Goal: Task Accomplishment & Management: Use online tool/utility

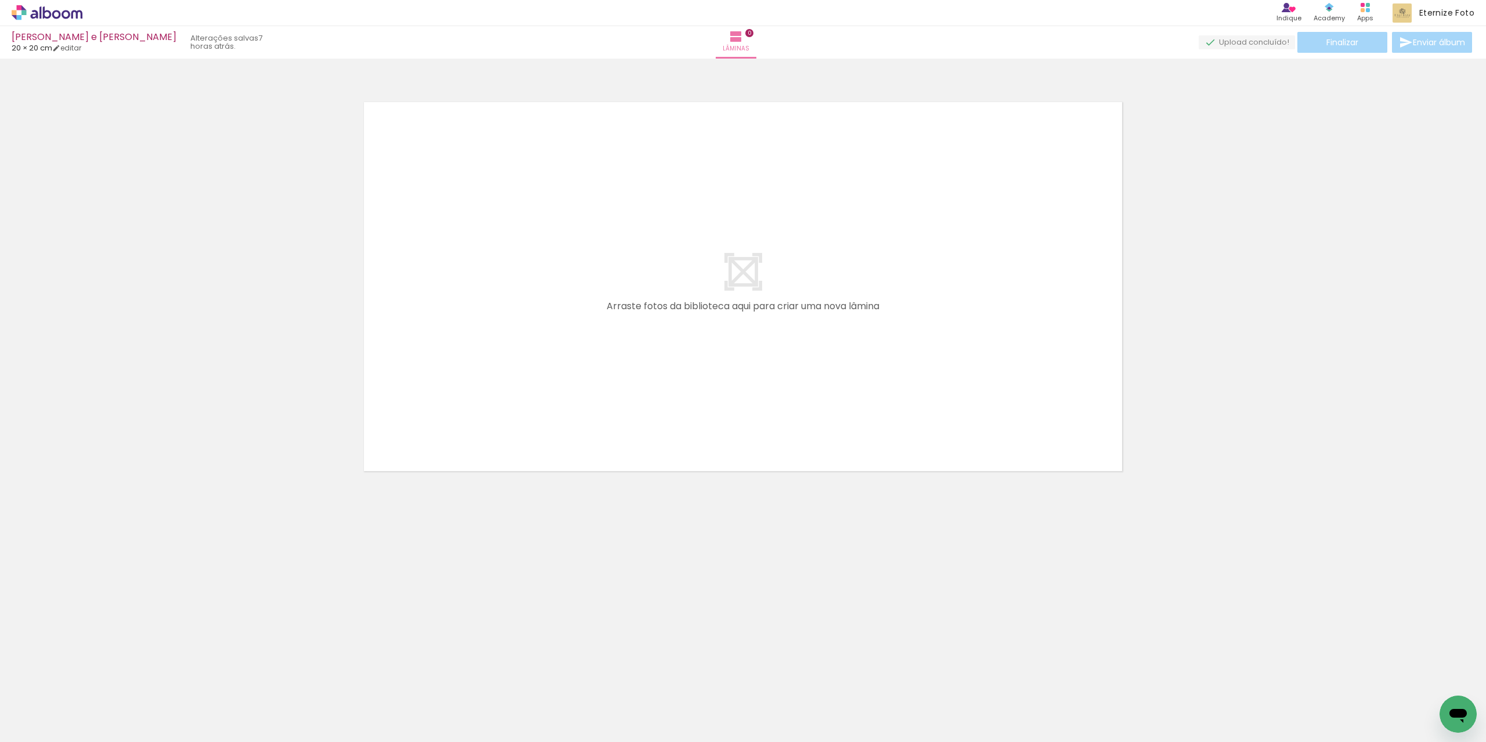
scroll to position [0, 3813]
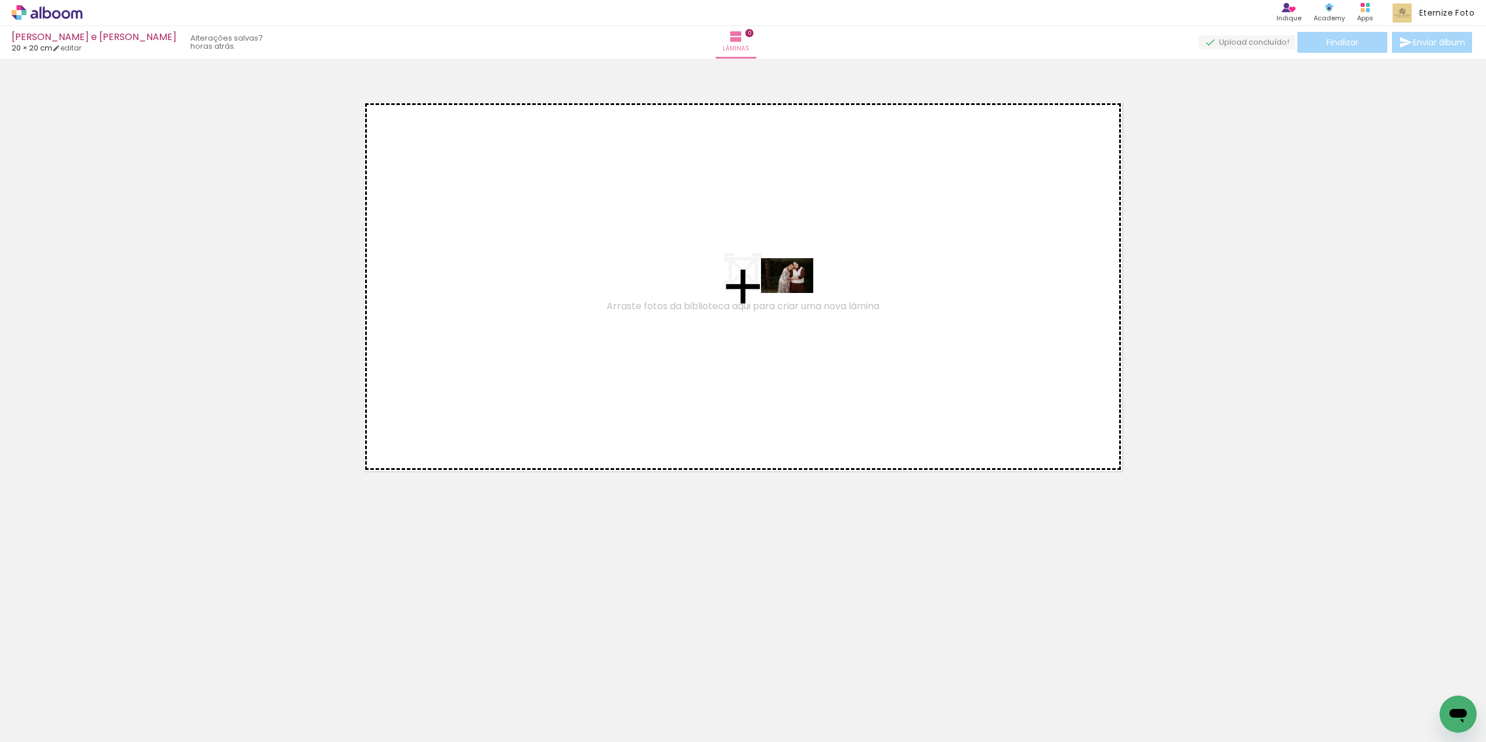
drag, startPoint x: 728, startPoint y: 710, endPoint x: 796, endPoint y: 293, distance: 422.1
click at [796, 293] on quentale-workspace at bounding box center [743, 371] width 1486 height 742
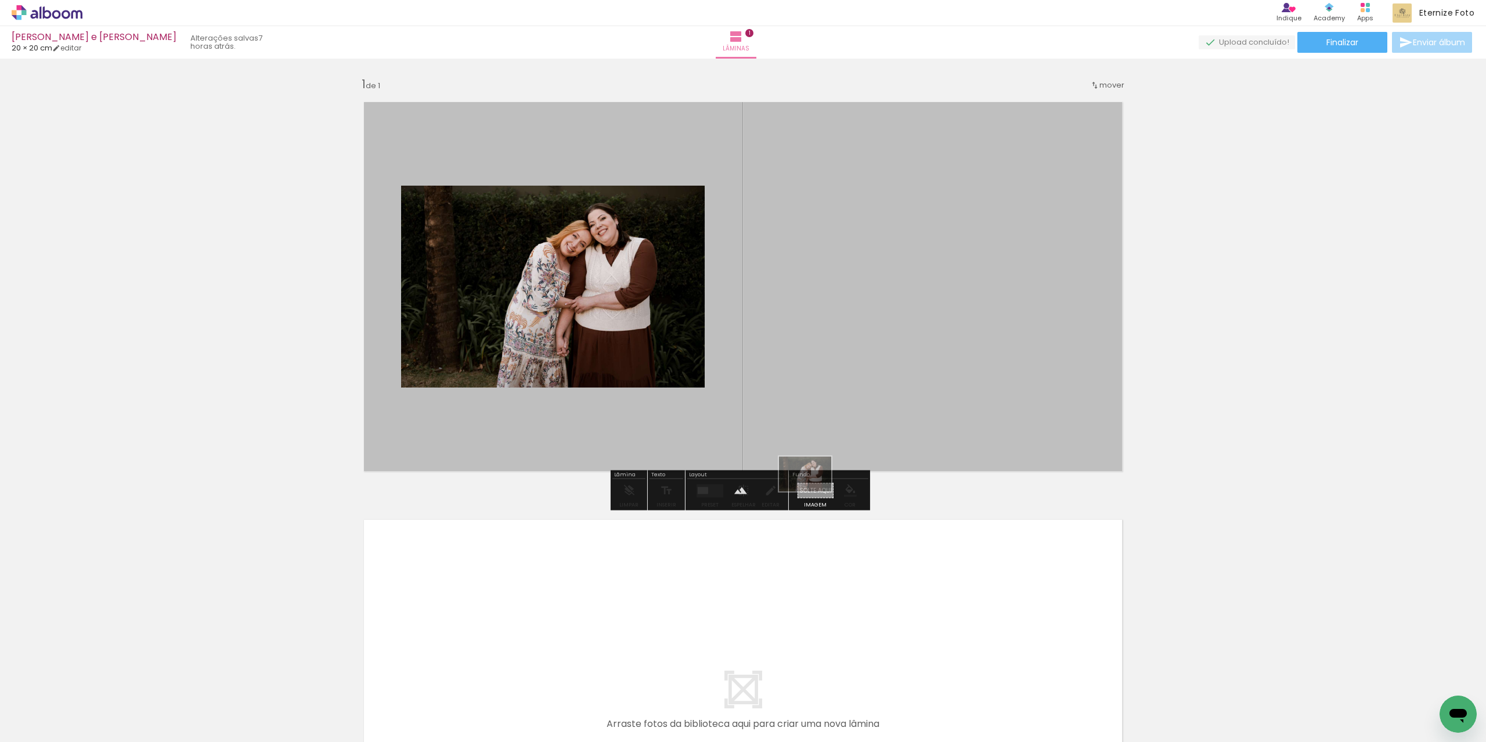
drag, startPoint x: 777, startPoint y: 566, endPoint x: 814, endPoint y: 492, distance: 83.3
click at [814, 492] on quentale-workspace at bounding box center [743, 371] width 1486 height 742
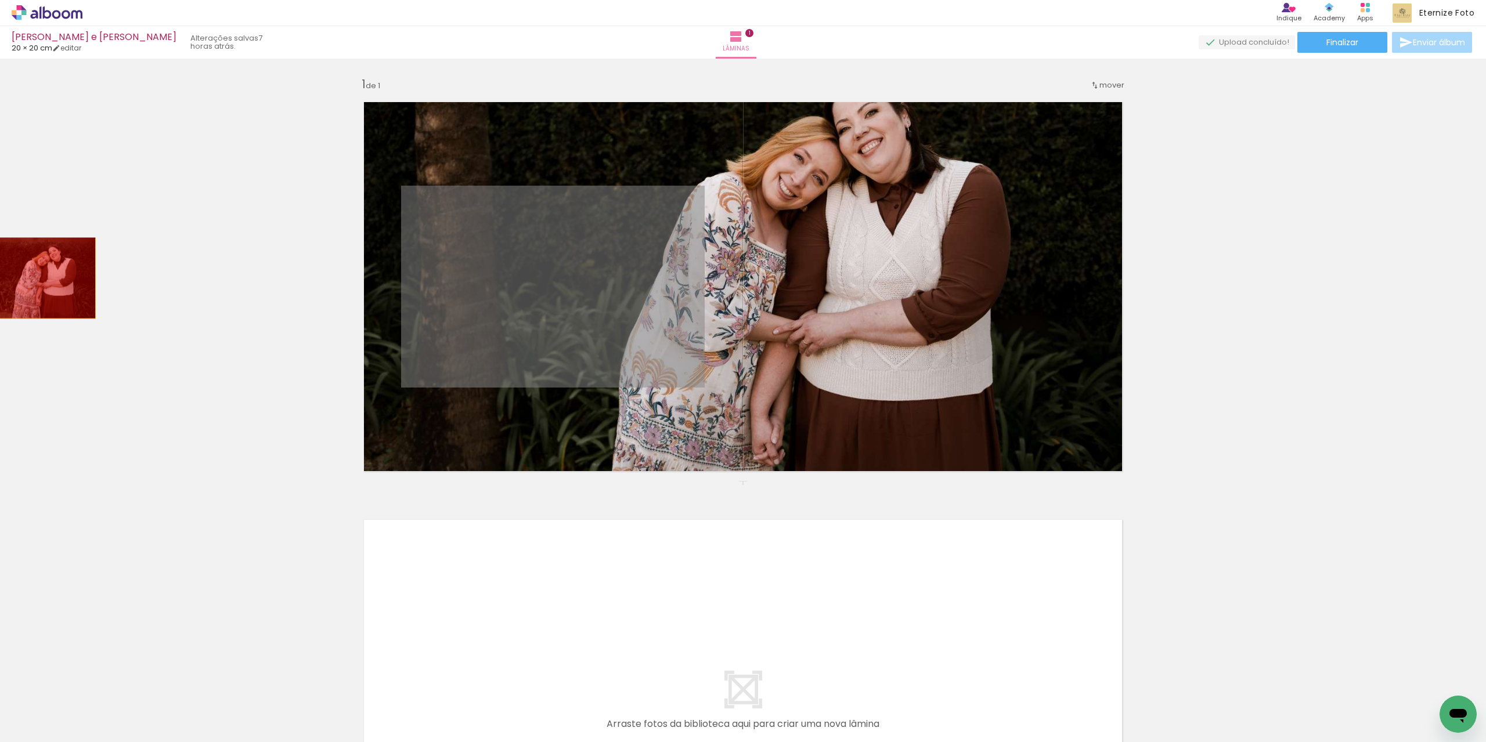
drag, startPoint x: 552, startPoint y: 305, endPoint x: 30, endPoint y: 277, distance: 522.4
click at [30, 277] on div "Inserir lâmina 1 de 1" at bounding box center [743, 481] width 1486 height 836
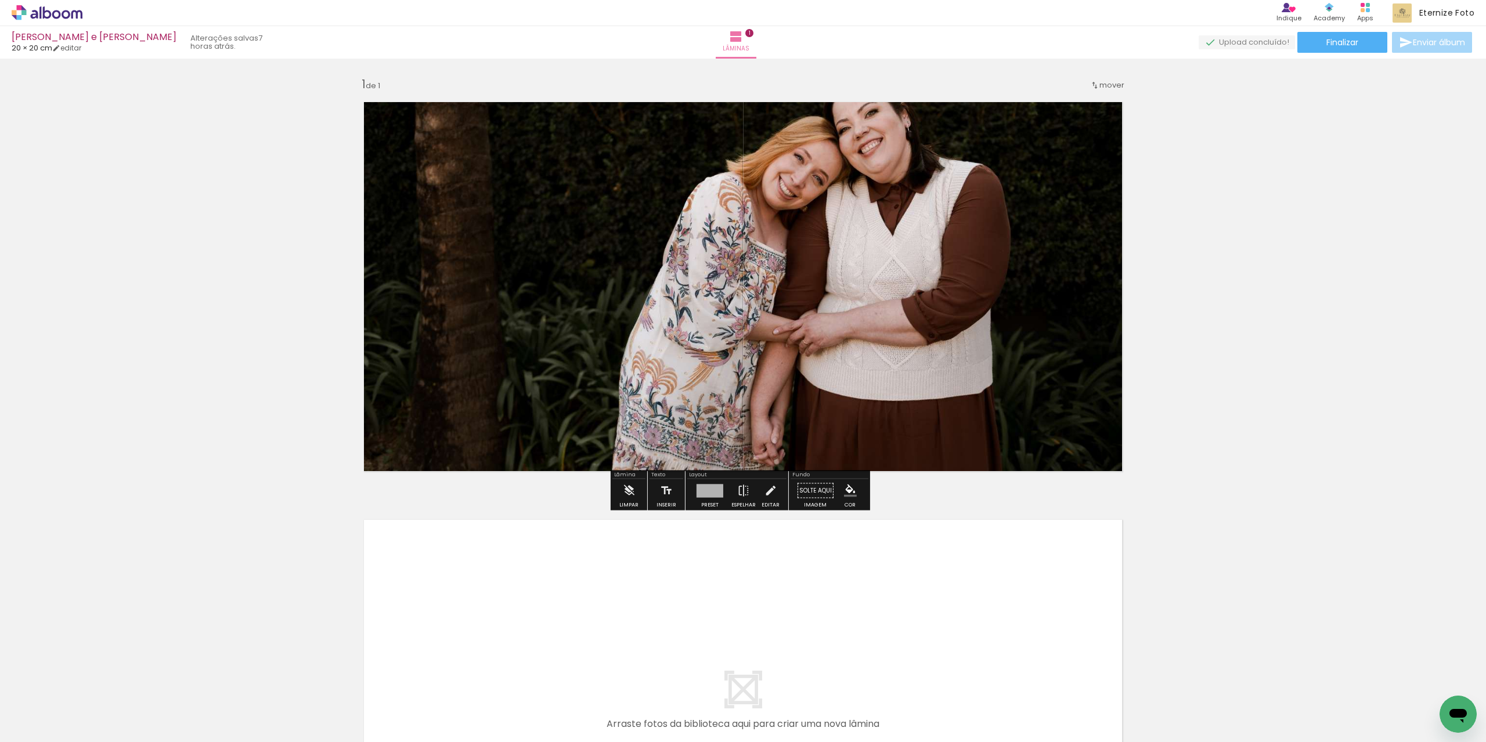
click at [787, 237] on quentale-layouter at bounding box center [743, 286] width 778 height 389
click at [787, 237] on quentale-photo at bounding box center [743, 286] width 778 height 389
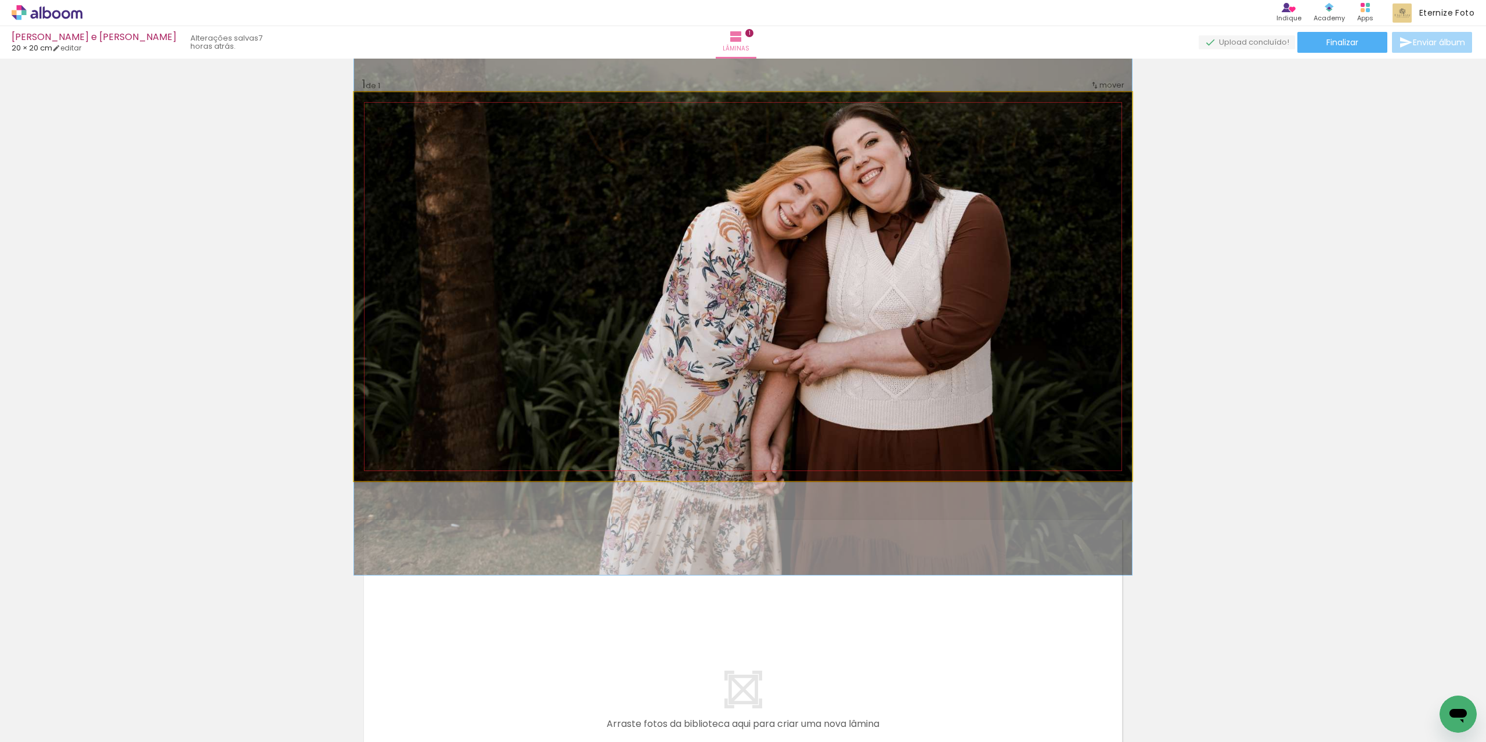
drag, startPoint x: 801, startPoint y: 227, endPoint x: 806, endPoint y: 257, distance: 30.1
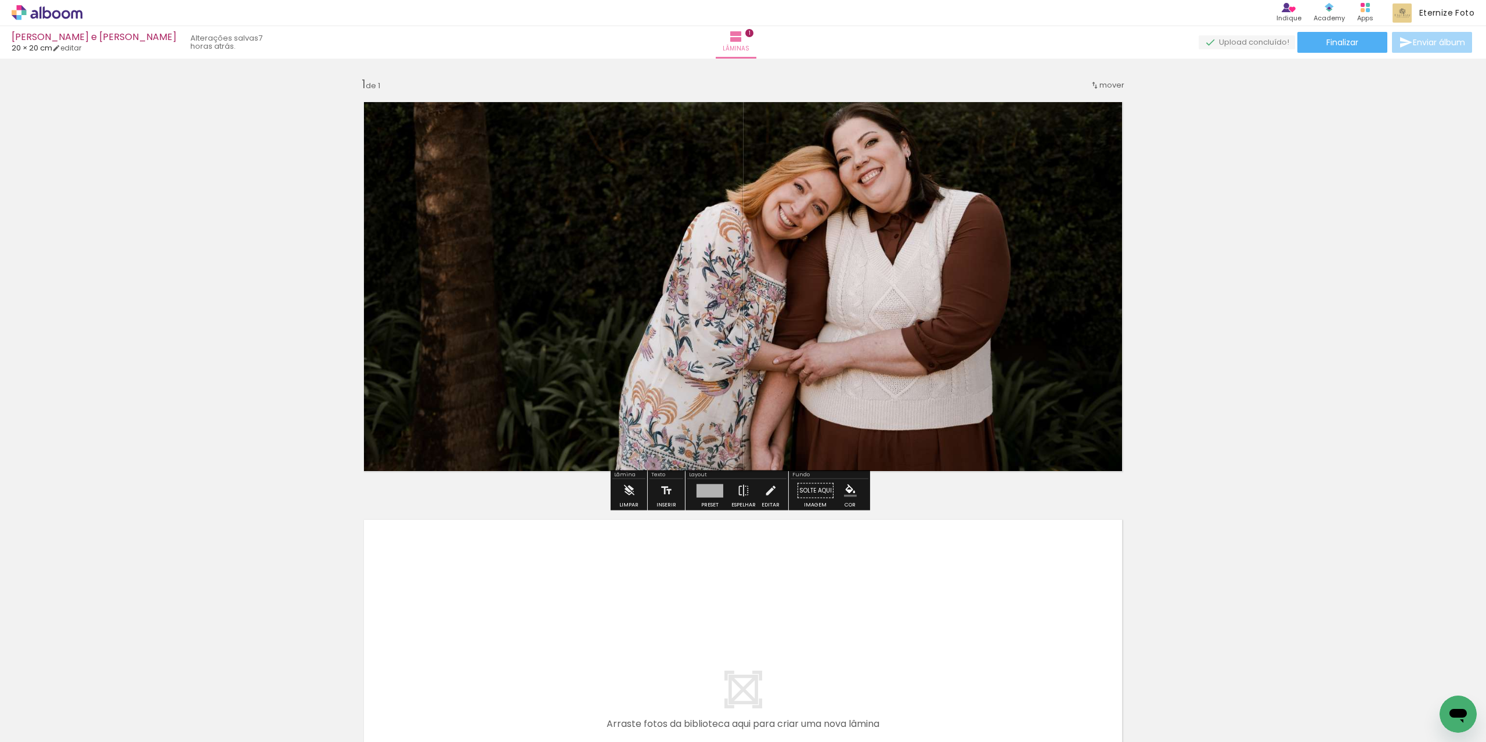
click at [1280, 313] on div "Inserir lâmina 1 de 1" at bounding box center [743, 481] width 1486 height 836
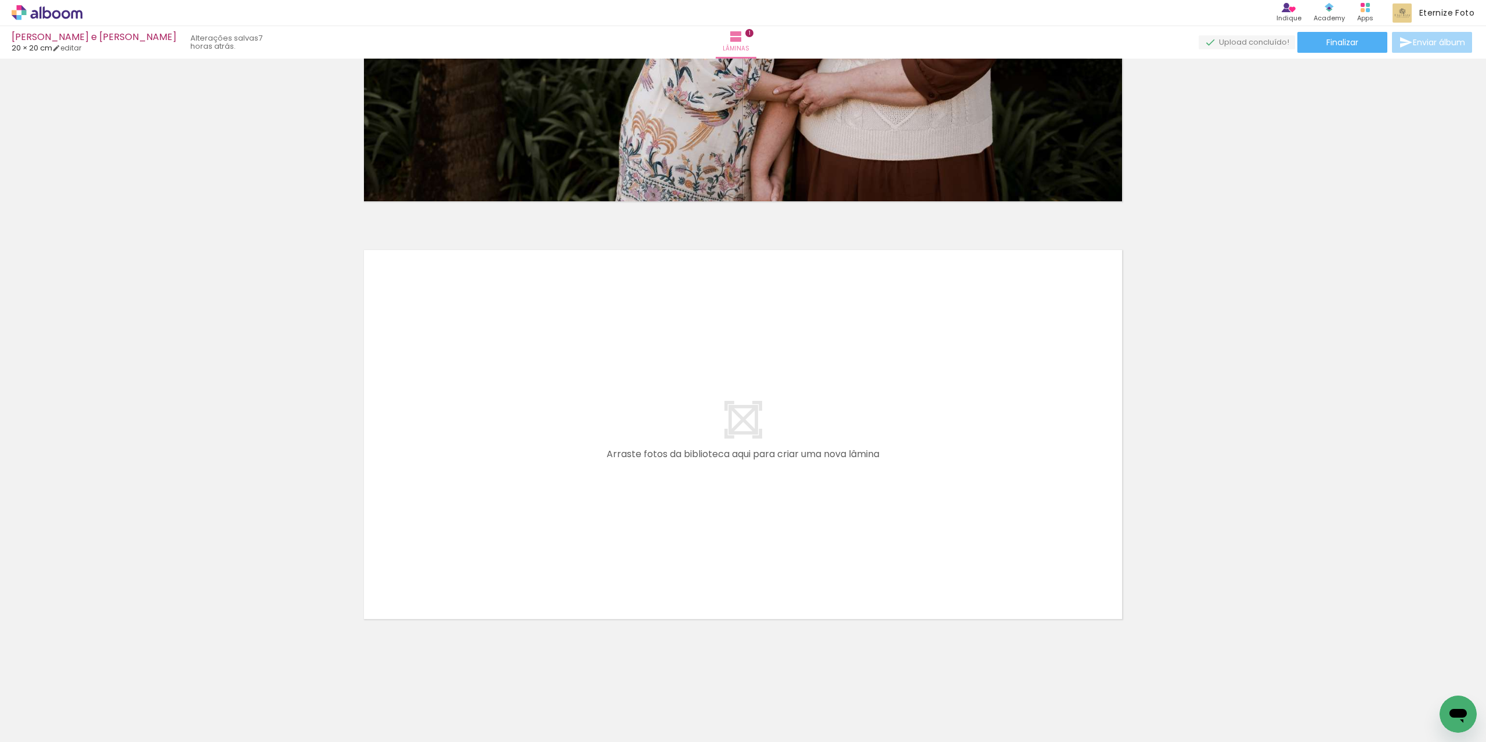
scroll to position [0, 0]
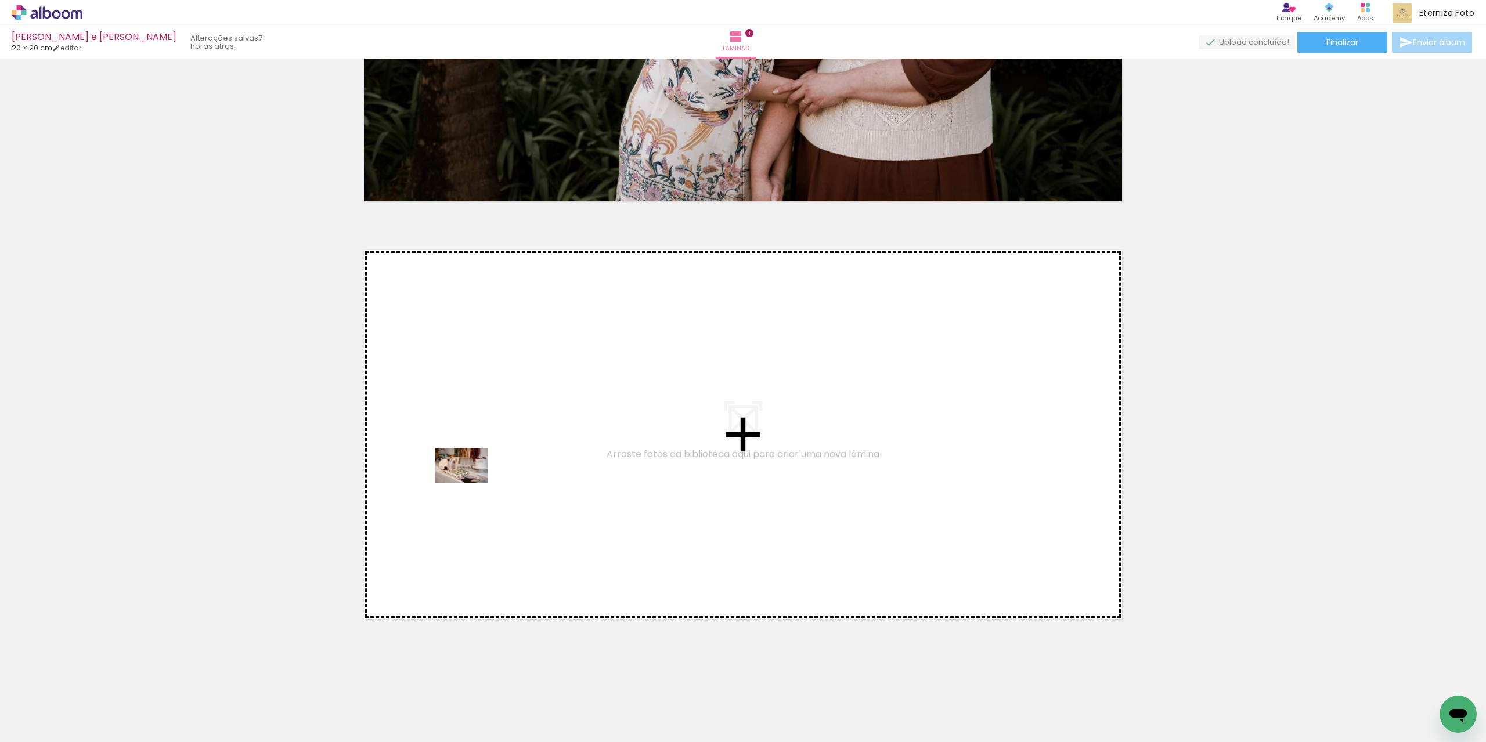
drag, startPoint x: 125, startPoint y: 709, endPoint x: 470, endPoint y: 483, distance: 412.8
click at [470, 483] on quentale-workspace at bounding box center [743, 371] width 1486 height 742
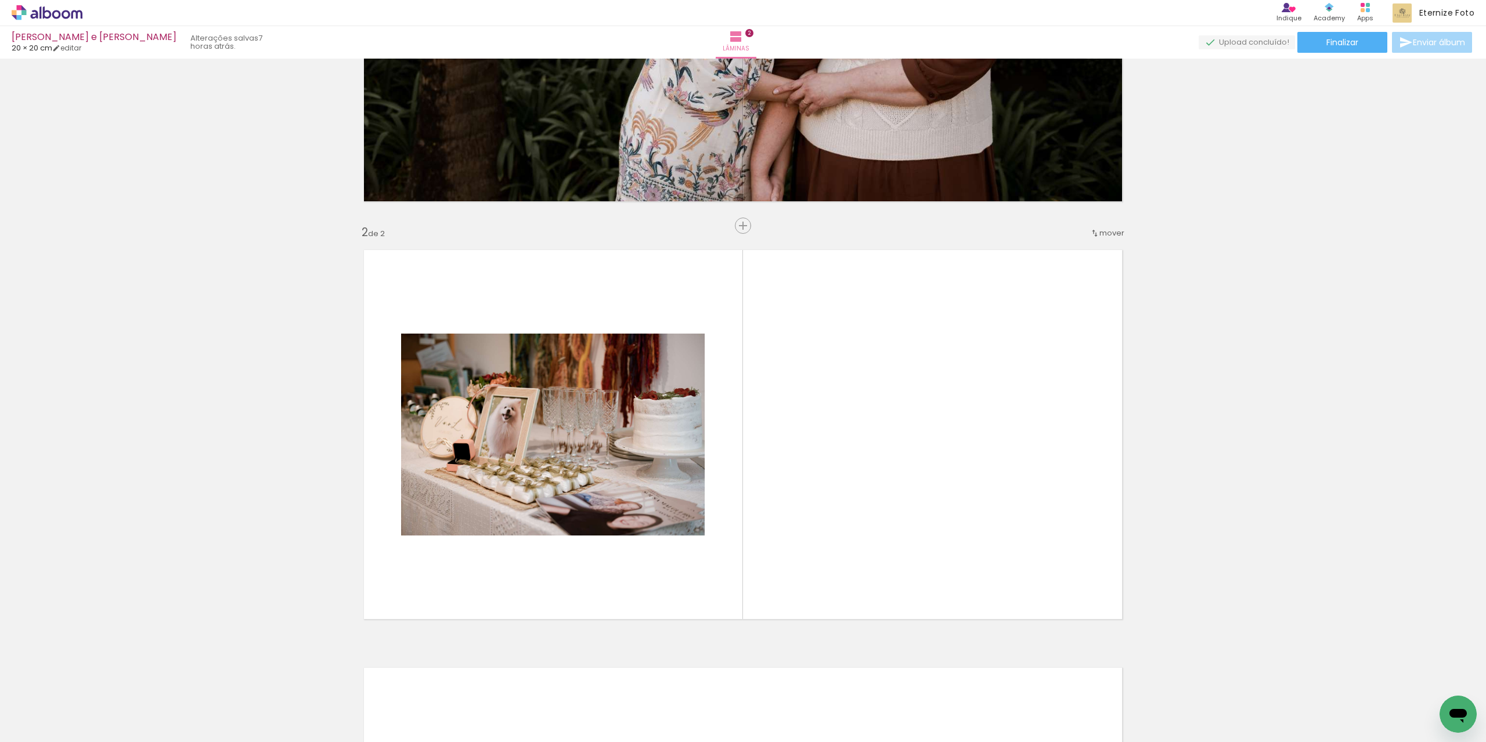
scroll to position [341, 0]
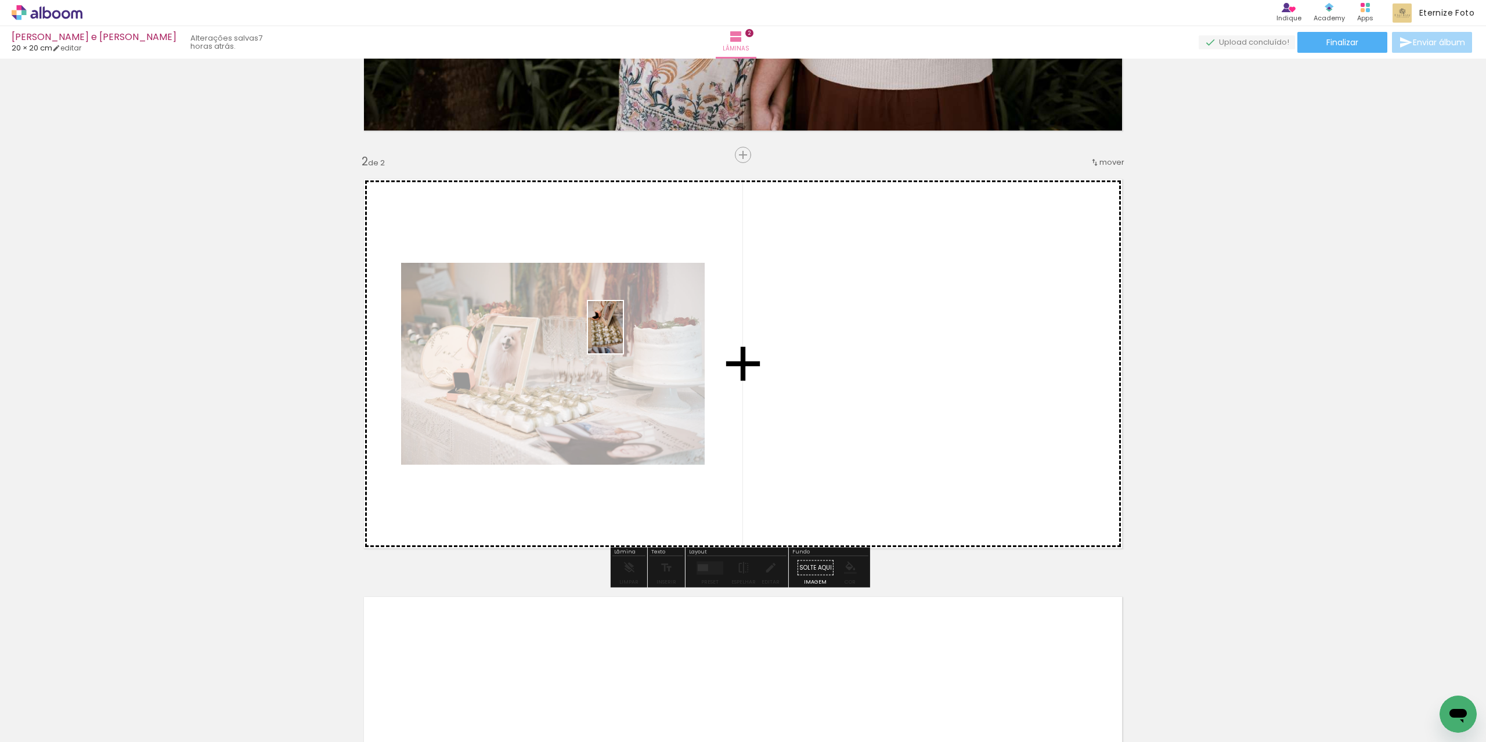
drag, startPoint x: 175, startPoint y: 710, endPoint x: 645, endPoint y: 325, distance: 607.9
click at [645, 325] on quentale-workspace at bounding box center [743, 371] width 1486 height 742
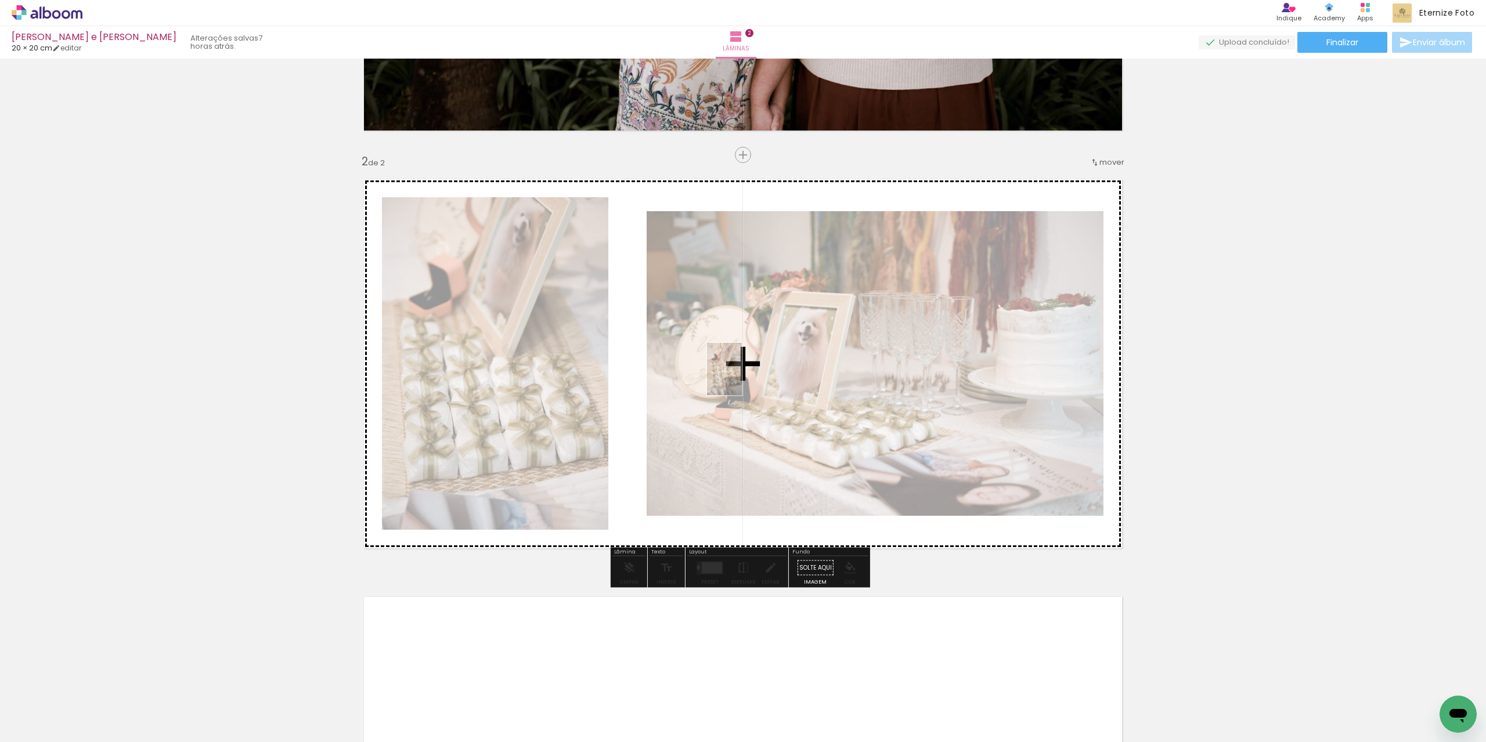
drag, startPoint x: 602, startPoint y: 492, endPoint x: 742, endPoint y: 378, distance: 180.2
click at [742, 378] on quentale-workspace at bounding box center [743, 371] width 1486 height 742
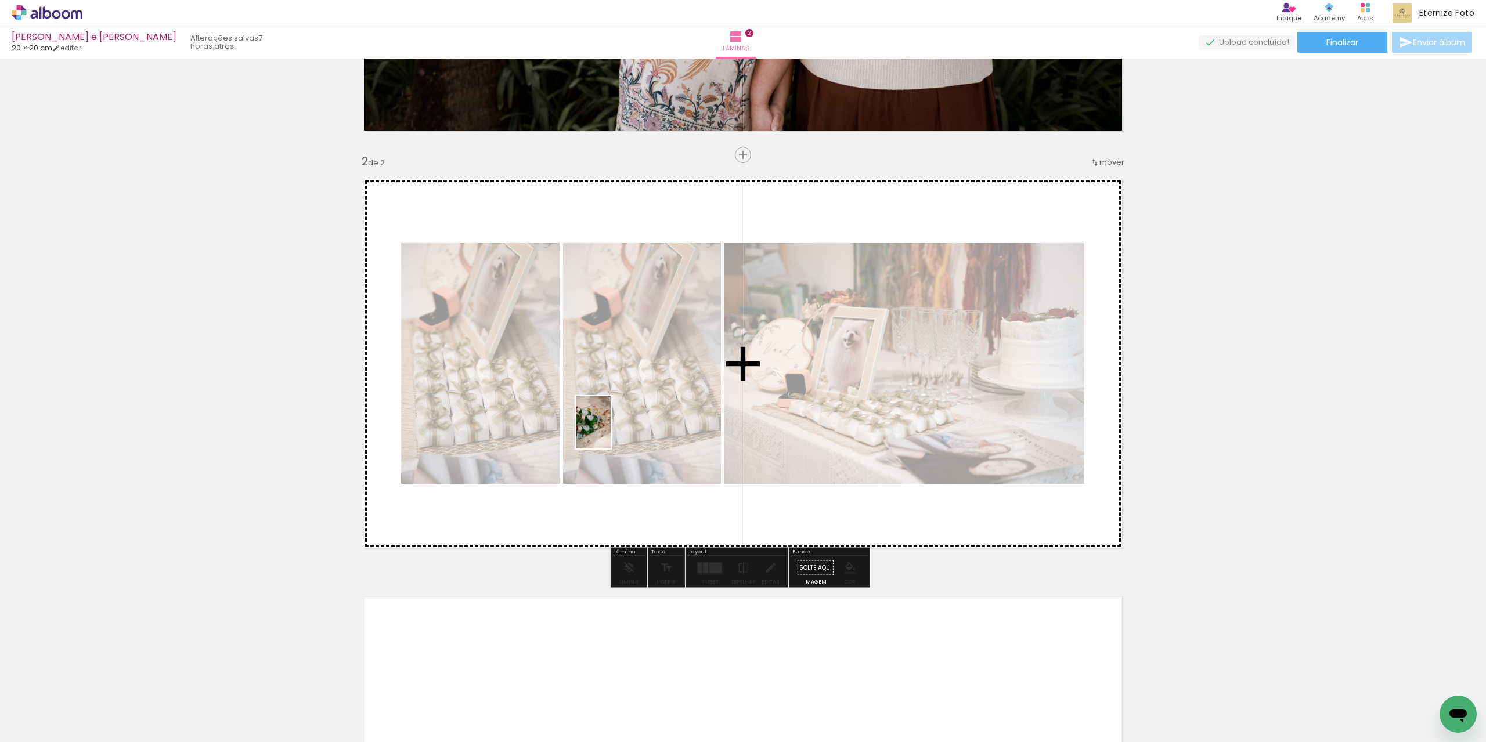
drag, startPoint x: 320, startPoint y: 632, endPoint x: 610, endPoint y: 431, distance: 353.3
click at [610, 431] on quentale-workspace at bounding box center [743, 371] width 1486 height 742
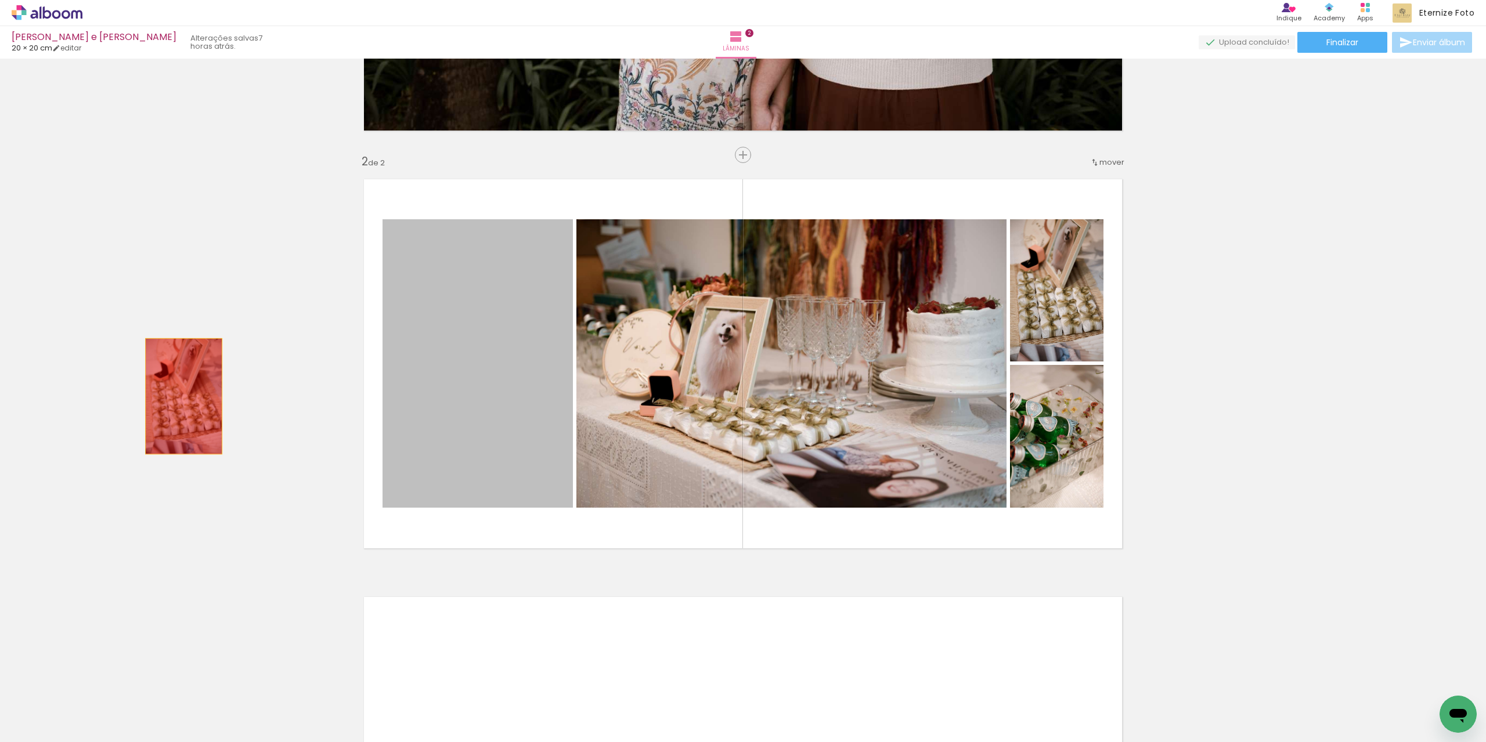
drag, startPoint x: 495, startPoint y: 396, endPoint x: 179, endPoint y: 396, distance: 315.7
click at [179, 396] on div "Inserir lâmina 1 de 2 Inserir lâmina 2 de 2" at bounding box center [743, 349] width 1486 height 1254
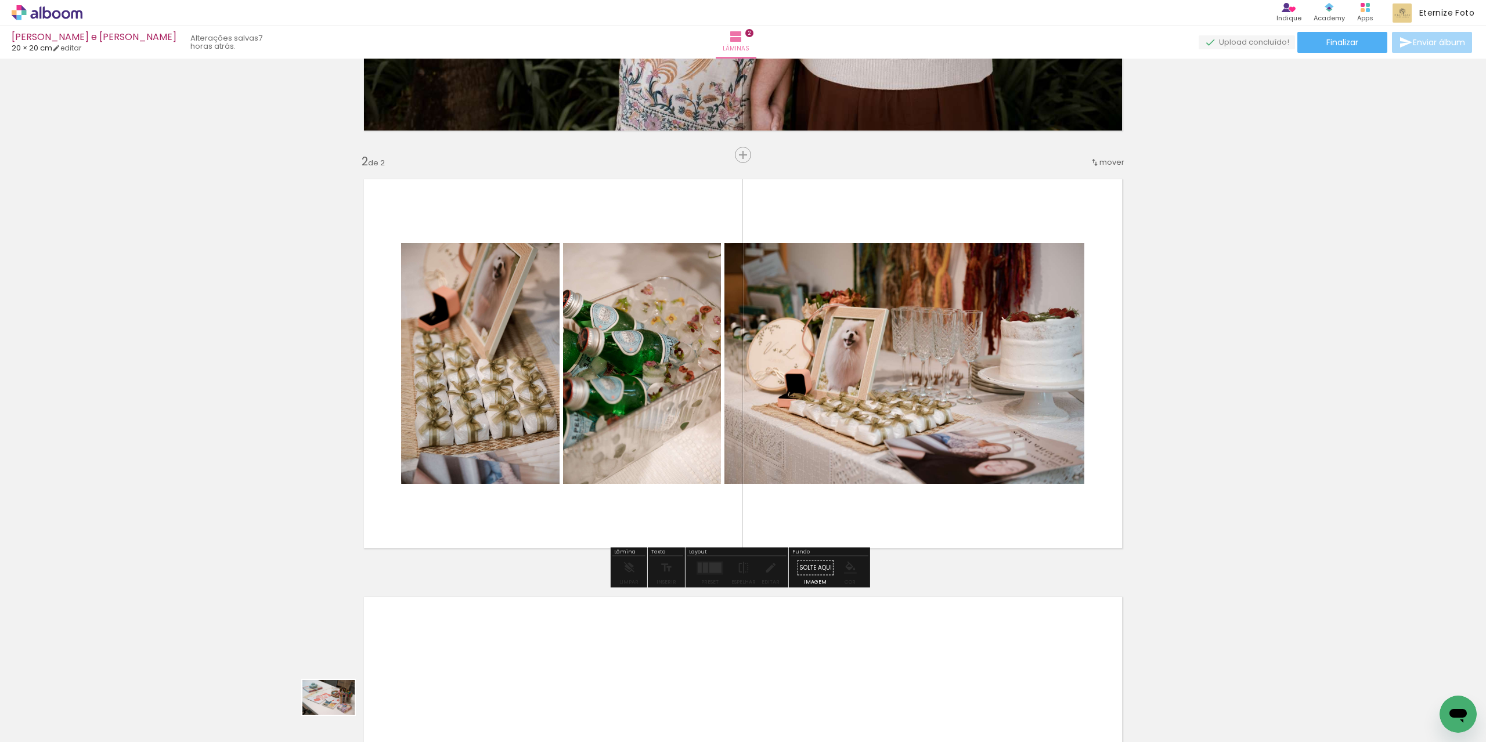
drag, startPoint x: 548, startPoint y: 480, endPoint x: 334, endPoint y: 715, distance: 317.1
click at [334, 715] on div at bounding box center [311, 703] width 57 height 38
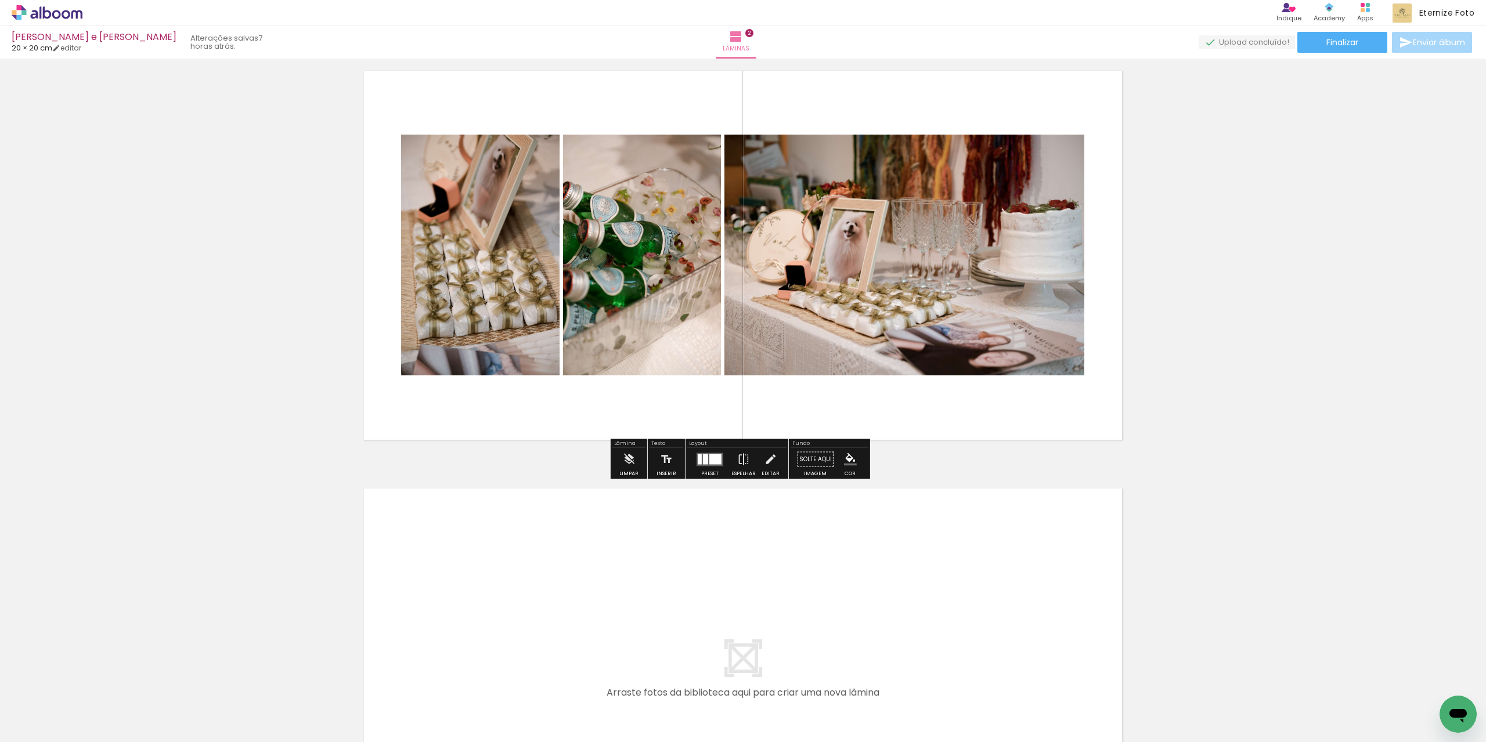
scroll to position [457, 0]
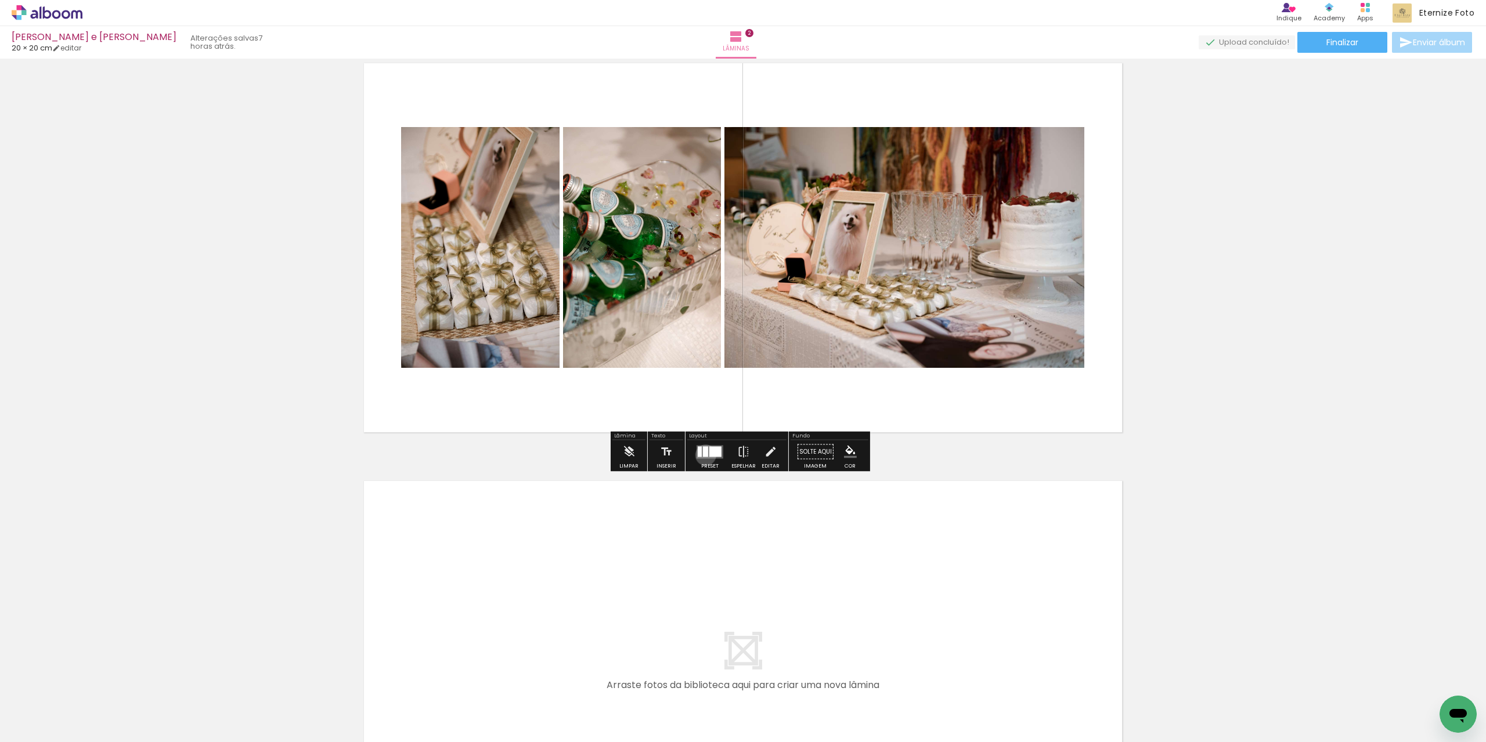
click at [703, 455] on div at bounding box center [705, 451] width 5 height 10
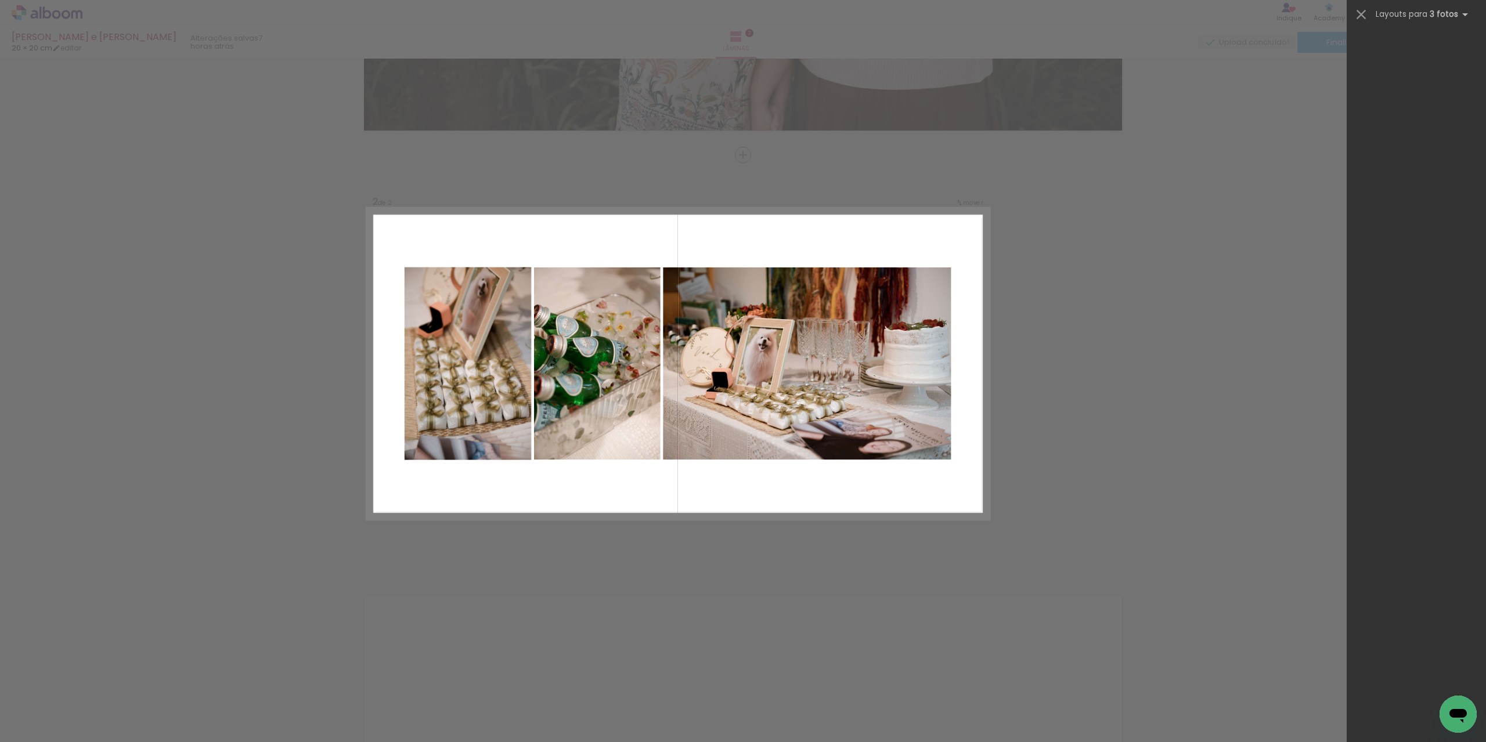
scroll to position [14465, 0]
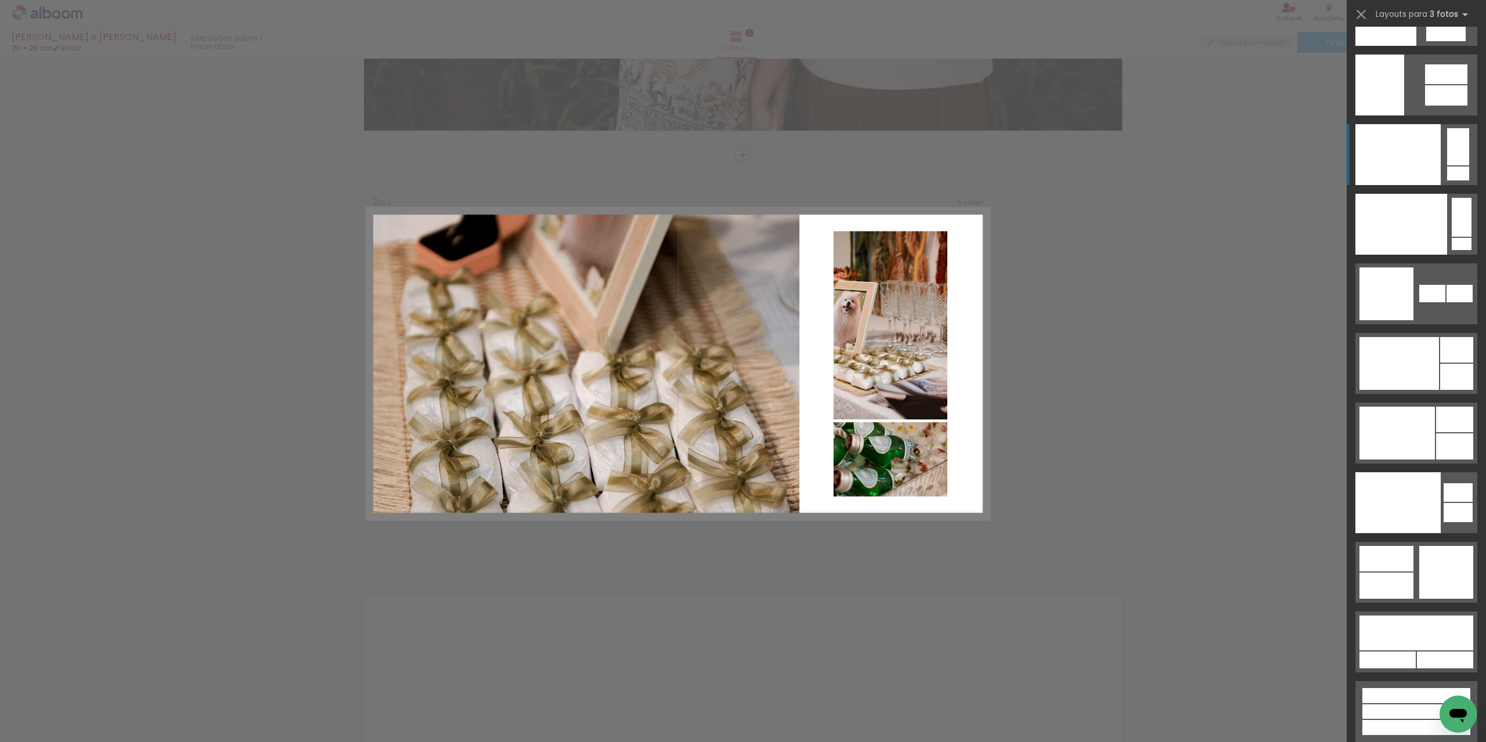
click at [1430, 169] on div at bounding box center [1397, 154] width 85 height 61
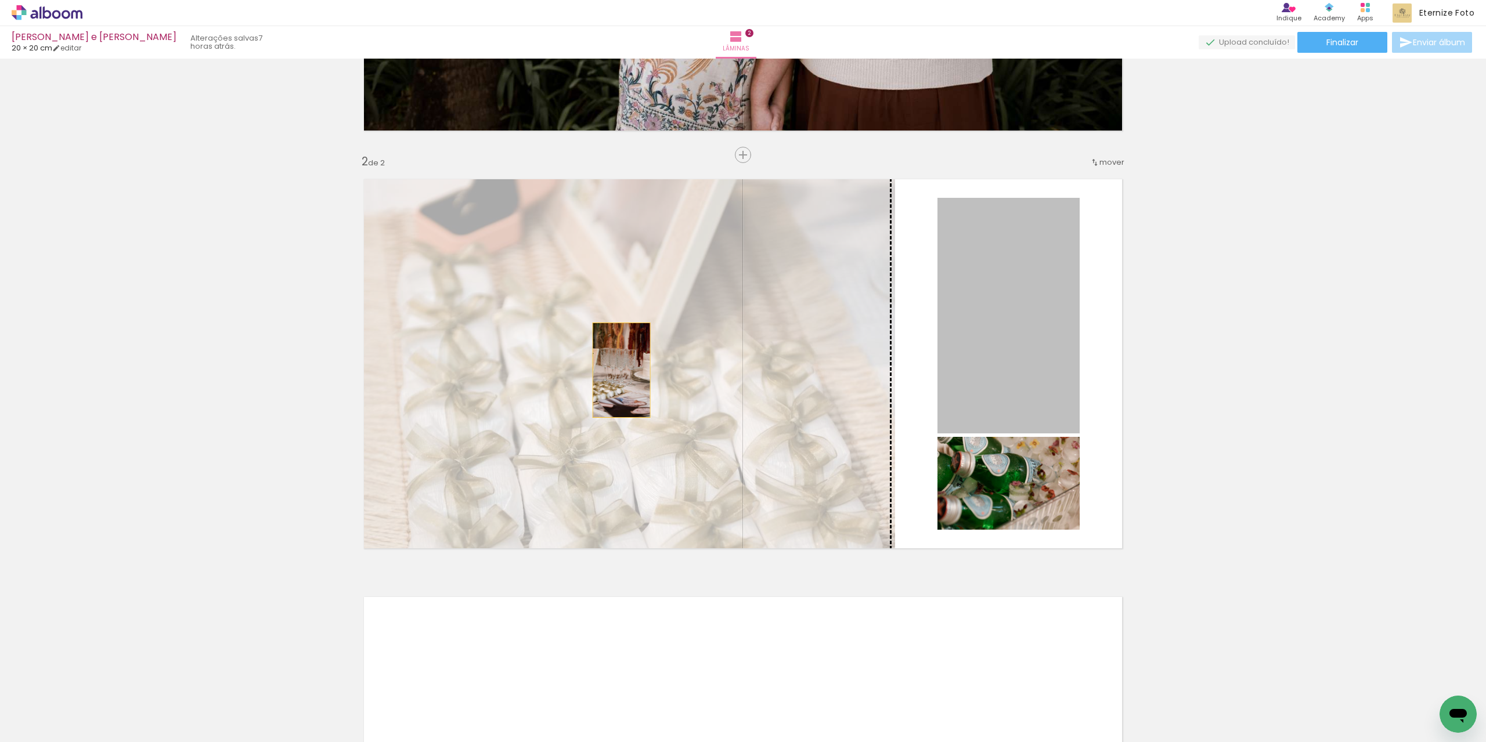
drag, startPoint x: 999, startPoint y: 328, endPoint x: 617, endPoint y: 370, distance: 384.2
click at [0, 0] on slot at bounding box center [0, 0] width 0 height 0
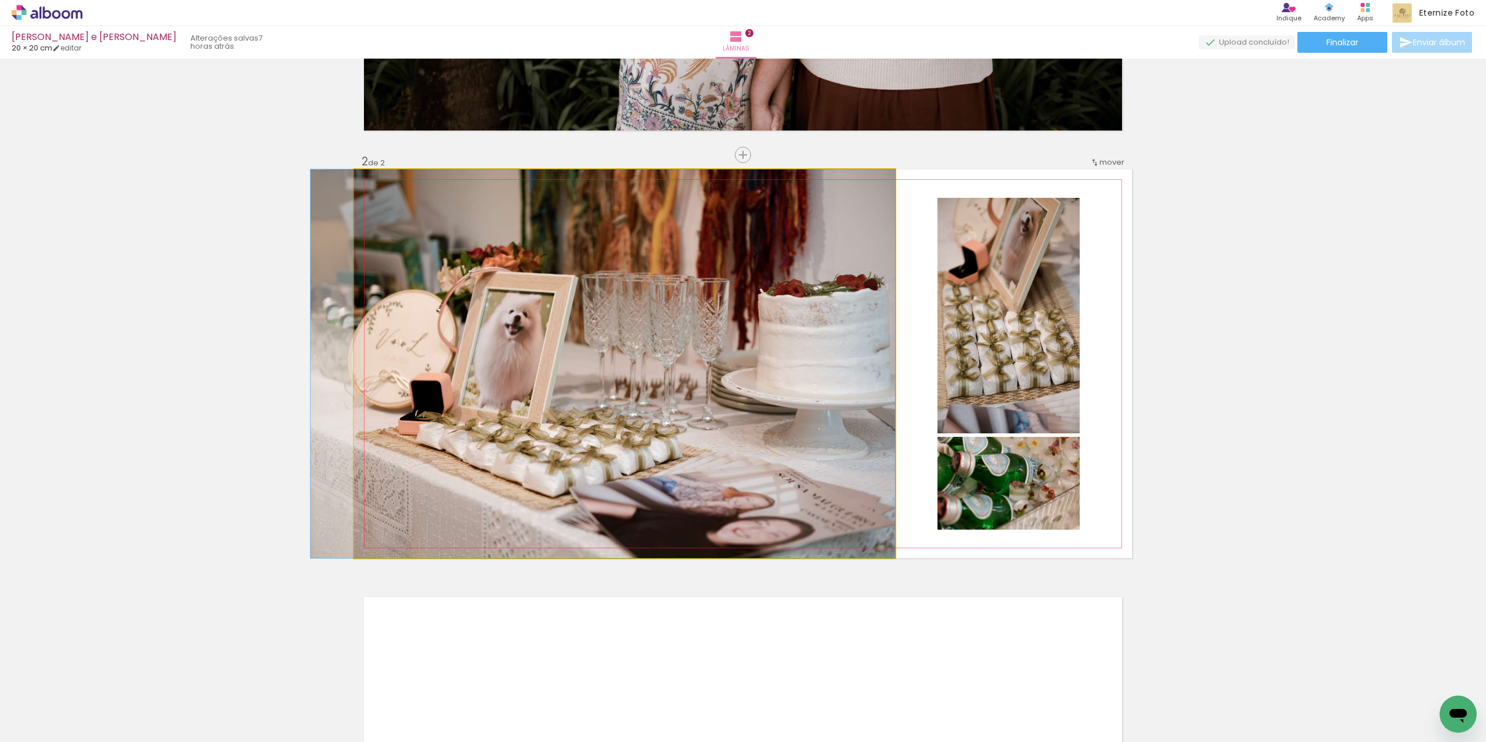
drag, startPoint x: 691, startPoint y: 357, endPoint x: 663, endPoint y: 358, distance: 28.4
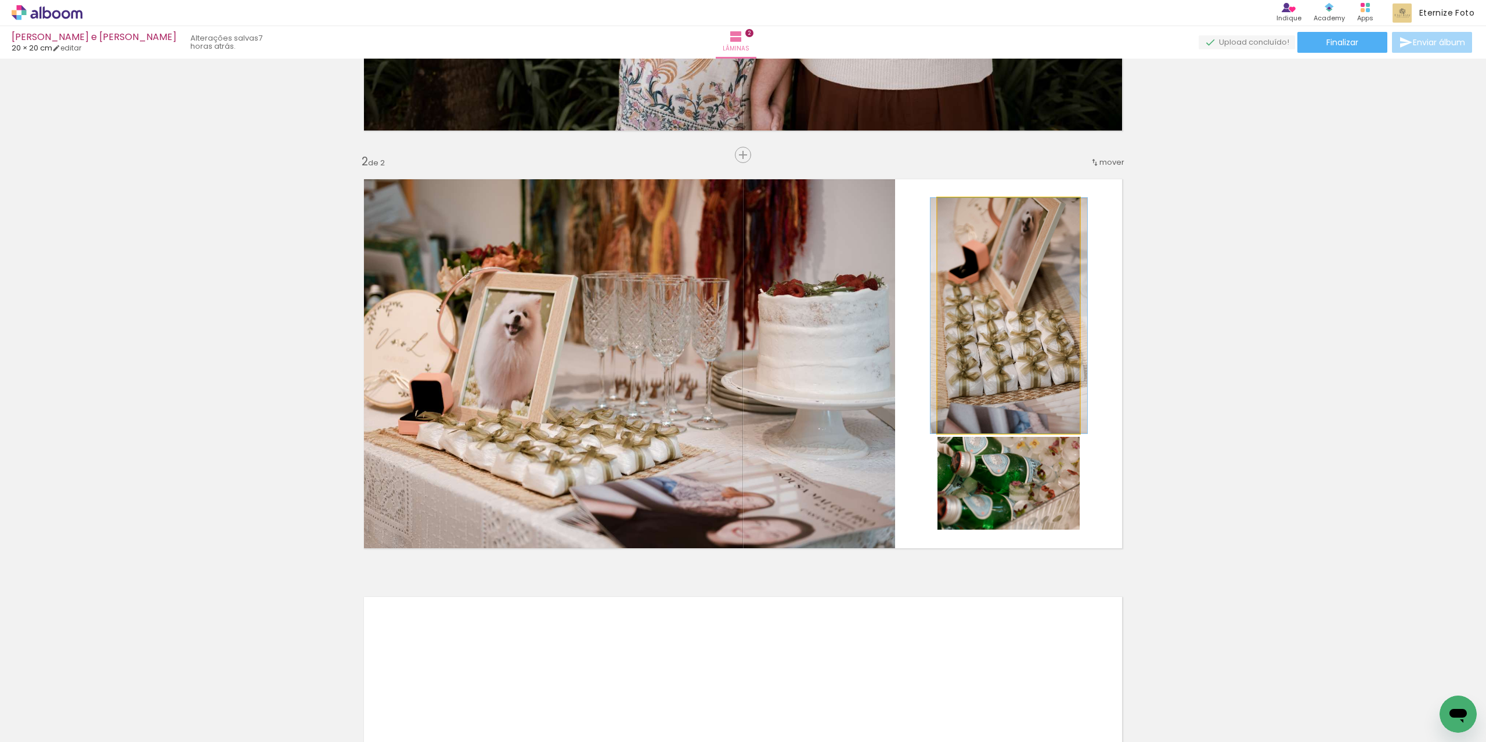
drag, startPoint x: 975, startPoint y: 366, endPoint x: 975, endPoint y: 375, distance: 9.9
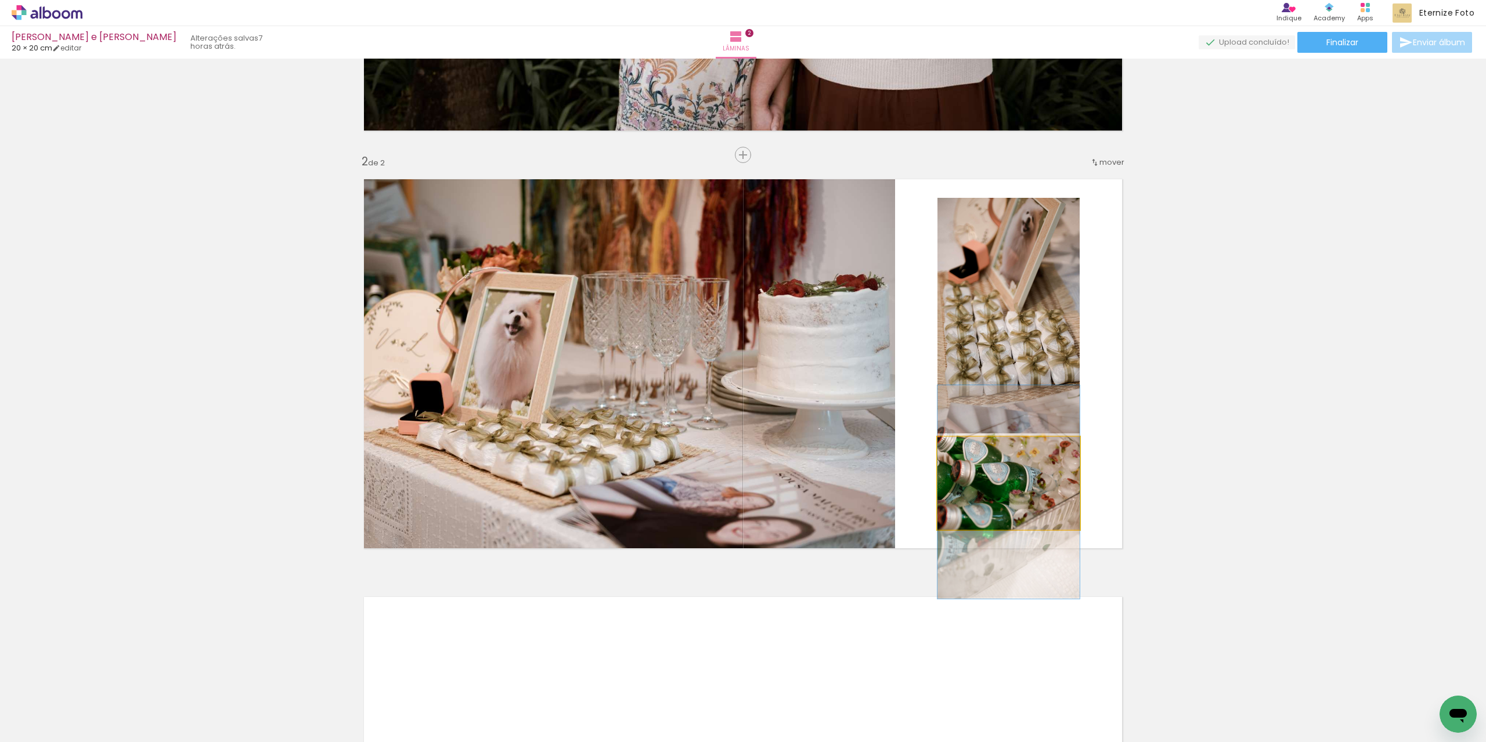
drag, startPoint x: 1018, startPoint y: 480, endPoint x: 1028, endPoint y: 489, distance: 12.7
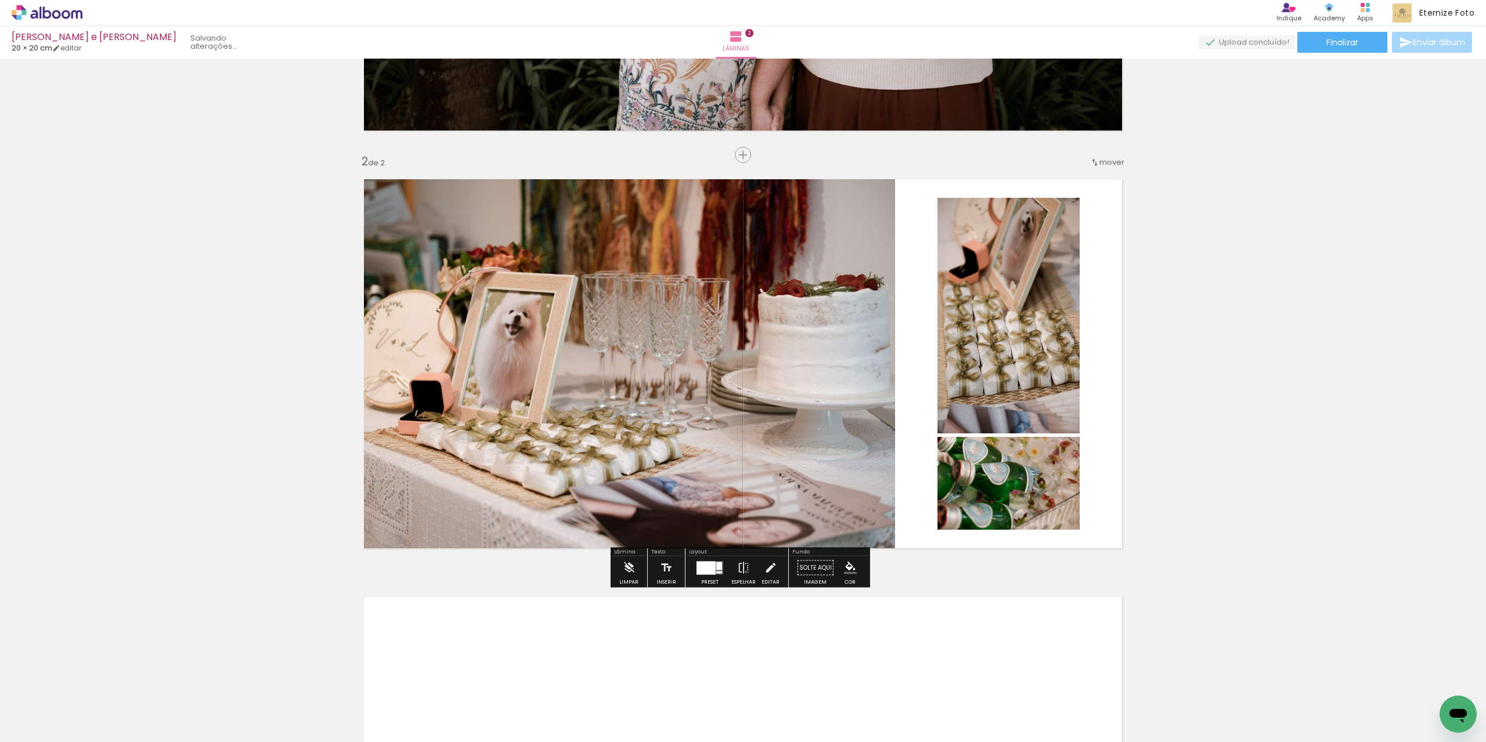
click at [1177, 490] on div "Inserir lâmina 1 de 2 Inserir lâmina 2 de 2" at bounding box center [743, 349] width 1486 height 1254
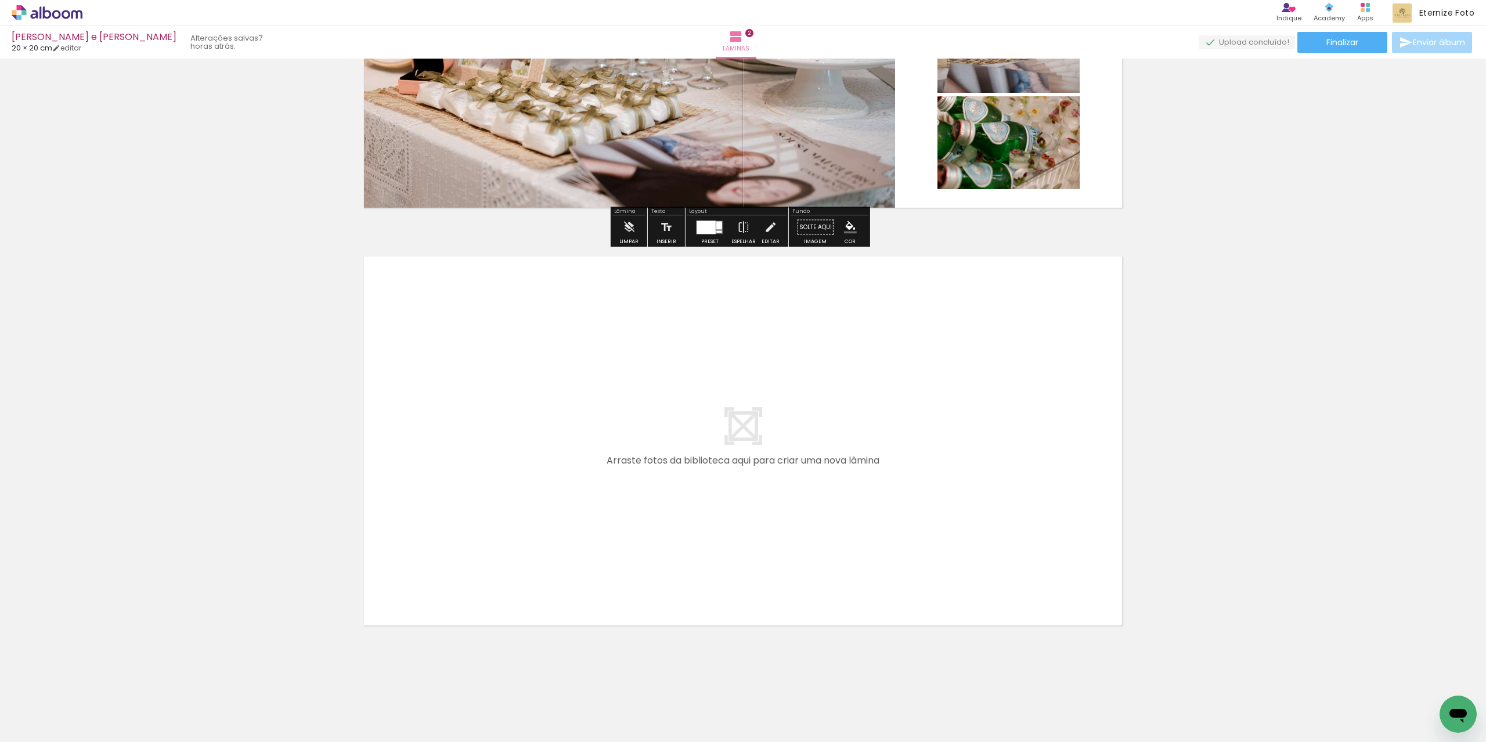
scroll to position [688, 0]
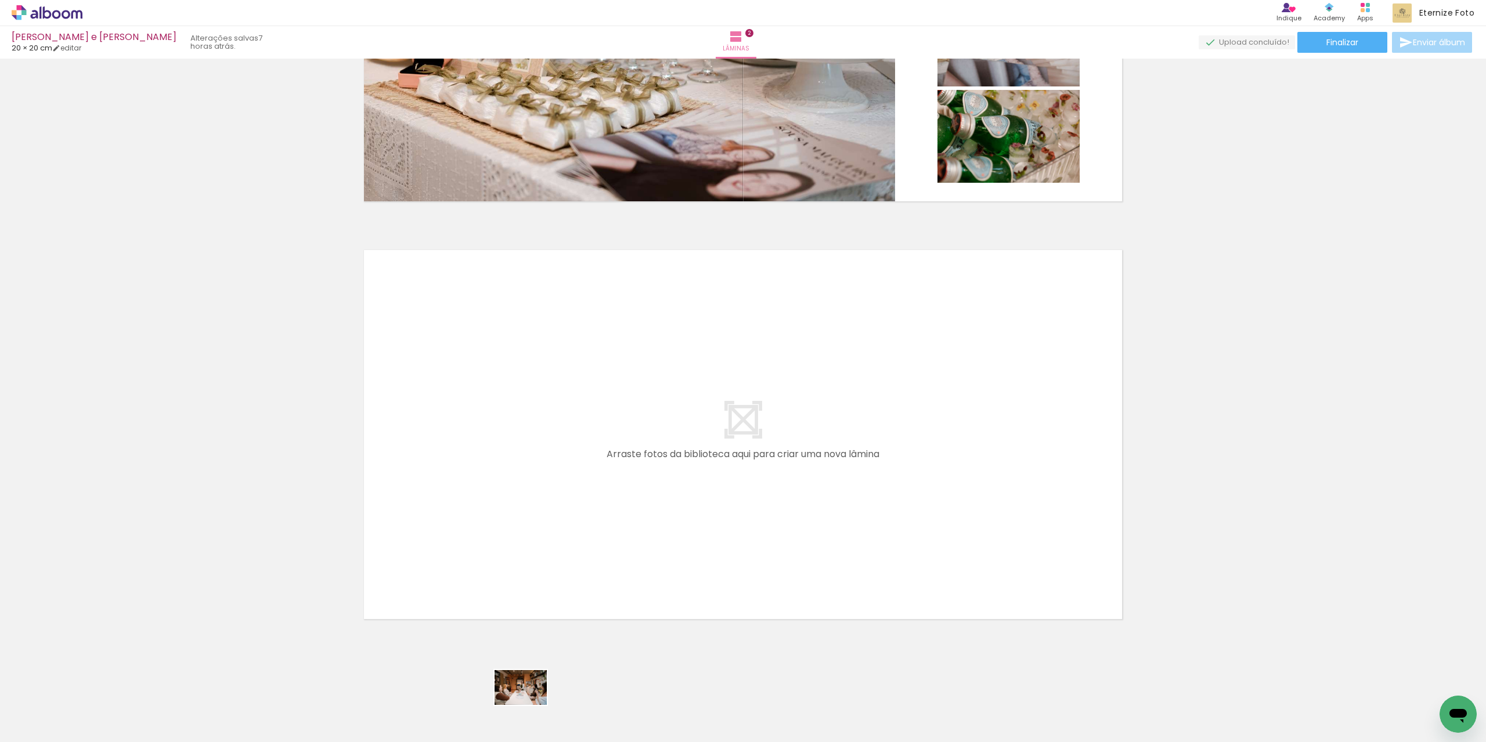
drag, startPoint x: 519, startPoint y: 716, endPoint x: 529, endPoint y: 705, distance: 14.8
click at [529, 705] on div at bounding box center [506, 703] width 57 height 38
click at [592, 704] on div at bounding box center [571, 703] width 57 height 38
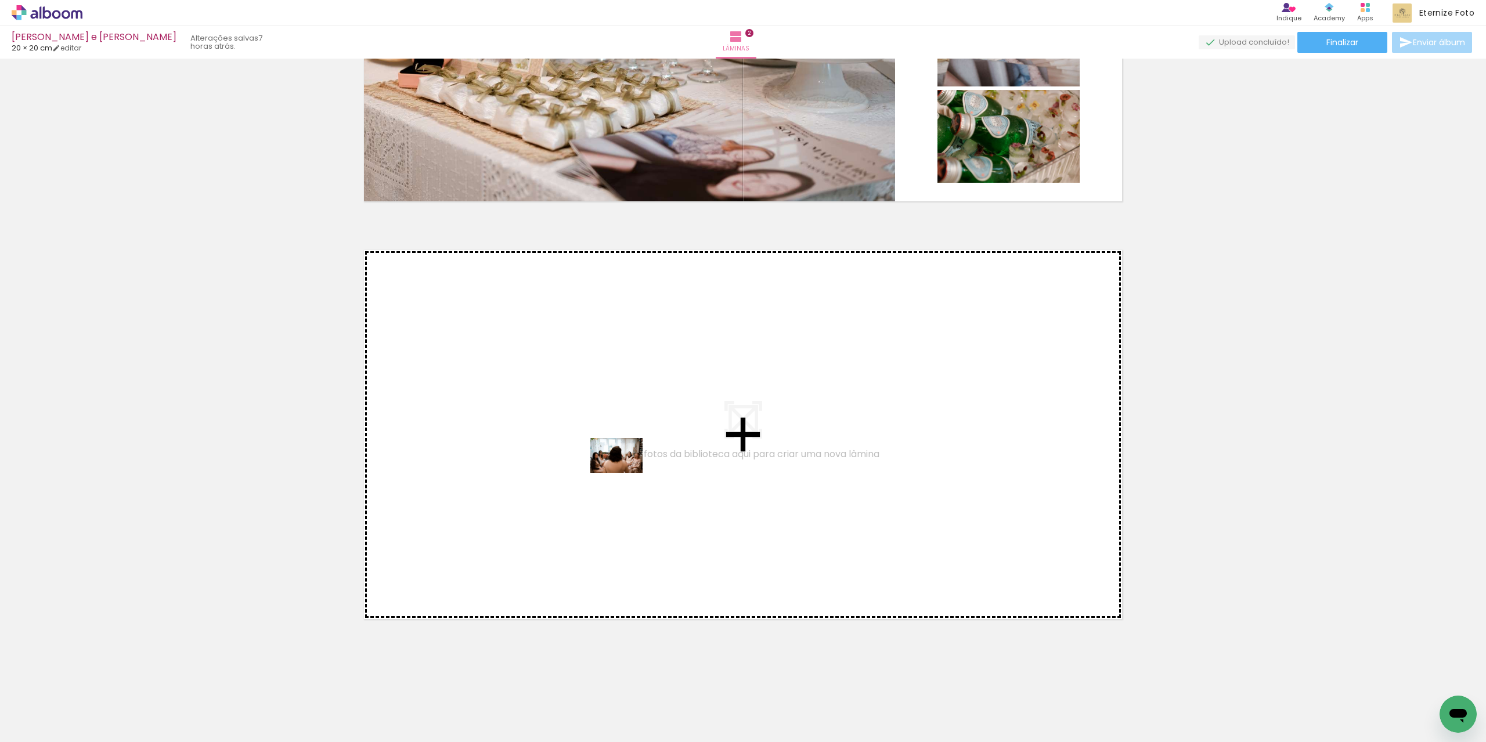
drag, startPoint x: 588, startPoint y: 703, endPoint x: 511, endPoint y: 720, distance: 79.7
click at [624, 473] on quentale-workspace at bounding box center [743, 371] width 1486 height 742
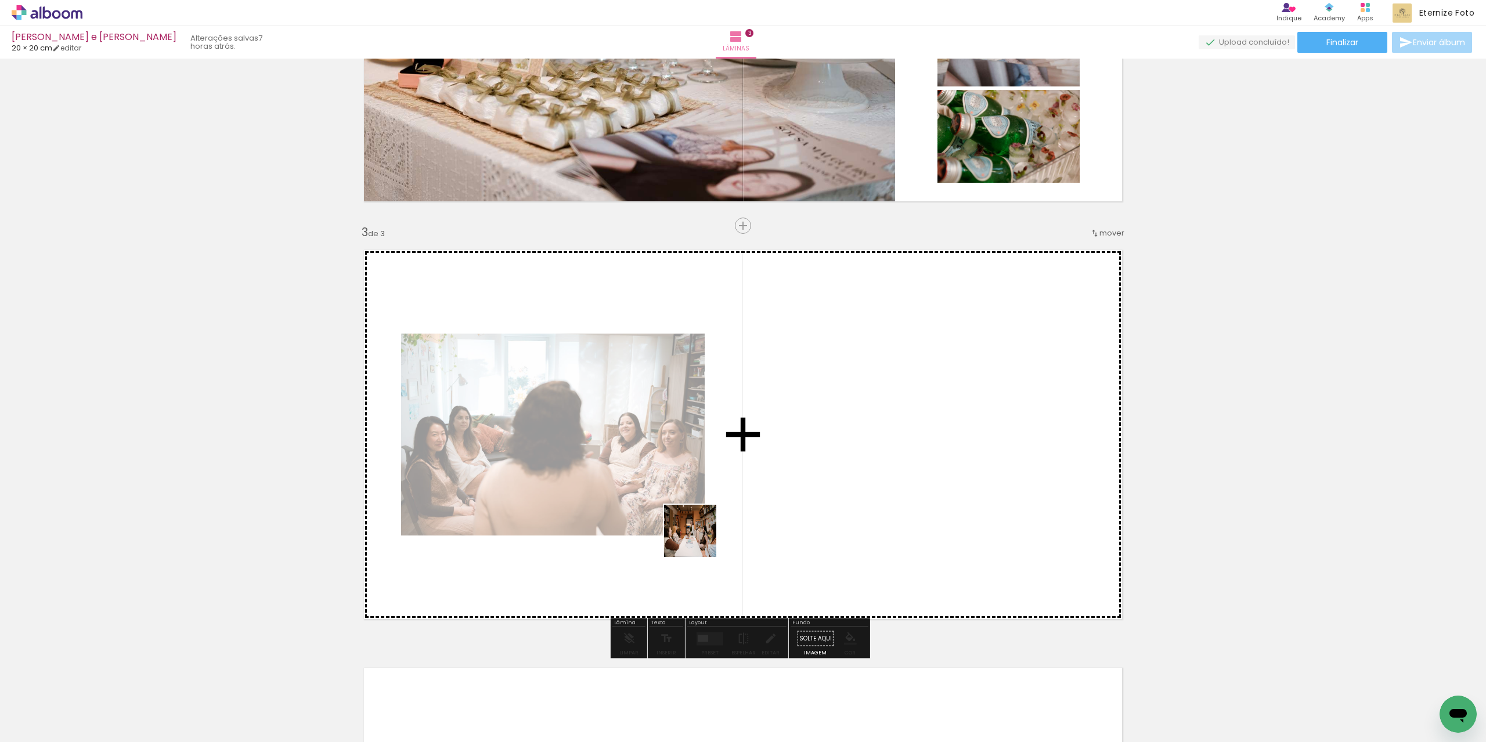
scroll to position [758, 0]
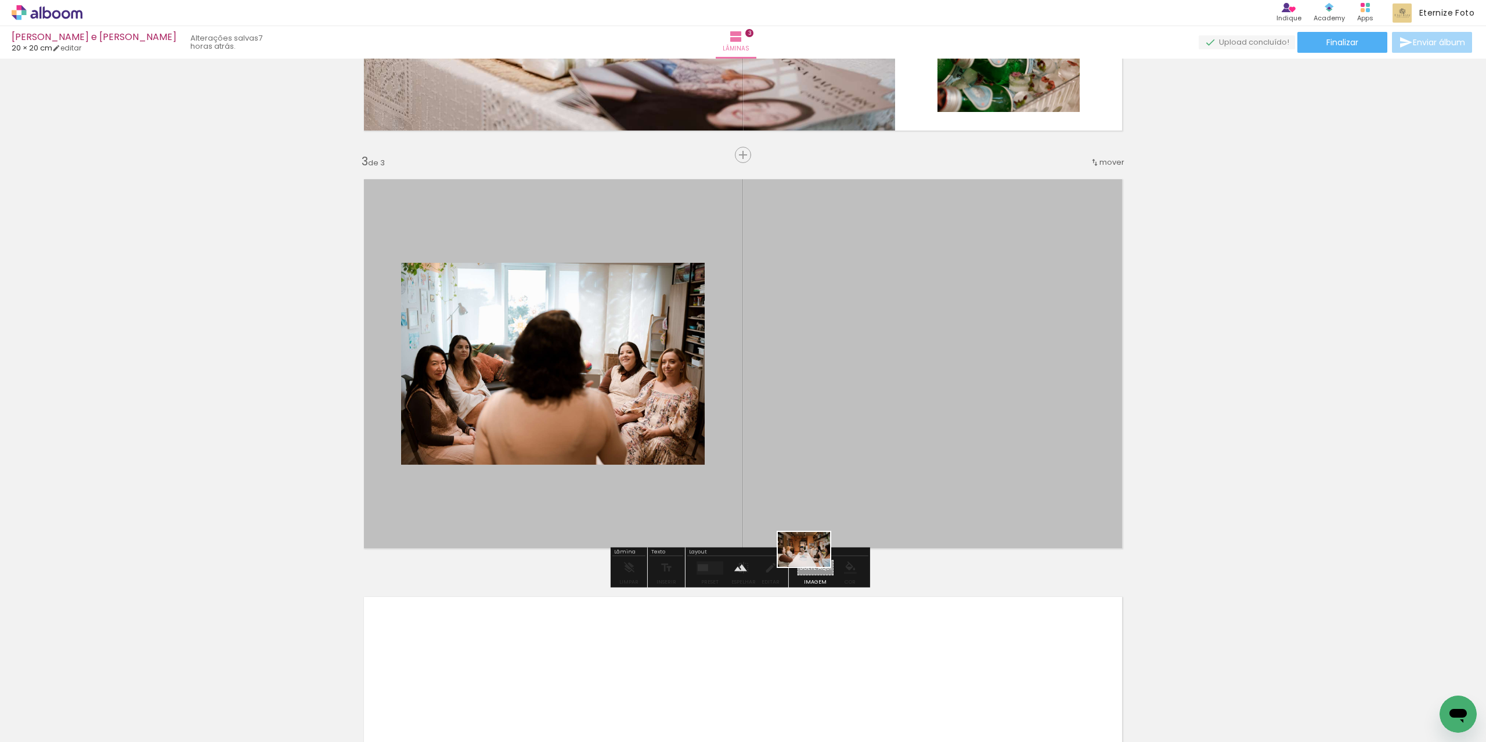
drag, startPoint x: 699, startPoint y: 540, endPoint x: 812, endPoint y: 567, distance: 117.0
click at [812, 567] on quentale-workspace at bounding box center [743, 371] width 1486 height 742
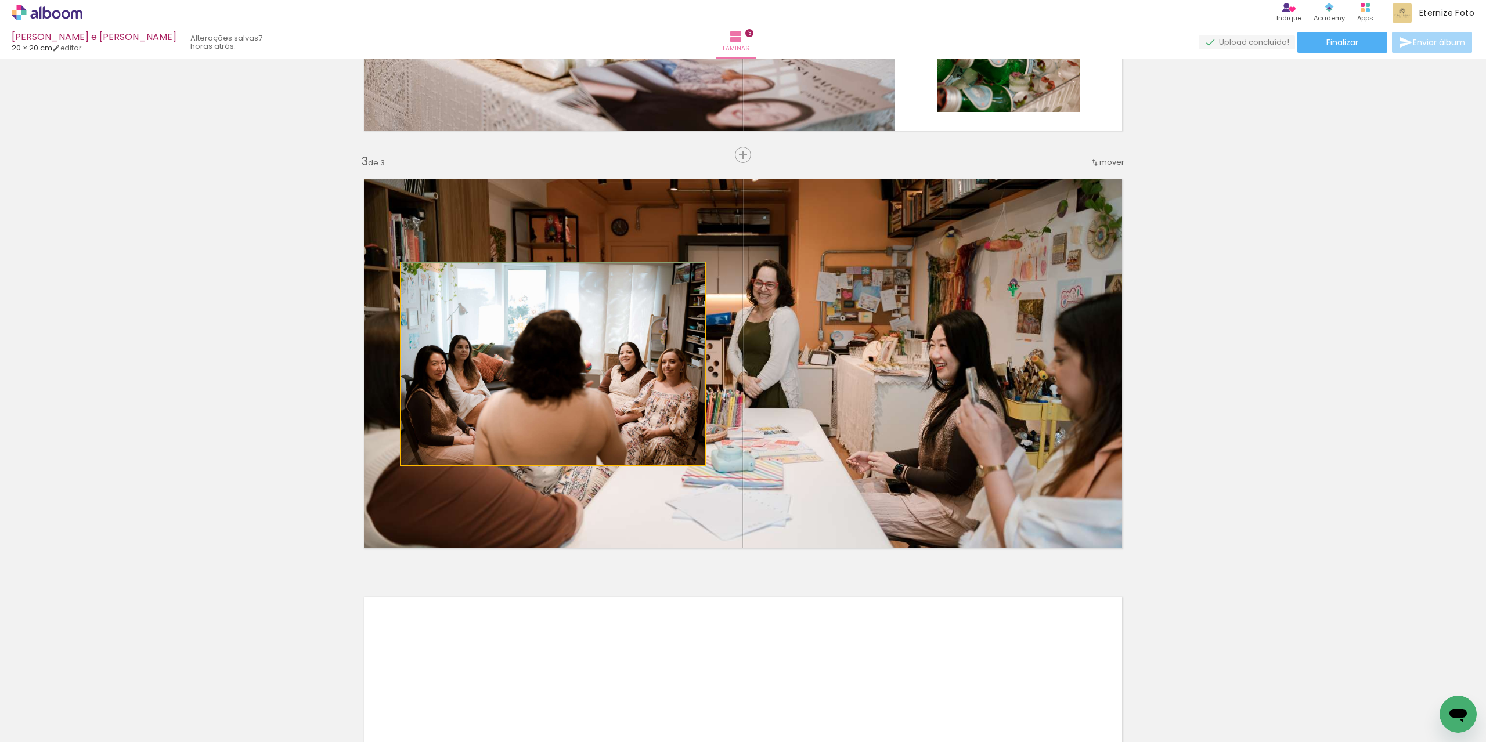
click at [628, 371] on quentale-photo at bounding box center [552, 364] width 303 height 202
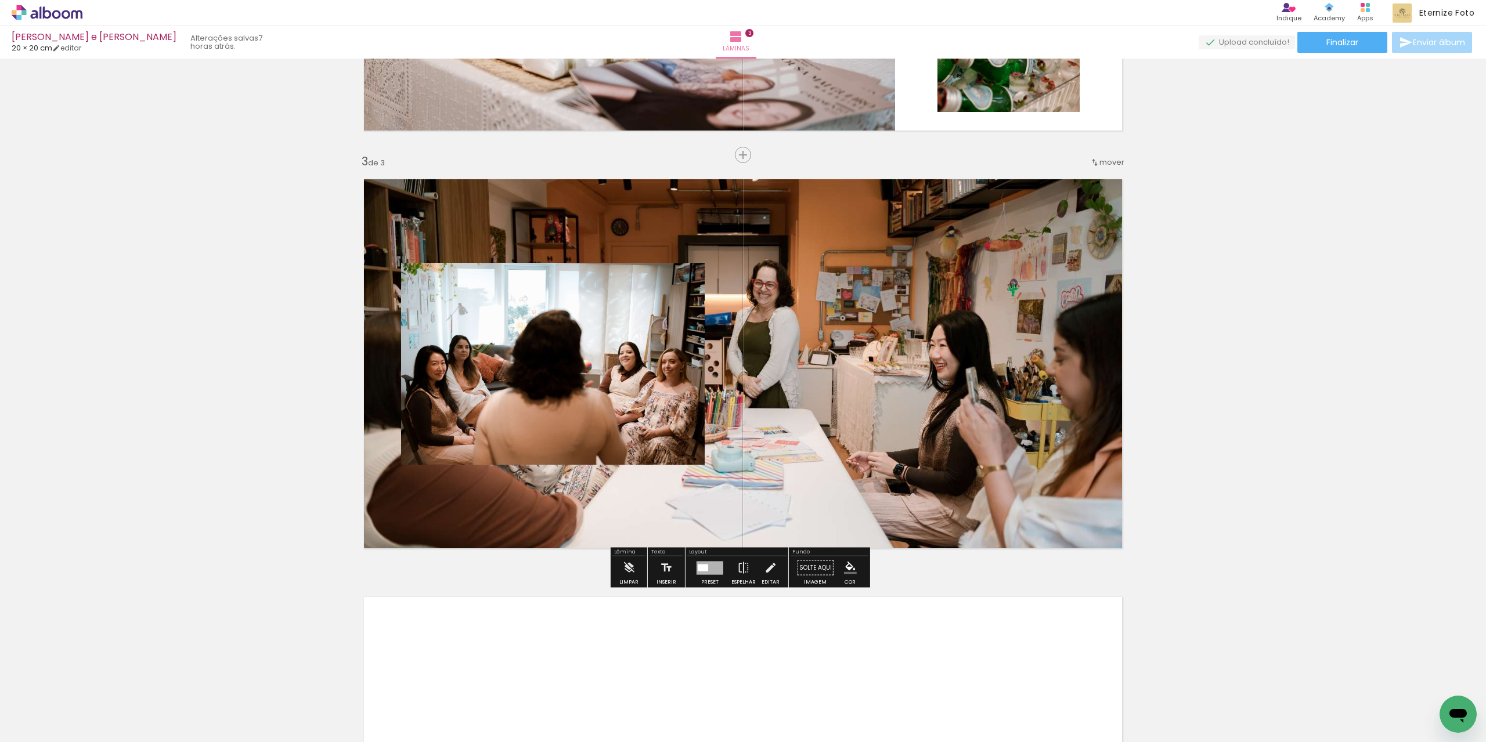
click at [700, 574] on div at bounding box center [709, 568] width 31 height 23
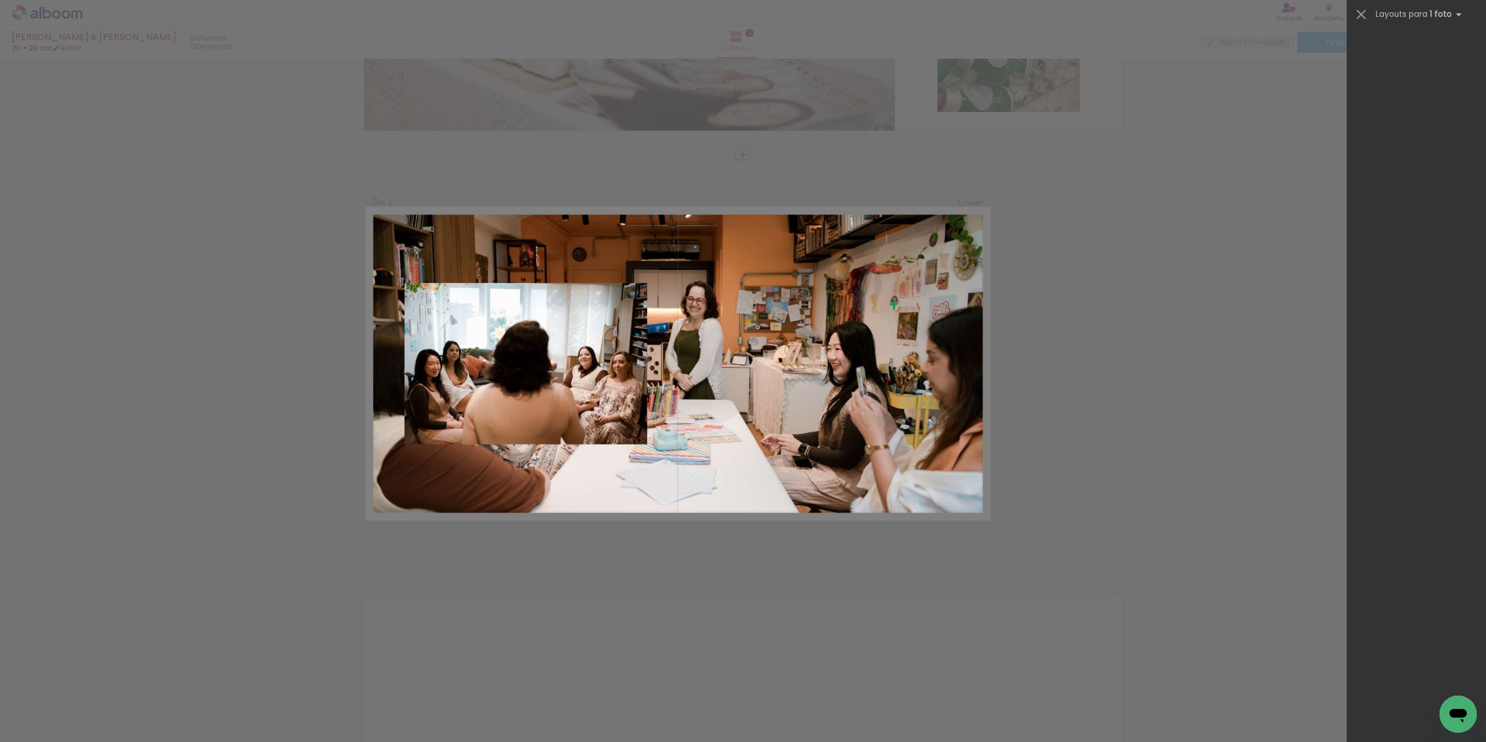
scroll to position [0, 0]
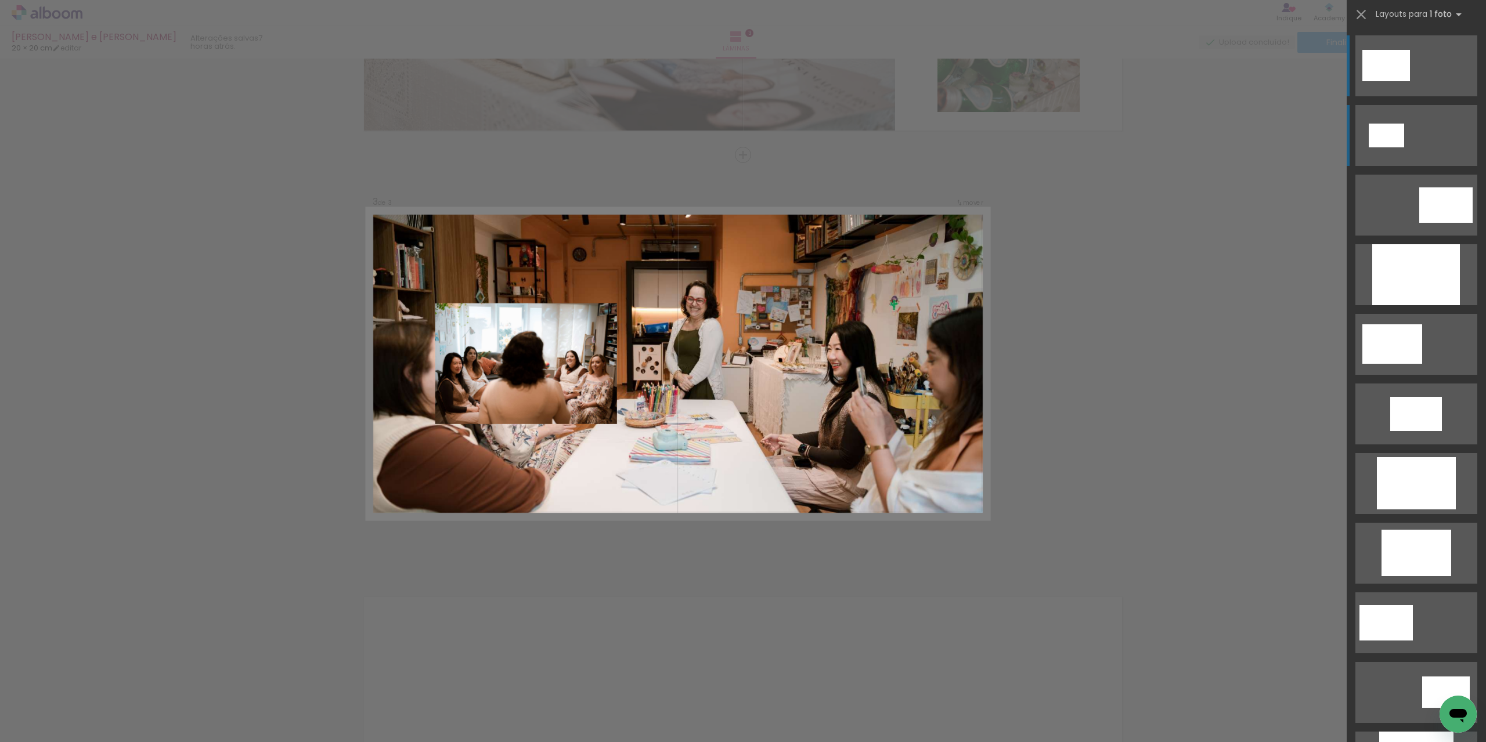
click at [1387, 152] on quentale-layouter at bounding box center [1416, 135] width 122 height 61
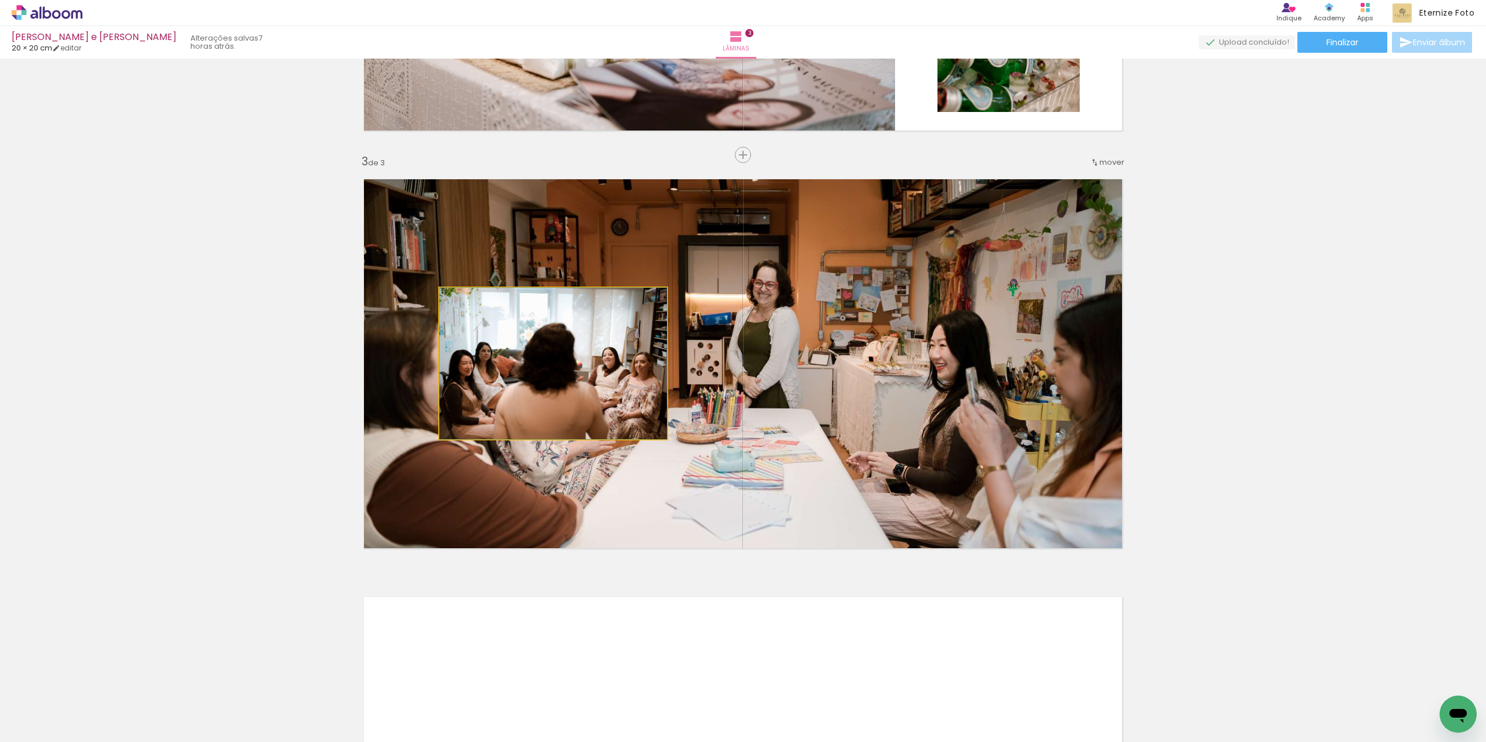
click at [617, 390] on quentale-photo at bounding box center [552, 363] width 227 height 151
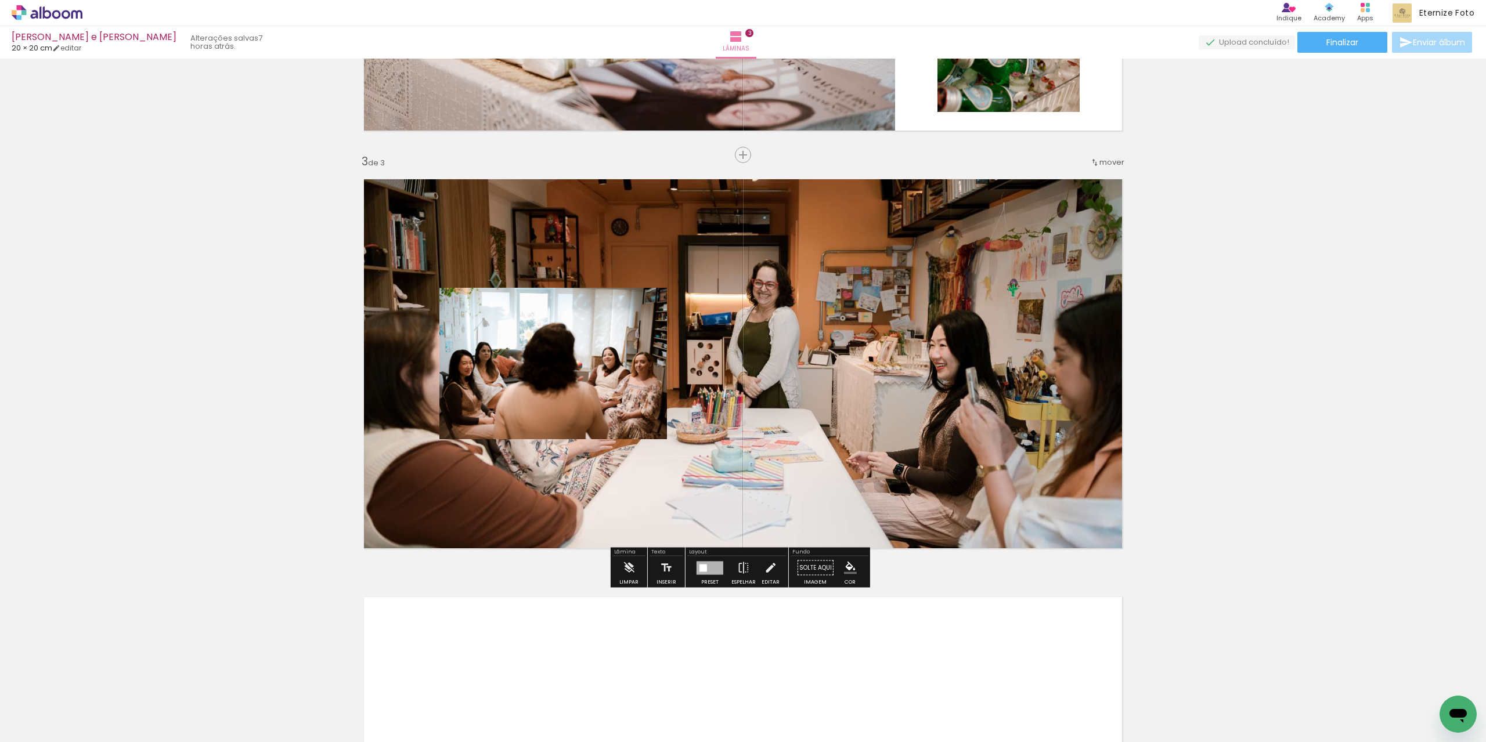
click at [701, 573] on div at bounding box center [709, 567] width 27 height 13
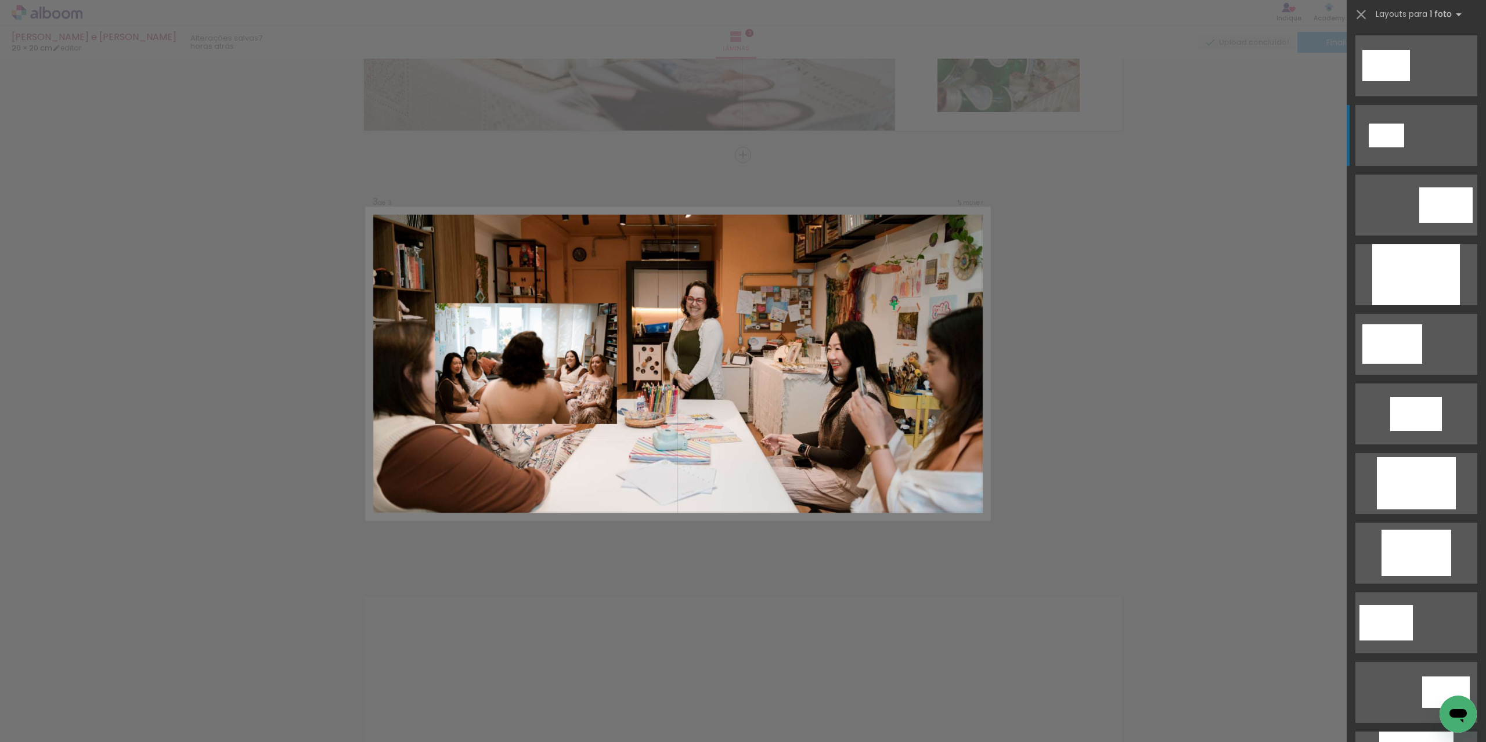
click at [1423, 132] on quentale-layouter at bounding box center [1416, 135] width 122 height 61
click at [560, 370] on quentale-photo at bounding box center [526, 363] width 182 height 121
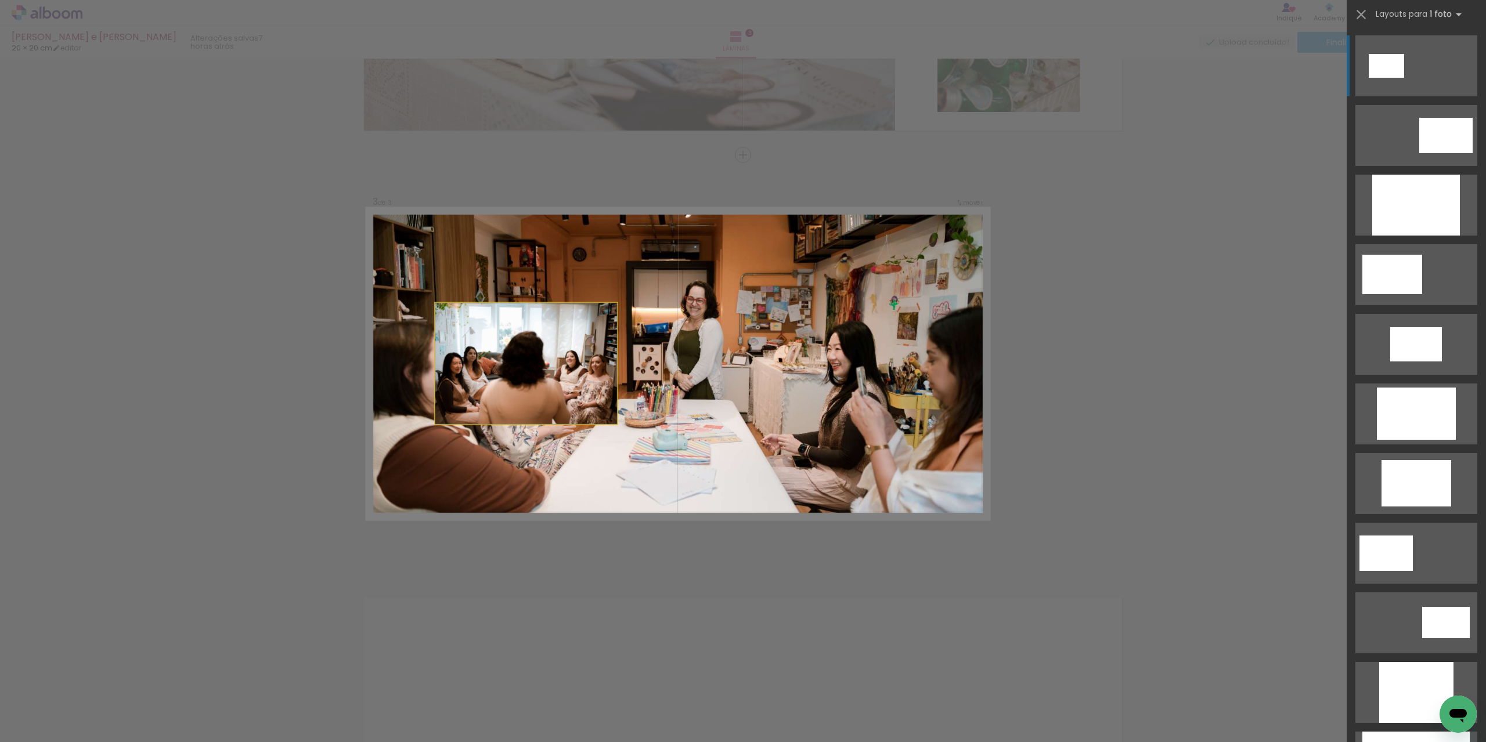
click at [534, 344] on quentale-photo at bounding box center [526, 363] width 182 height 121
click at [1141, 219] on div "Confirmar Cancelar" at bounding box center [743, 149] width 1486 height 1699
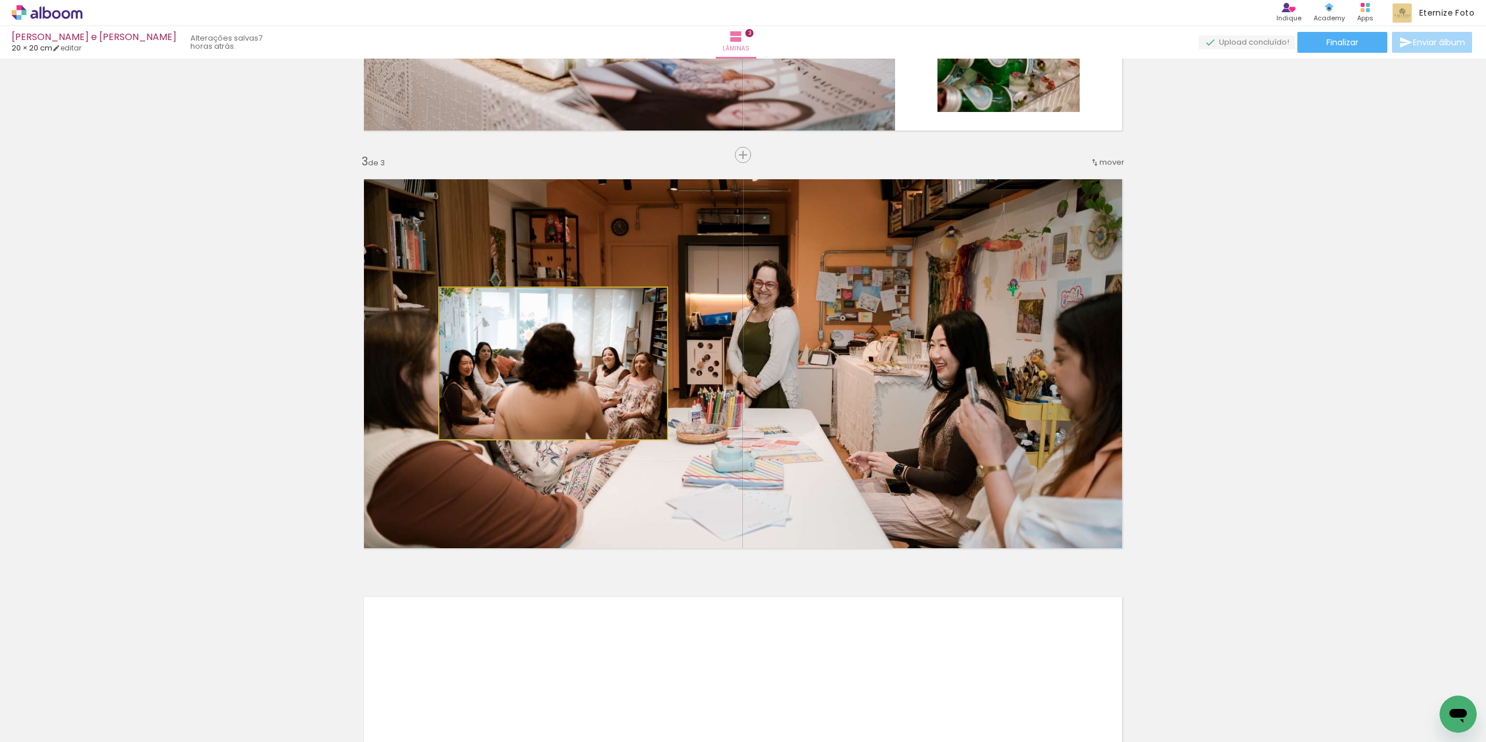
click at [526, 355] on quentale-photo at bounding box center [552, 363] width 227 height 151
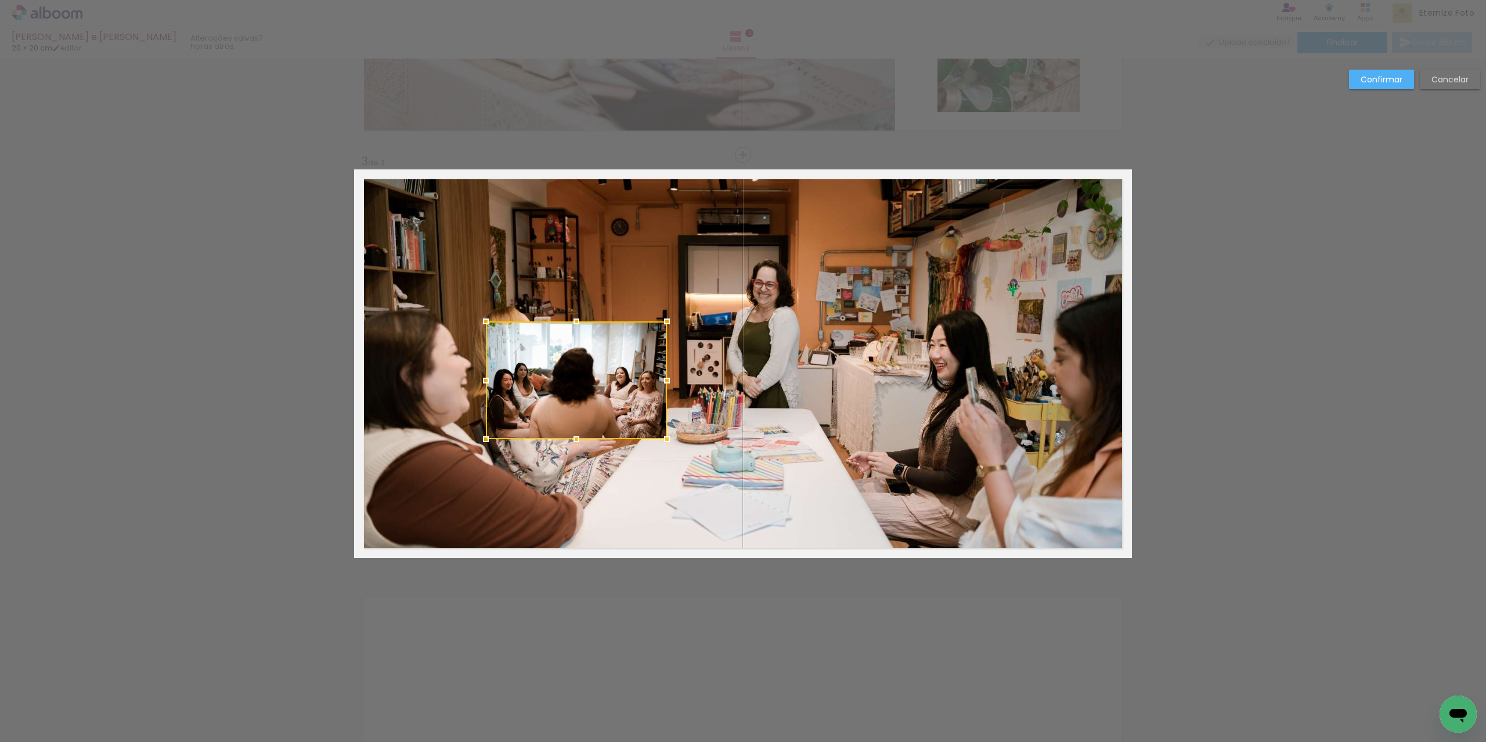
drag, startPoint x: 432, startPoint y: 284, endPoint x: 479, endPoint y: 318, distance: 57.3
click at [479, 318] on div at bounding box center [485, 321] width 23 height 23
drag, startPoint x: 617, startPoint y: 382, endPoint x: 579, endPoint y: 366, distance: 42.4
click at [579, 365] on div at bounding box center [576, 380] width 181 height 118
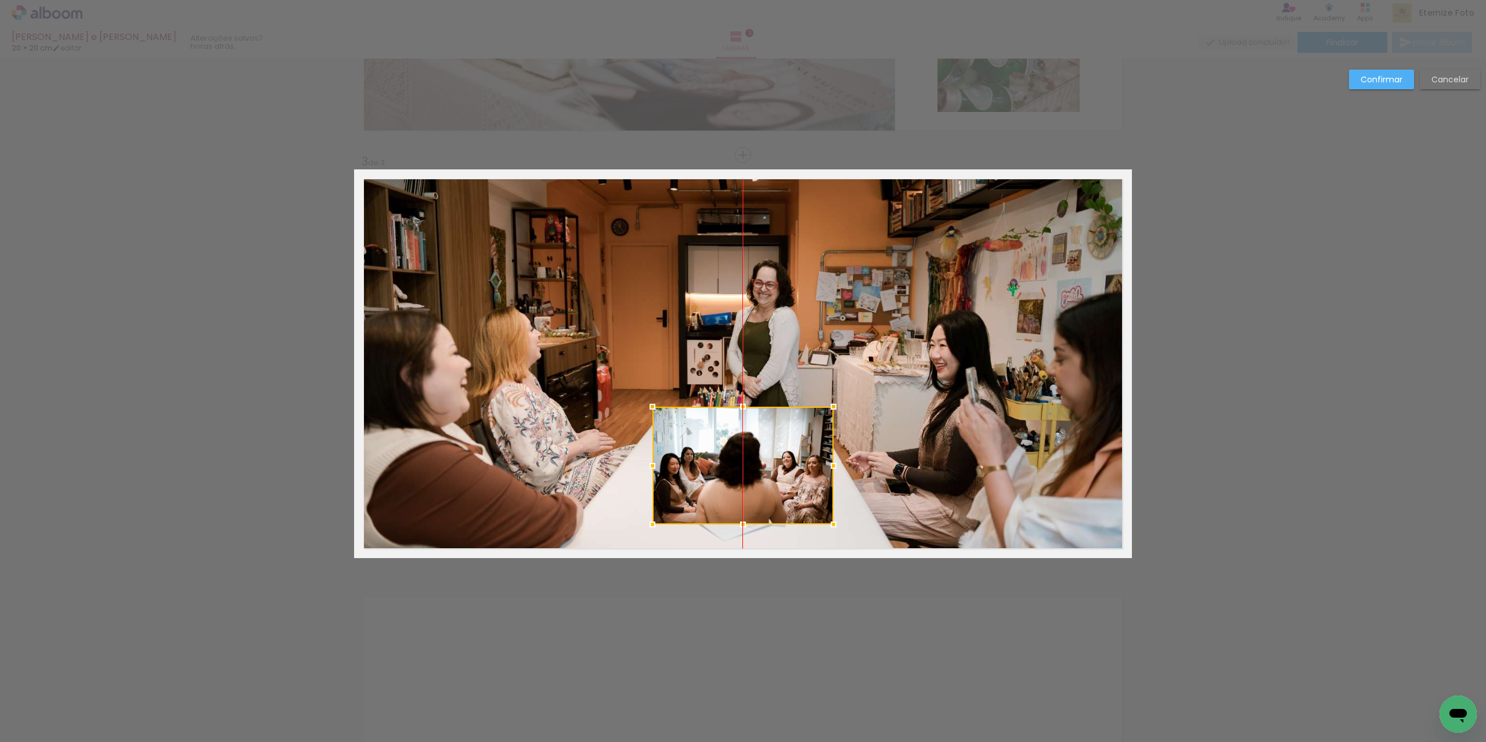
drag, startPoint x: 578, startPoint y: 366, endPoint x: 742, endPoint y: 451, distance: 184.5
click at [742, 451] on div at bounding box center [742, 466] width 181 height 118
click at [0, 0] on slot "Confirmar" at bounding box center [0, 0] width 0 height 0
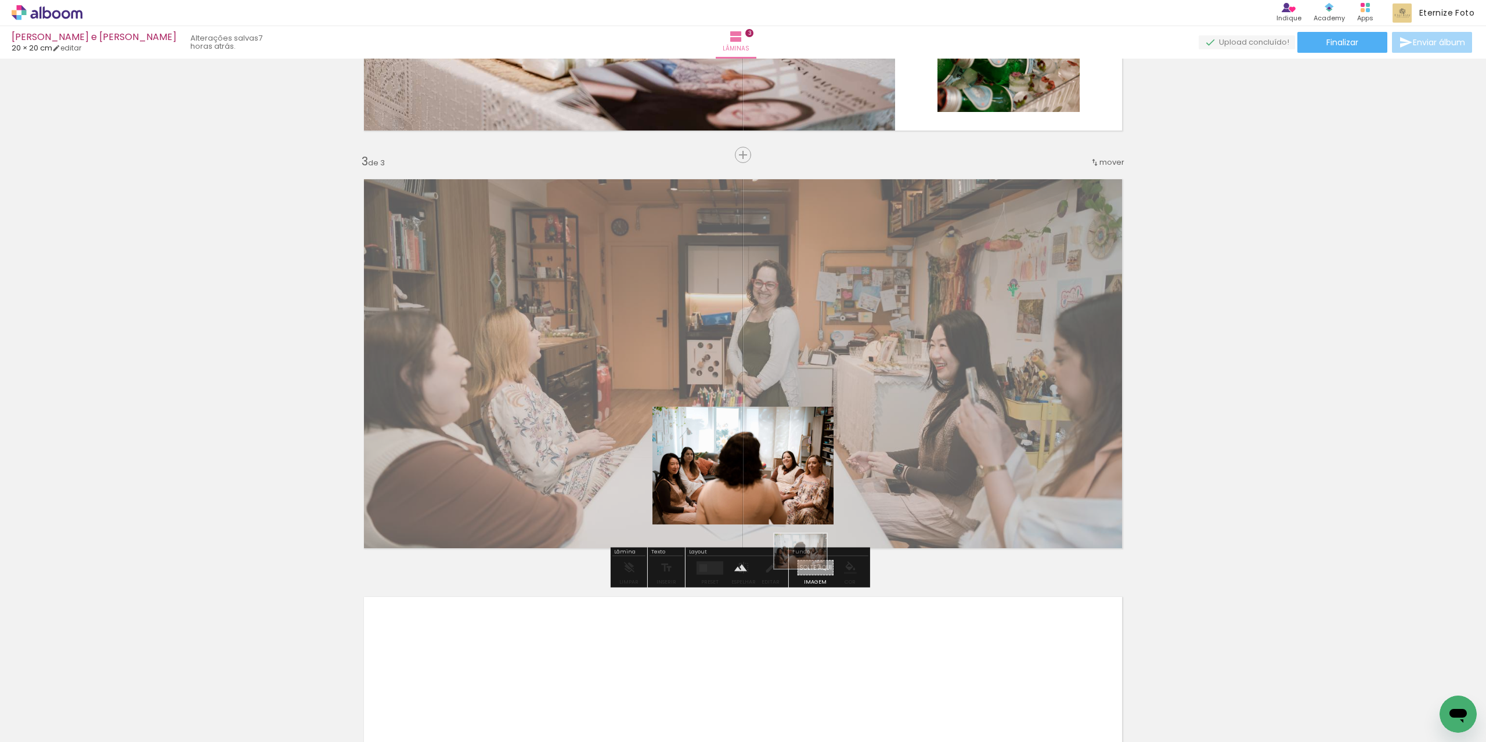
drag, startPoint x: 586, startPoint y: 711, endPoint x: 809, endPoint y: 569, distance: 264.3
click at [809, 569] on quentale-workspace at bounding box center [743, 371] width 1486 height 742
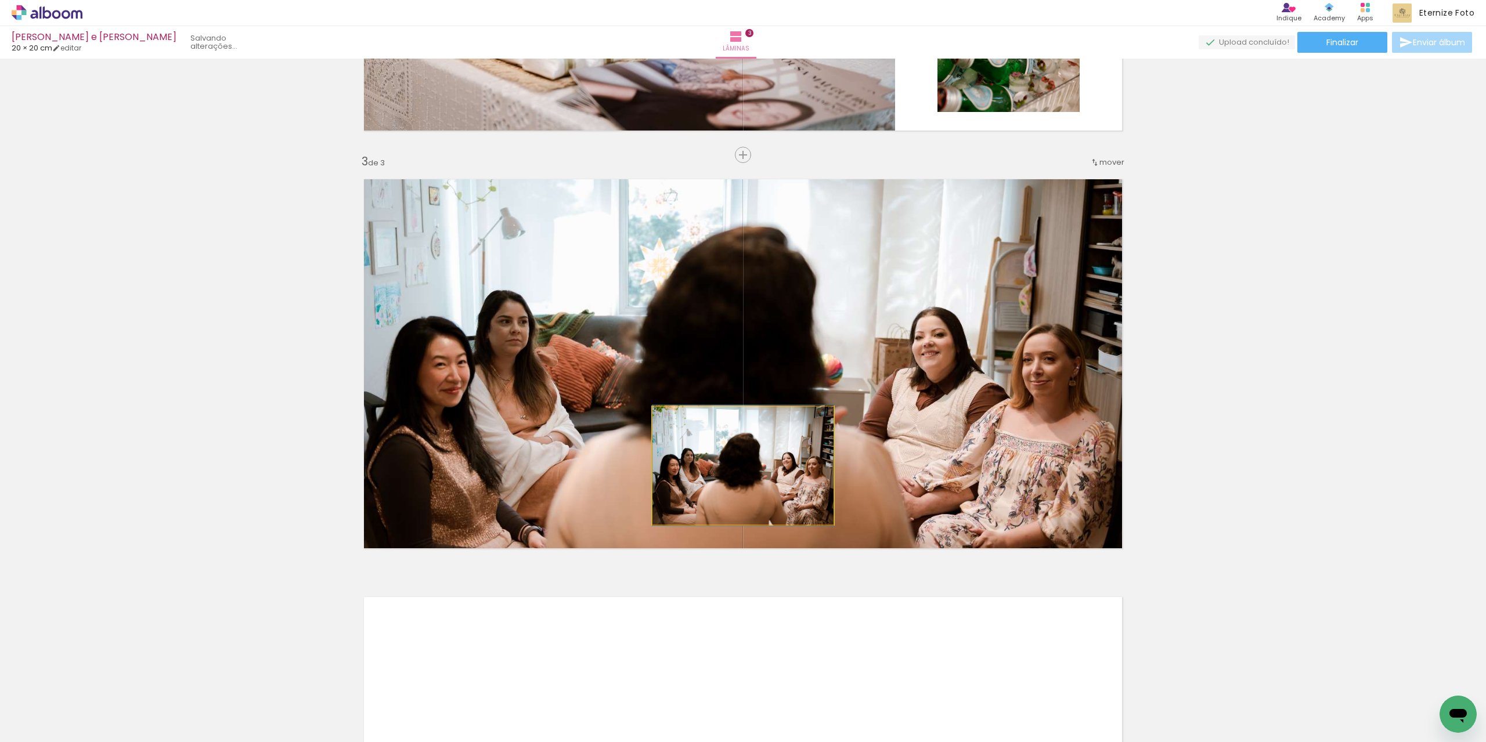
drag, startPoint x: 725, startPoint y: 433, endPoint x: 702, endPoint y: 434, distance: 23.2
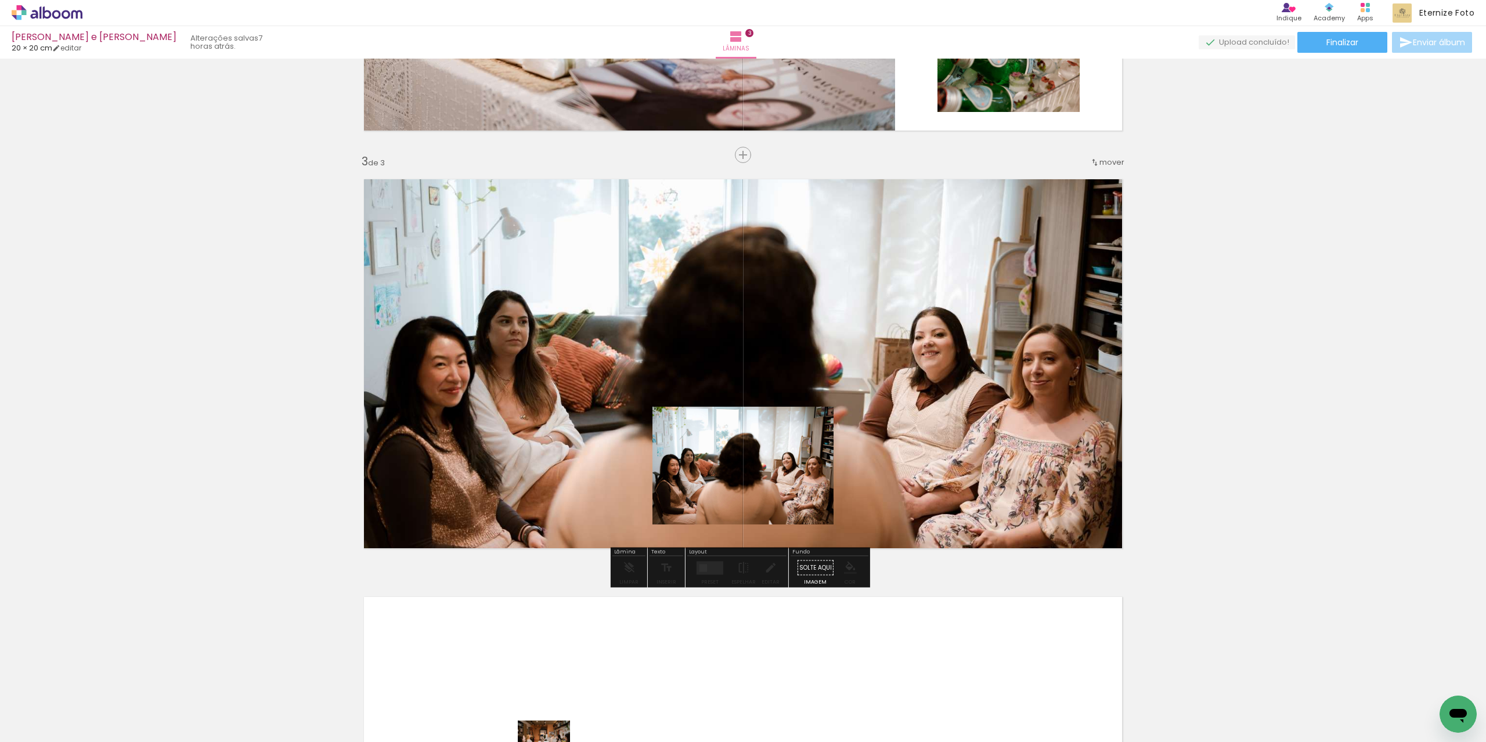
drag, startPoint x: 571, startPoint y: 669, endPoint x: 552, endPoint y: 750, distance: 83.9
click at [552, 742] on html "link( href="../../bower_components/polymer/polymer.html" rel="import" ) picture…" at bounding box center [743, 371] width 1486 height 742
click at [694, 468] on quentale-photo at bounding box center [742, 466] width 181 height 118
drag, startPoint x: 503, startPoint y: 702, endPoint x: 515, endPoint y: 713, distance: 16.4
click at [515, 713] on div at bounding box center [506, 703] width 57 height 38
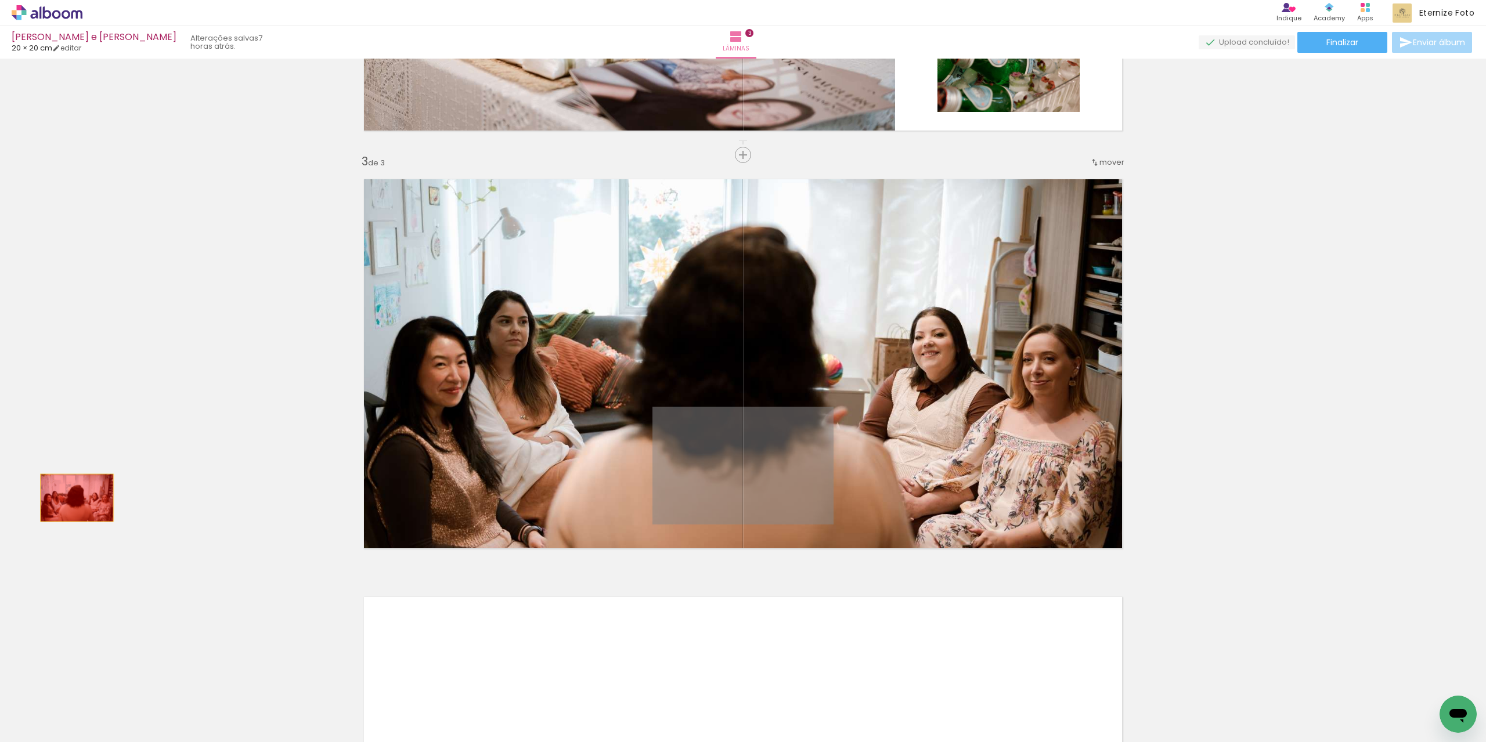
drag, startPoint x: 720, startPoint y: 470, endPoint x: 73, endPoint y: 498, distance: 647.6
click at [73, 498] on div "Inserir lâmina 1 de 3 Inserir lâmina 2 de 3 Inserir lâmina 3 de 3" at bounding box center [743, 140] width 1486 height 1672
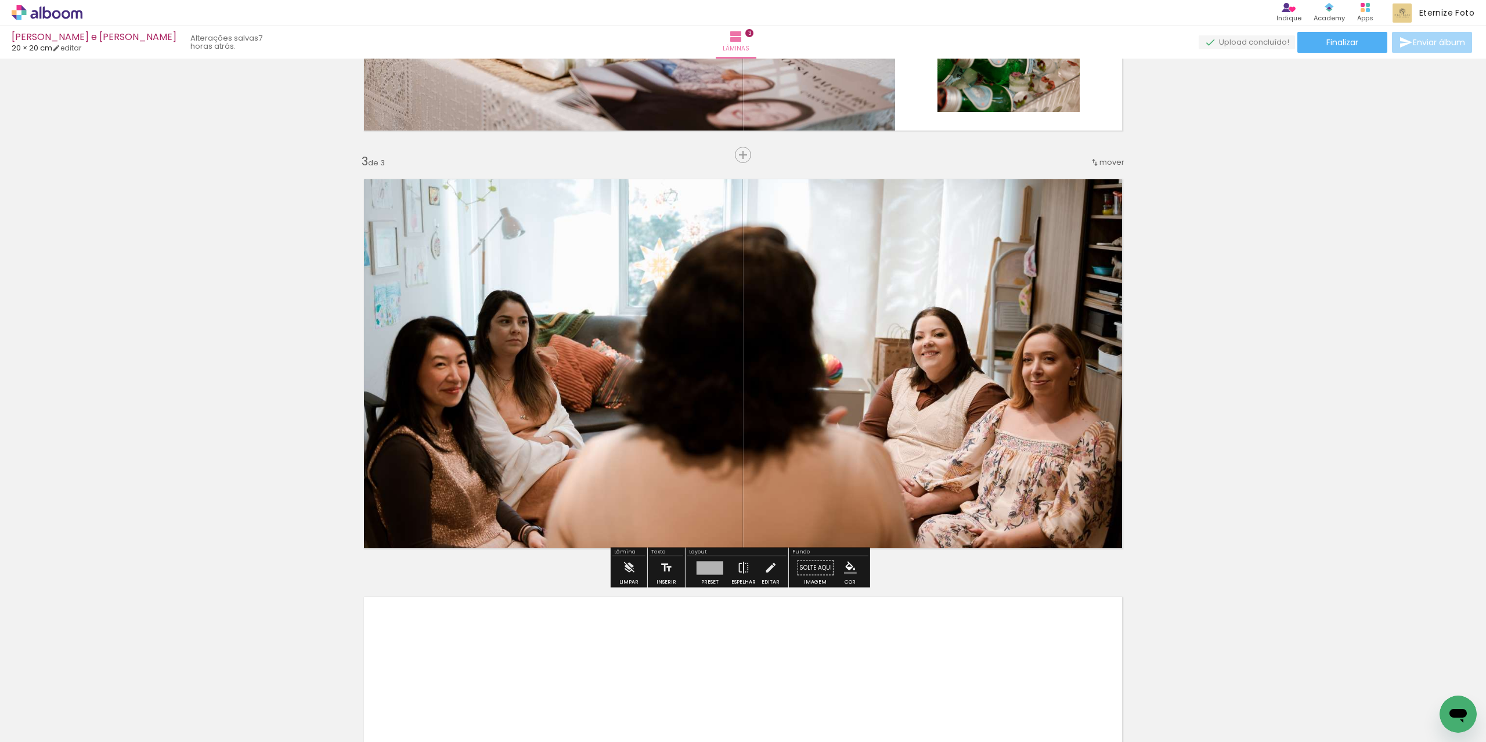
click at [500, 706] on div at bounding box center [506, 703] width 57 height 38
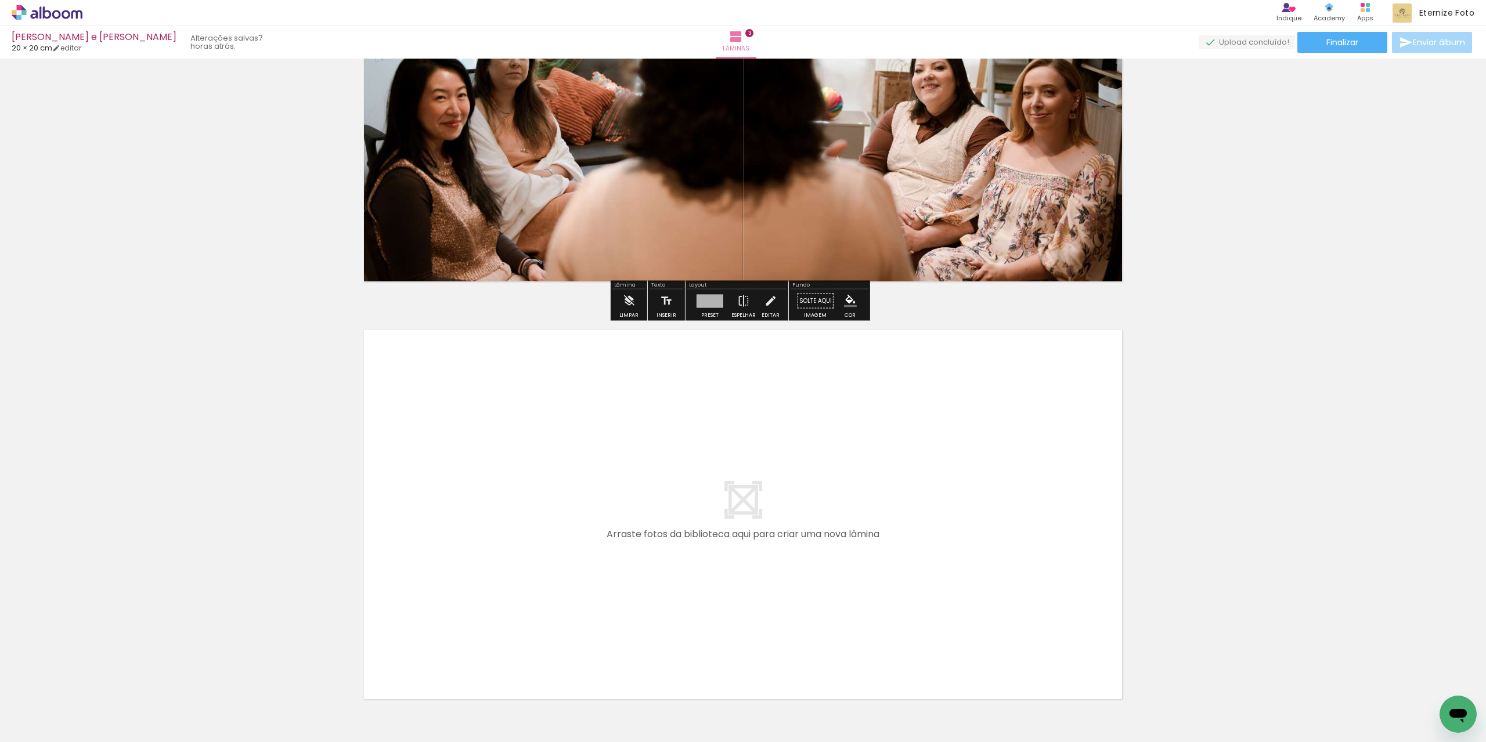
scroll to position [1049, 0]
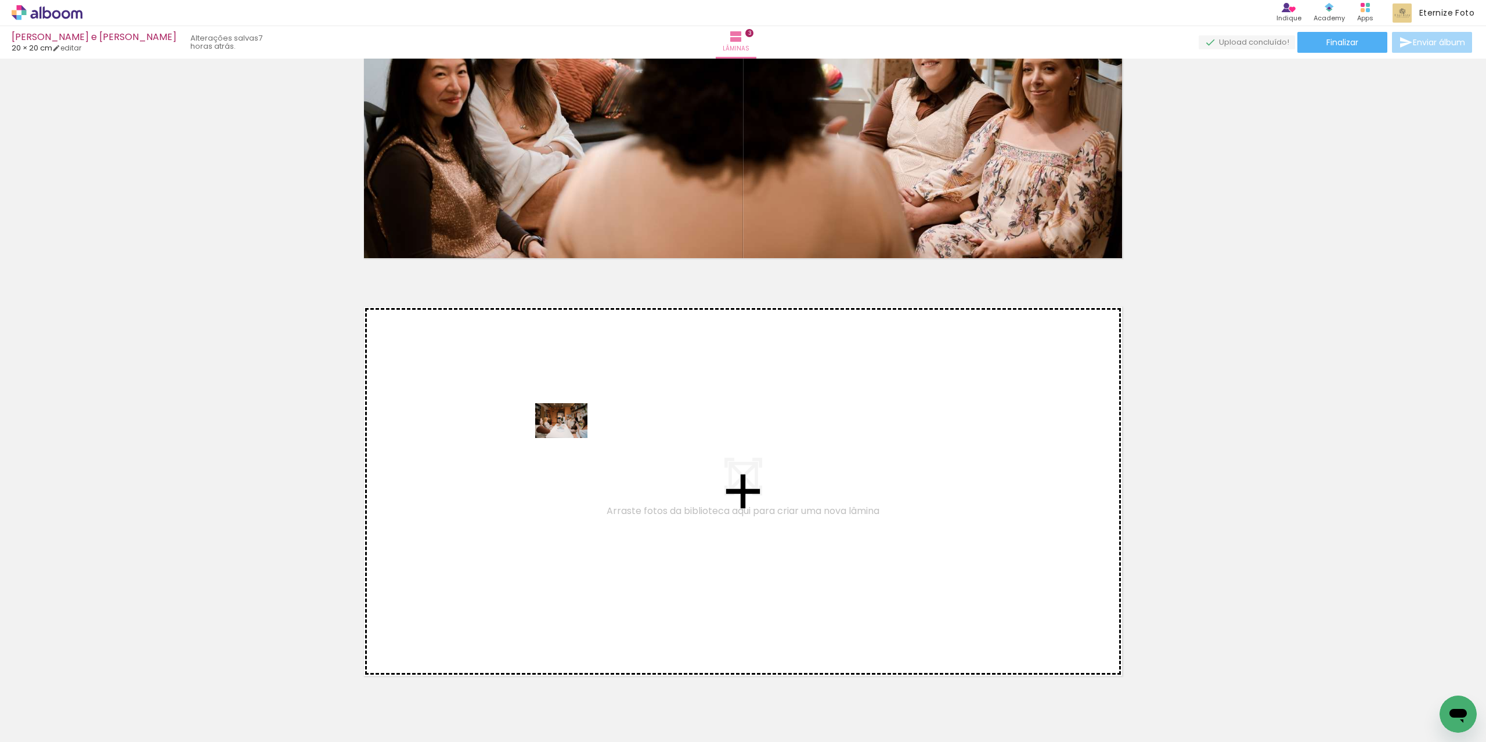
drag, startPoint x: 537, startPoint y: 636, endPoint x: 570, endPoint y: 438, distance: 200.6
click at [570, 438] on quentale-workspace at bounding box center [743, 371] width 1486 height 742
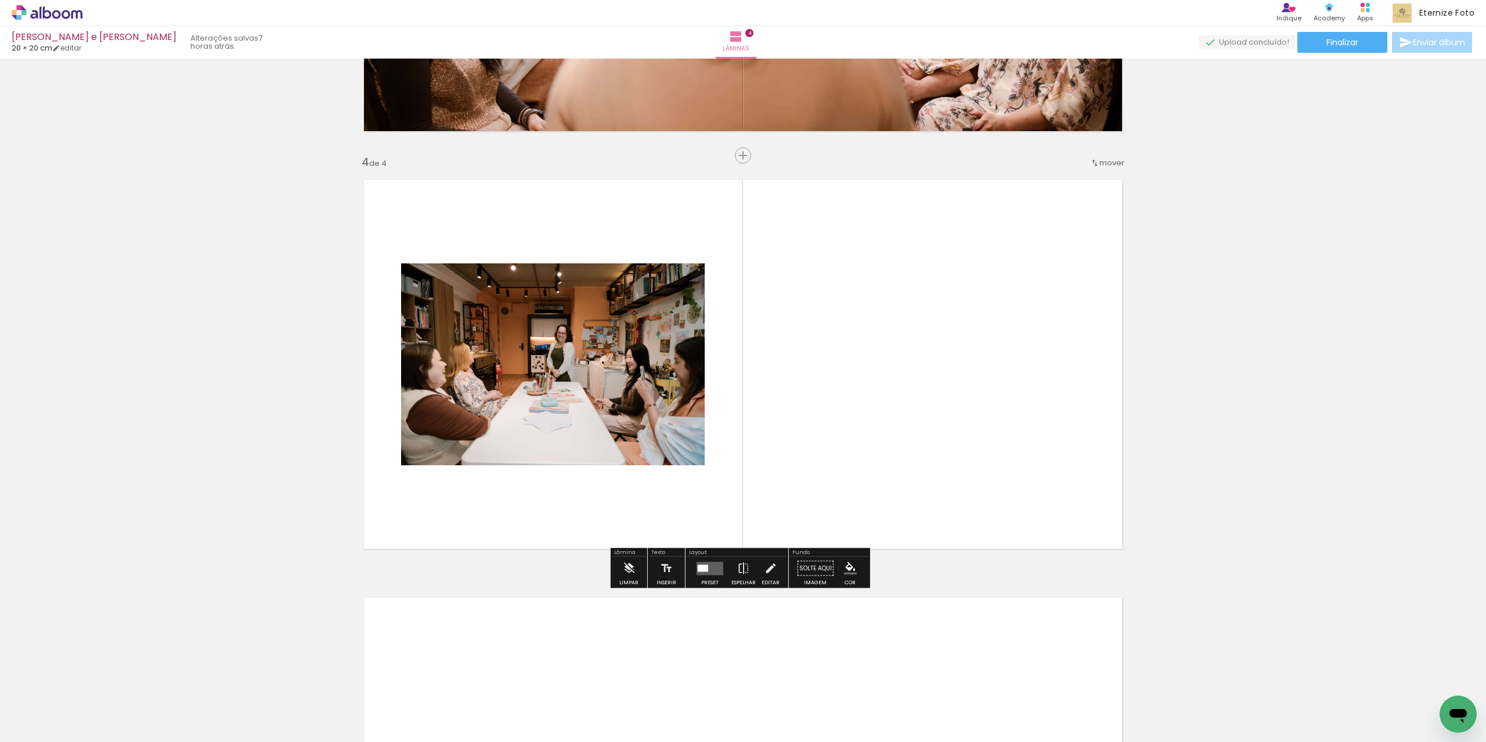
scroll to position [1176, 0]
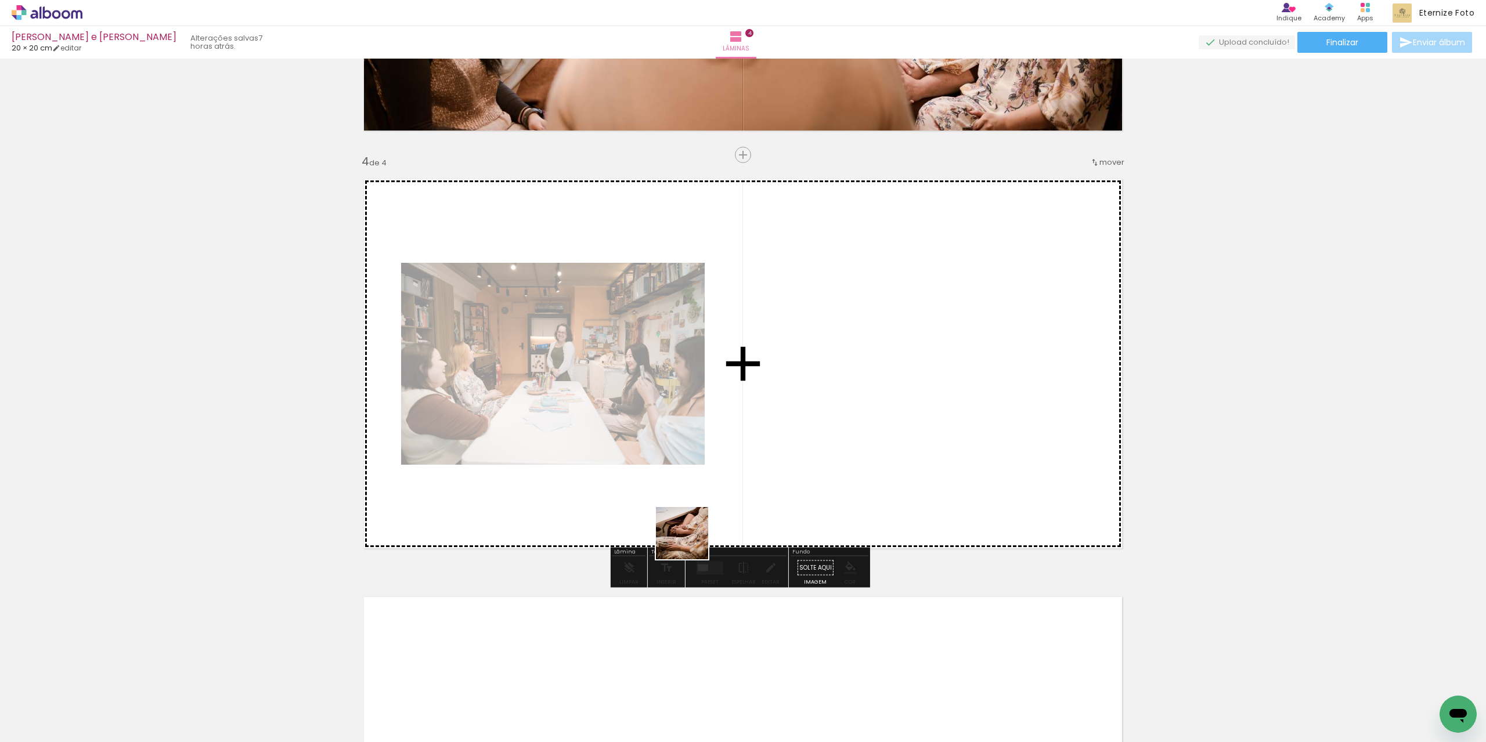
drag, startPoint x: 691, startPoint y: 542, endPoint x: 746, endPoint y: 382, distance: 169.6
click at [746, 382] on quentale-workspace at bounding box center [743, 371] width 1486 height 742
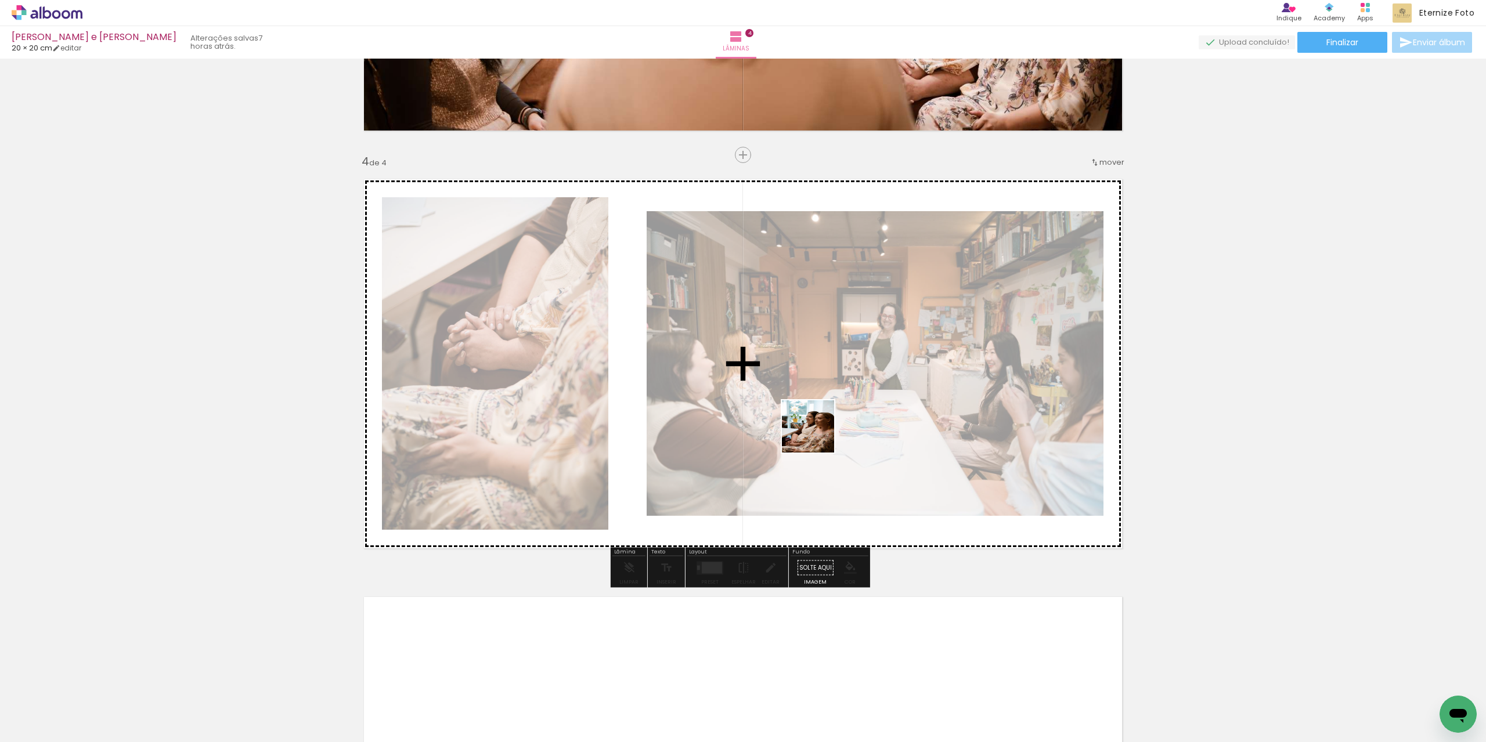
drag, startPoint x: 713, startPoint y: 696, endPoint x: 822, endPoint y: 428, distance: 290.0
click at [822, 428] on quentale-workspace at bounding box center [743, 371] width 1486 height 742
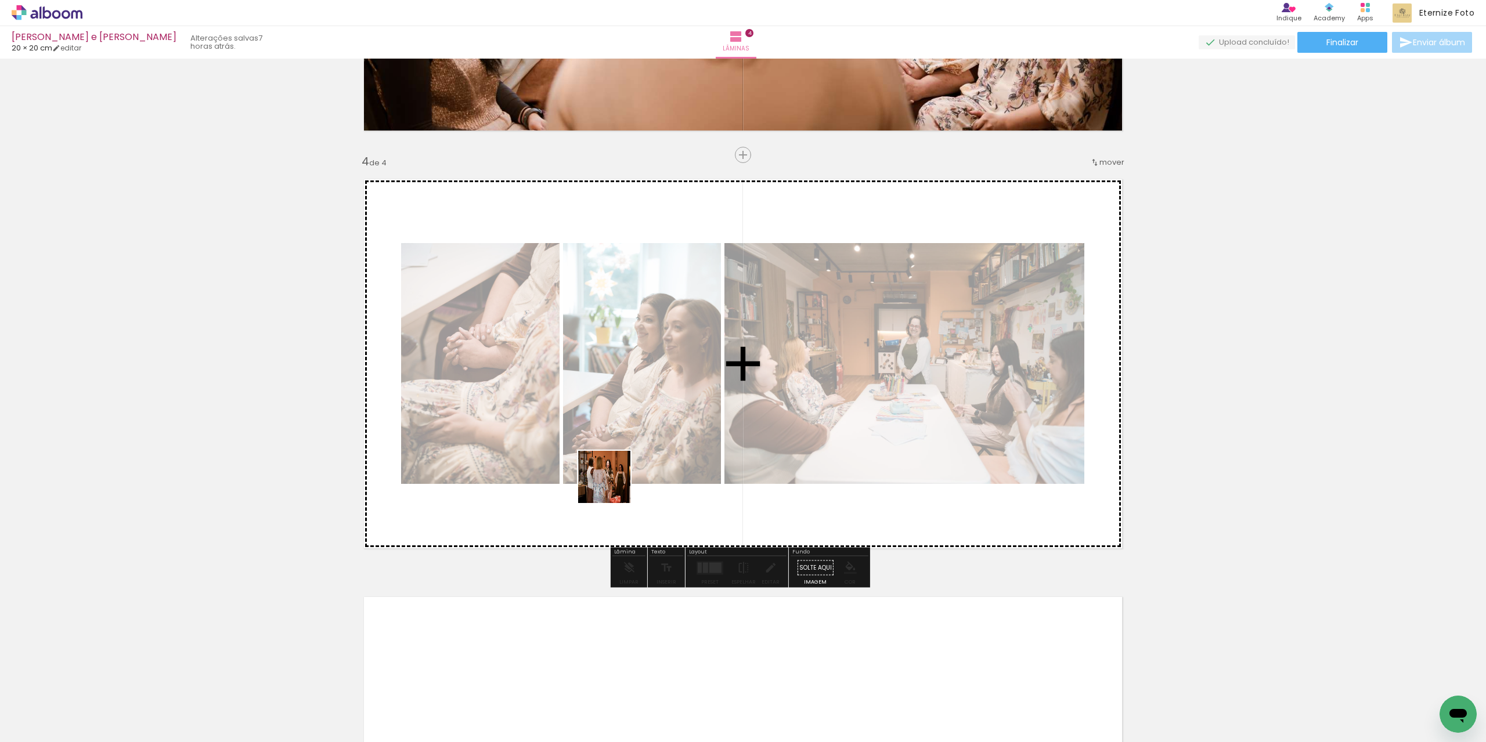
drag, startPoint x: 543, startPoint y: 589, endPoint x: 620, endPoint y: 471, distance: 140.5
click at [620, 471] on quentale-workspace at bounding box center [743, 371] width 1486 height 742
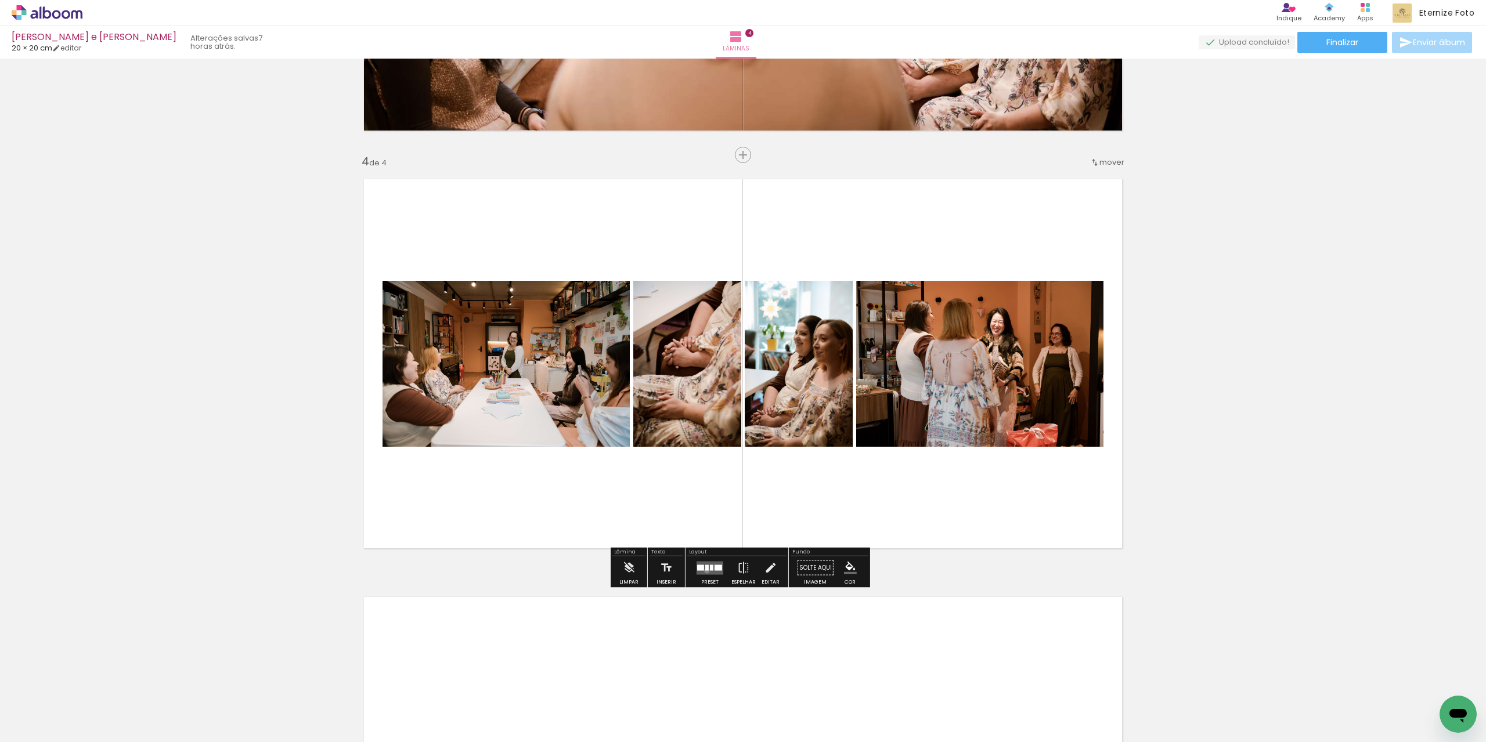
click at [704, 570] on quentale-layouter at bounding box center [709, 567] width 27 height 13
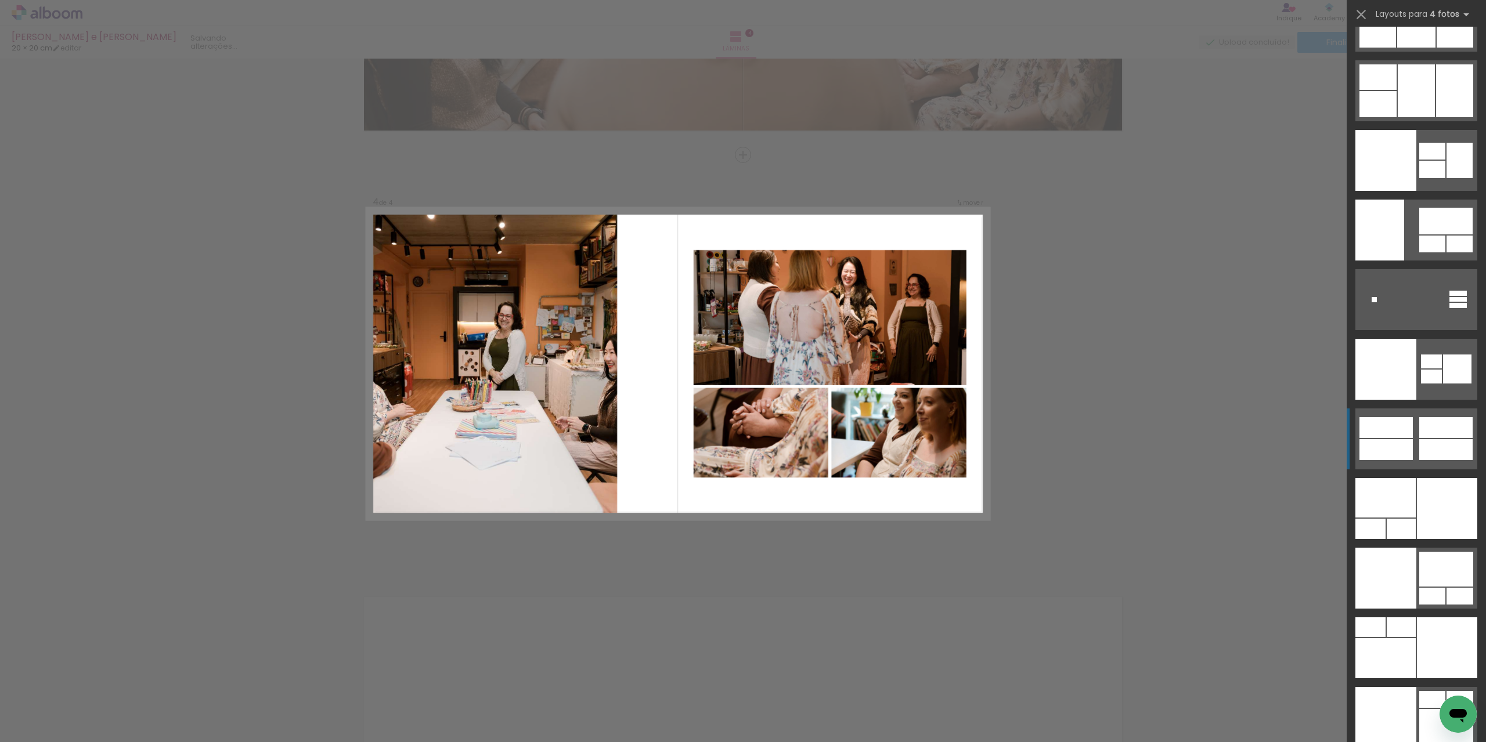
scroll to position [24098, 0]
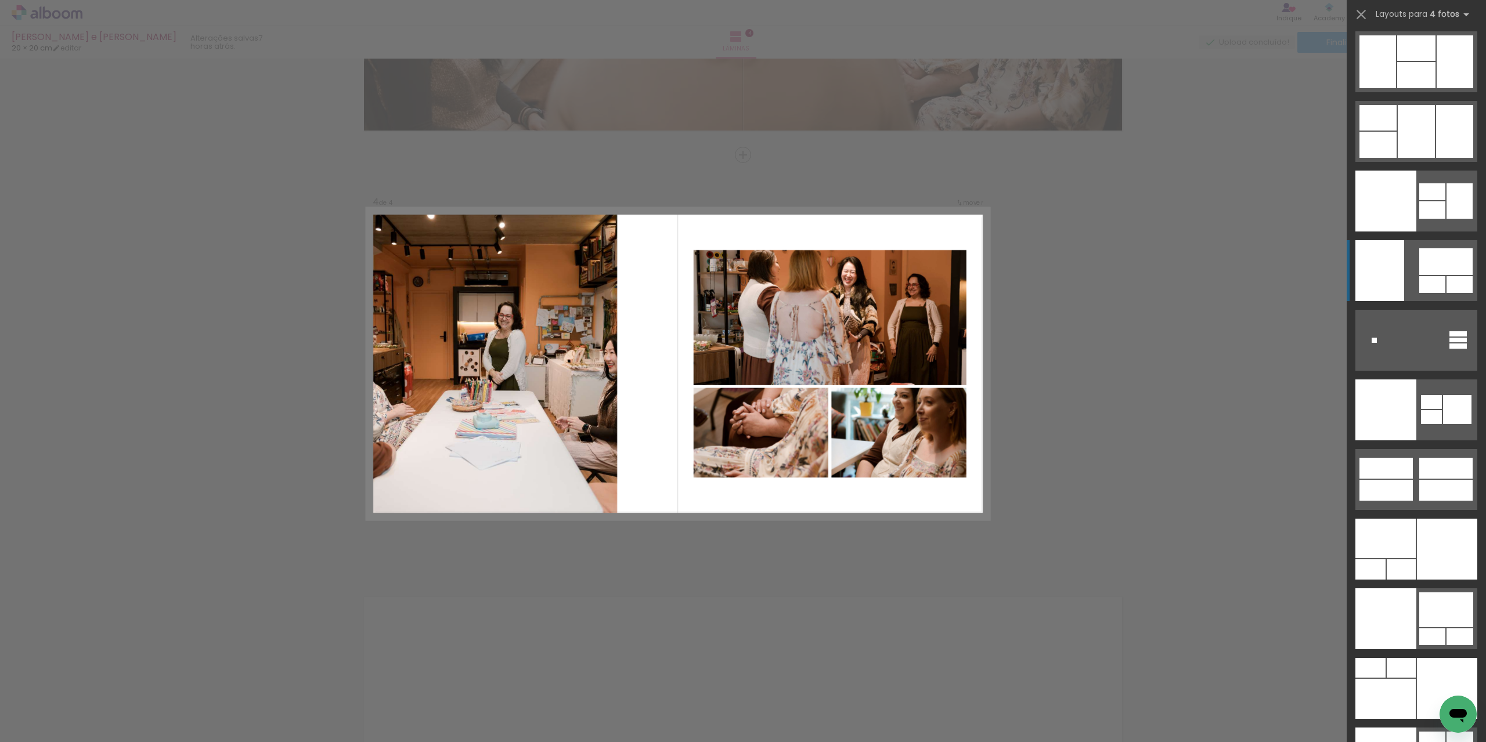
click at [1405, 265] on quentale-layouter at bounding box center [1416, 270] width 122 height 61
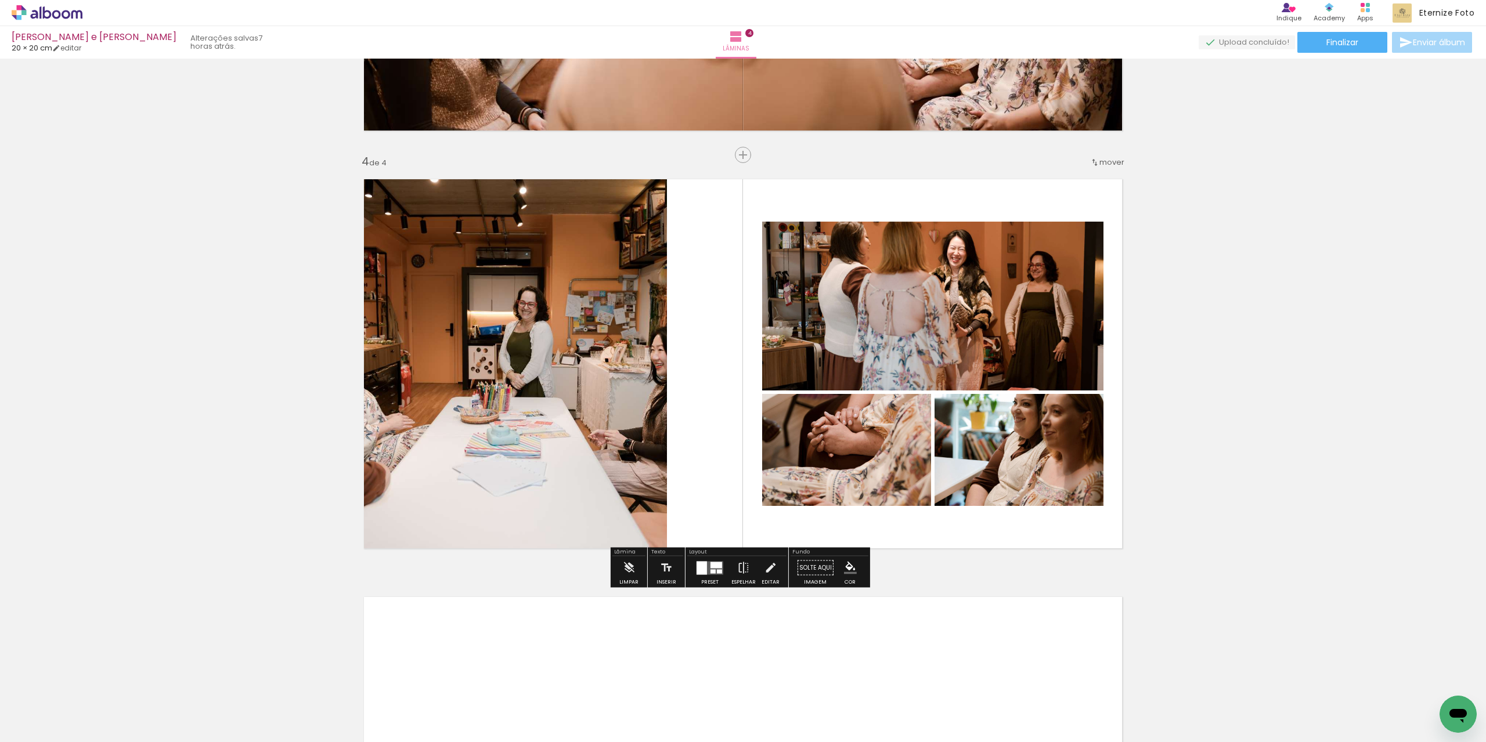
click at [695, 576] on div at bounding box center [709, 568] width 31 height 23
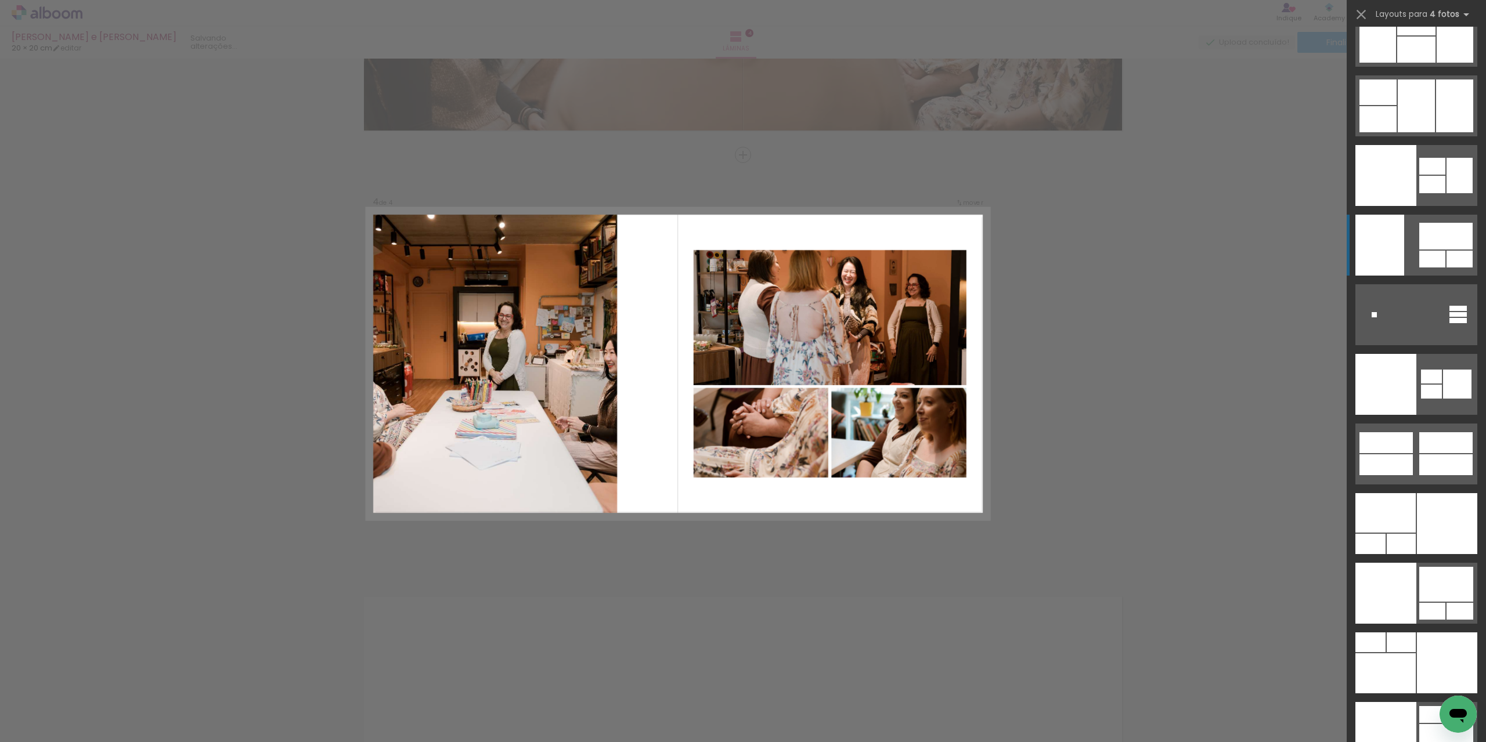
scroll to position [24013, 0]
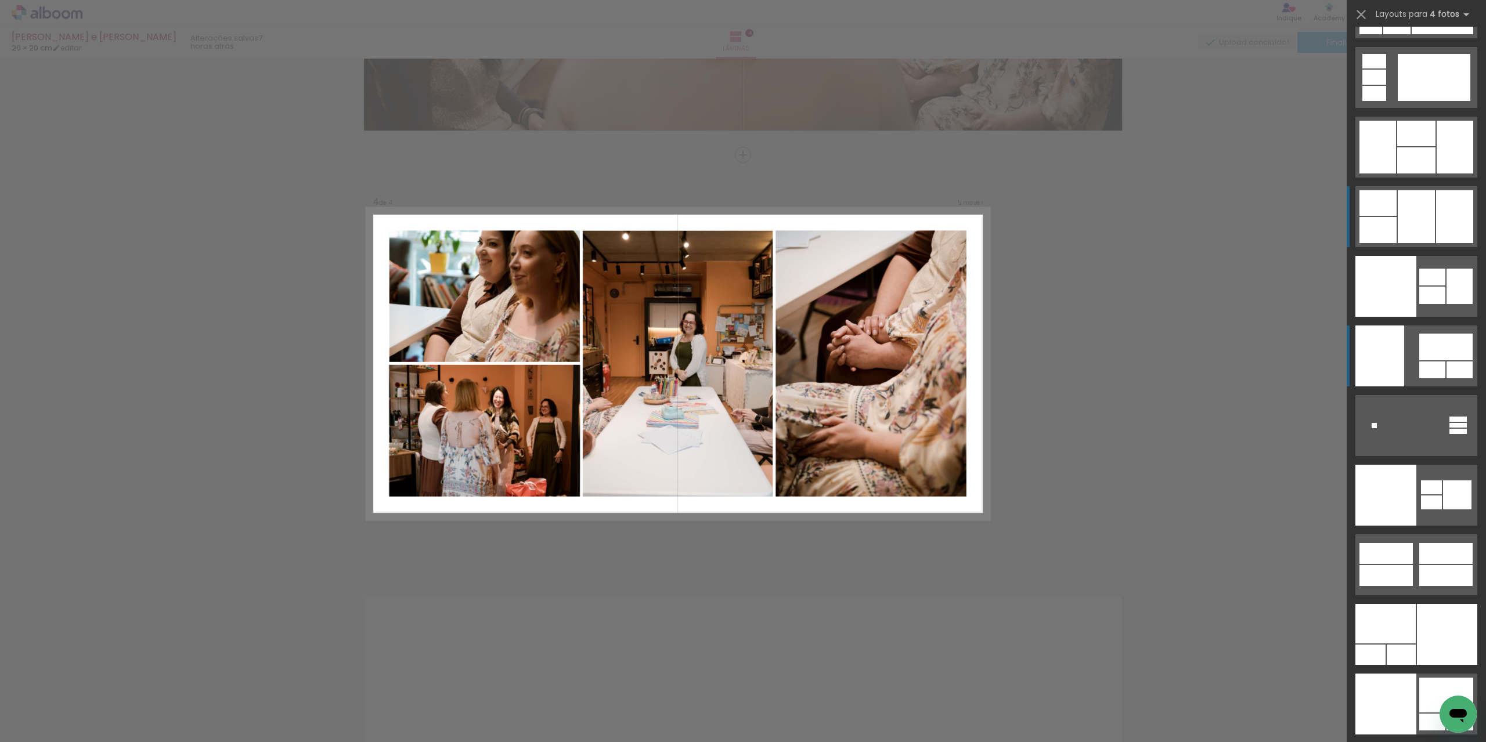
click at [1436, 225] on div at bounding box center [1454, 216] width 37 height 53
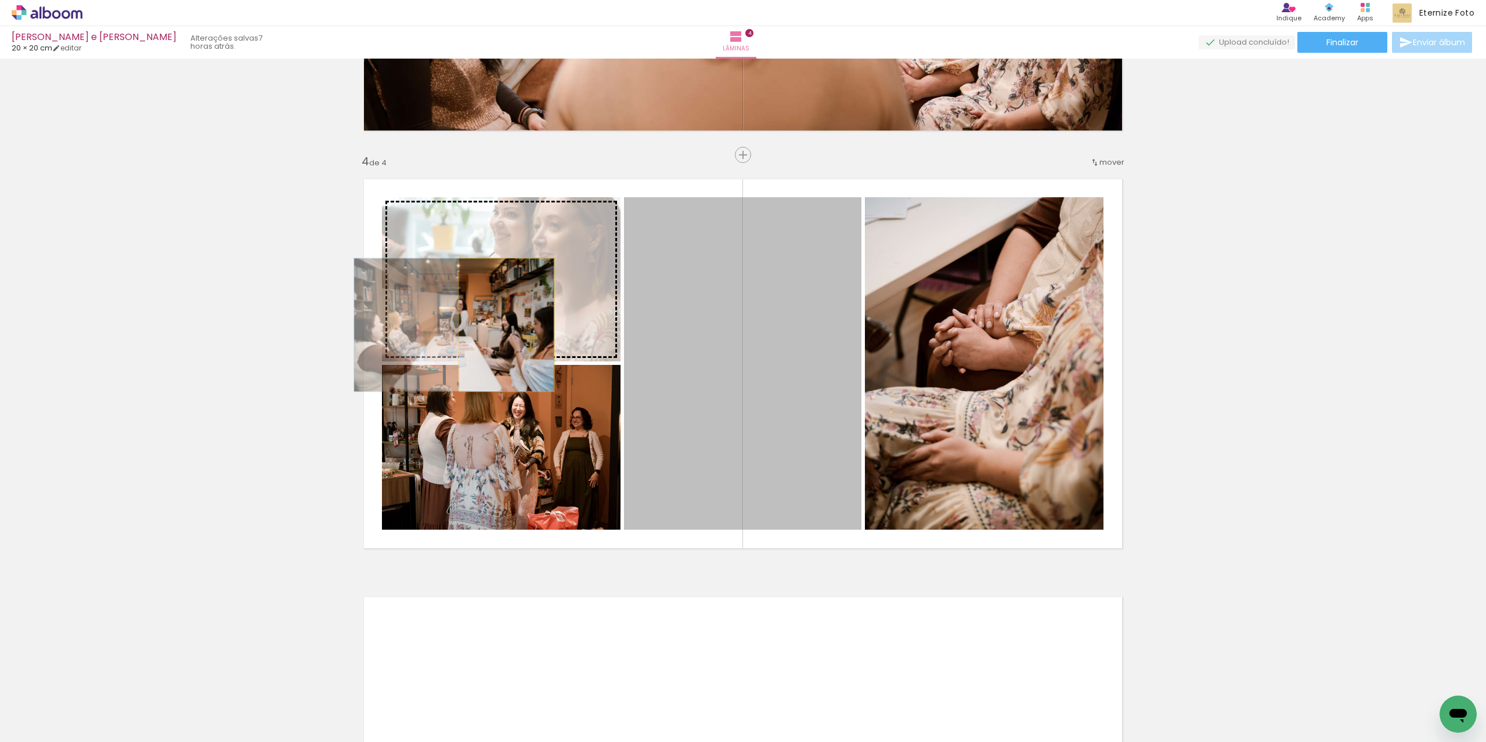
drag, startPoint x: 793, startPoint y: 388, endPoint x: 502, endPoint y: 325, distance: 297.4
click at [0, 0] on slot at bounding box center [0, 0] width 0 height 0
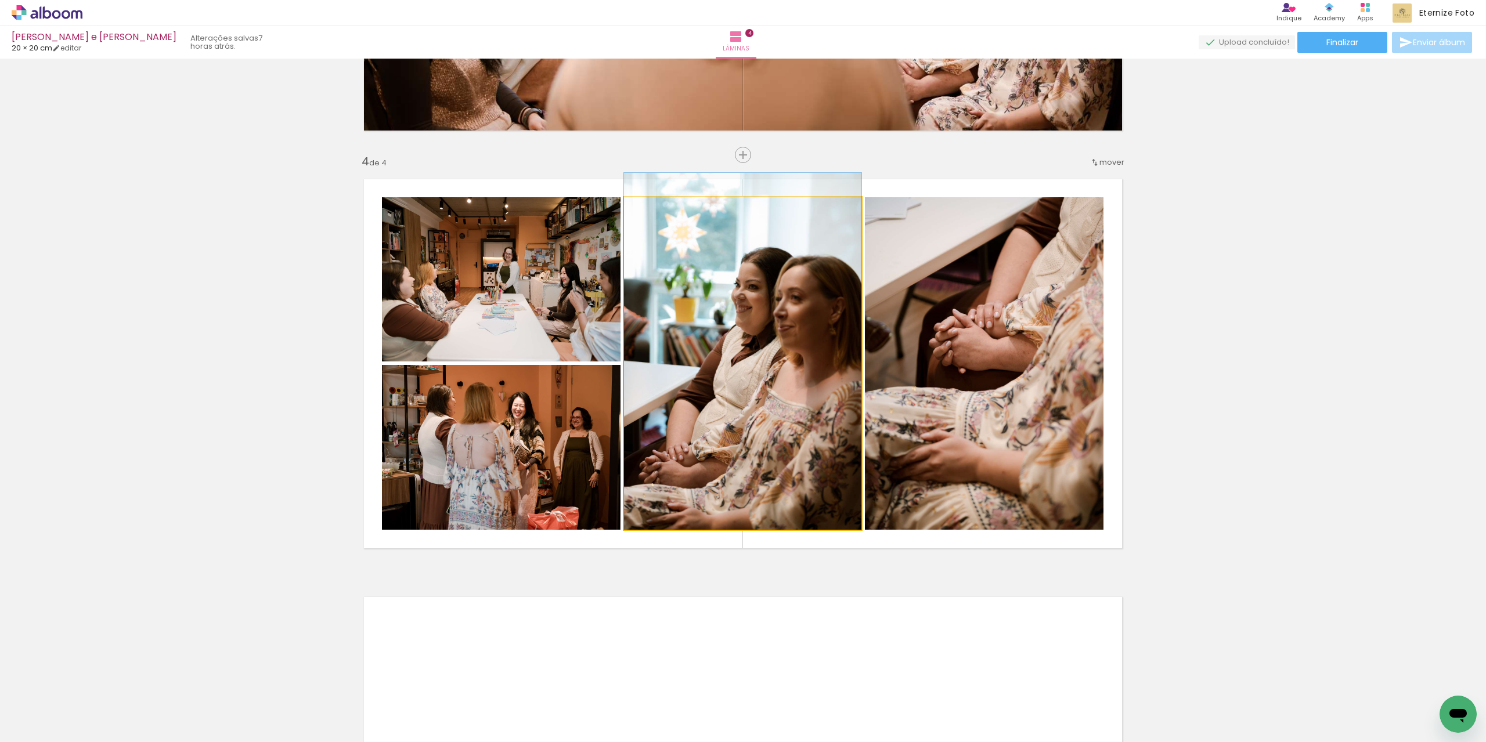
drag, startPoint x: 721, startPoint y: 375, endPoint x: 721, endPoint y: 345, distance: 30.2
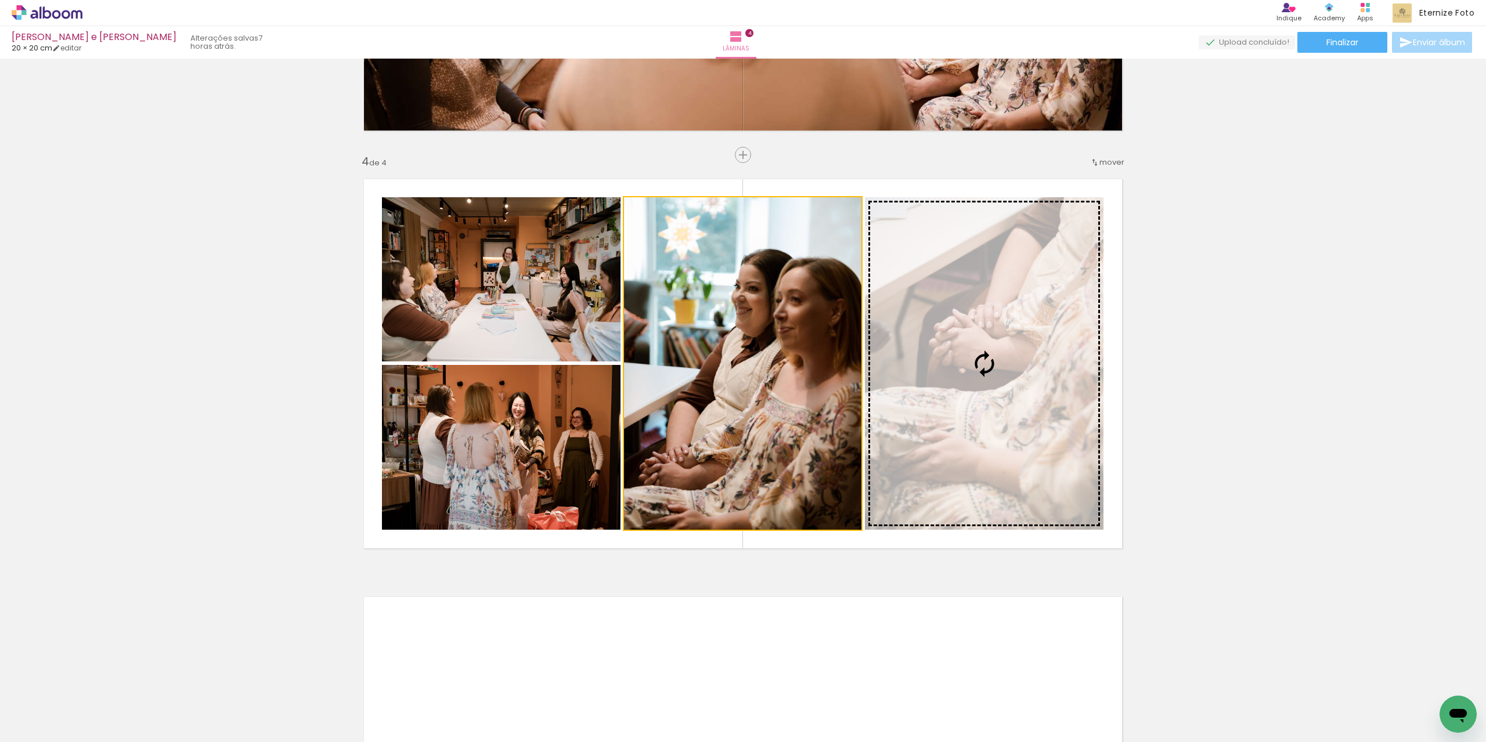
drag, startPoint x: 790, startPoint y: 409, endPoint x: 975, endPoint y: 380, distance: 187.4
click at [0, 0] on slot at bounding box center [0, 0] width 0 height 0
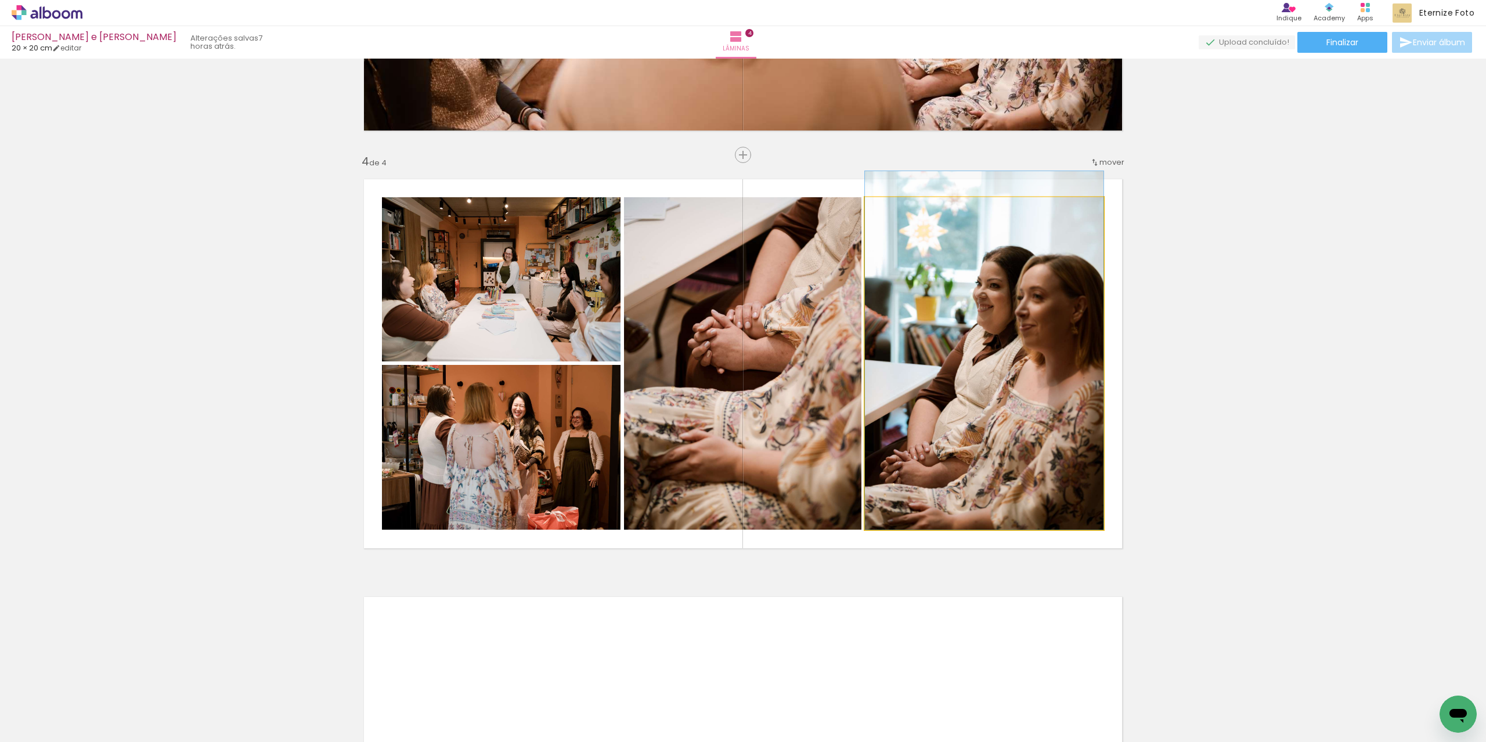
drag, startPoint x: 964, startPoint y: 415, endPoint x: 949, endPoint y: 378, distance: 40.1
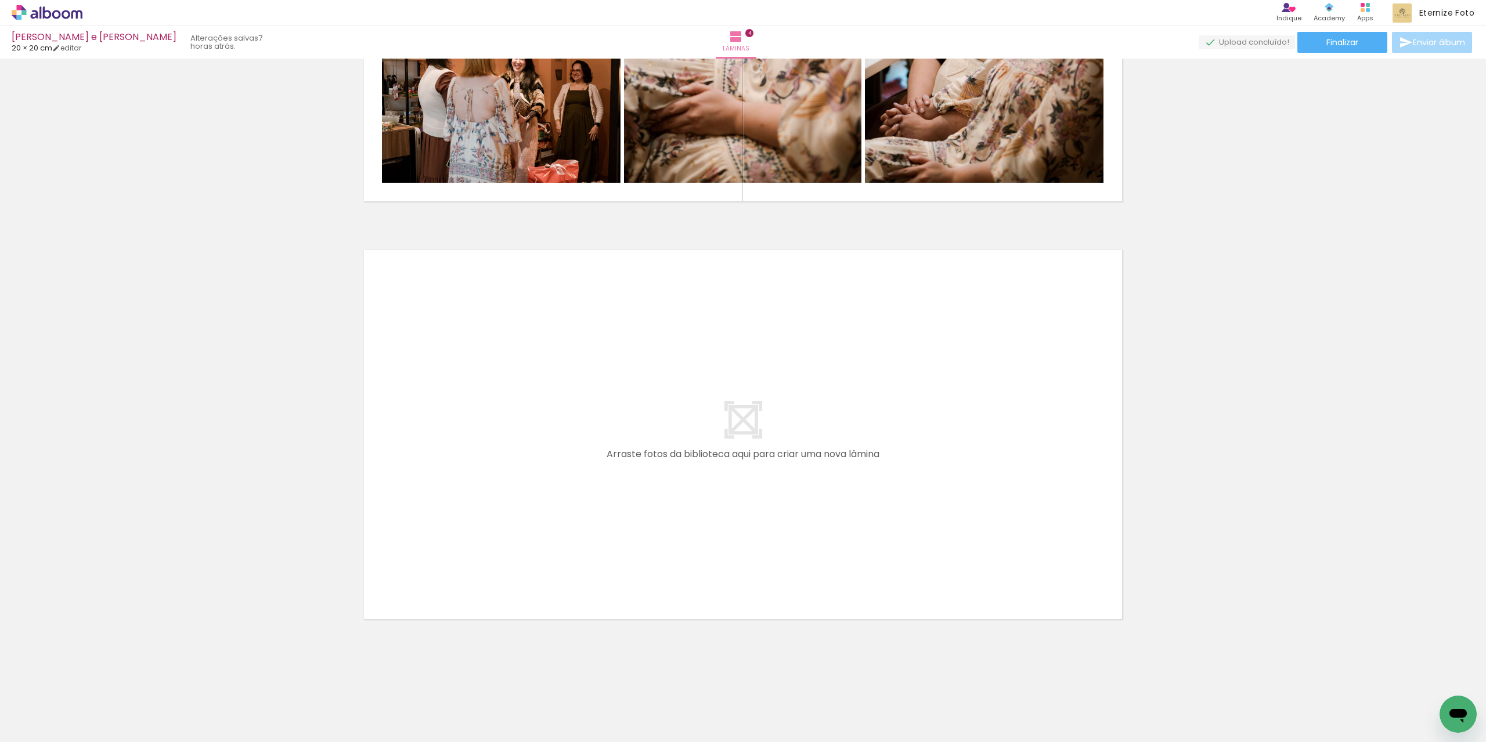
scroll to position [0, 399]
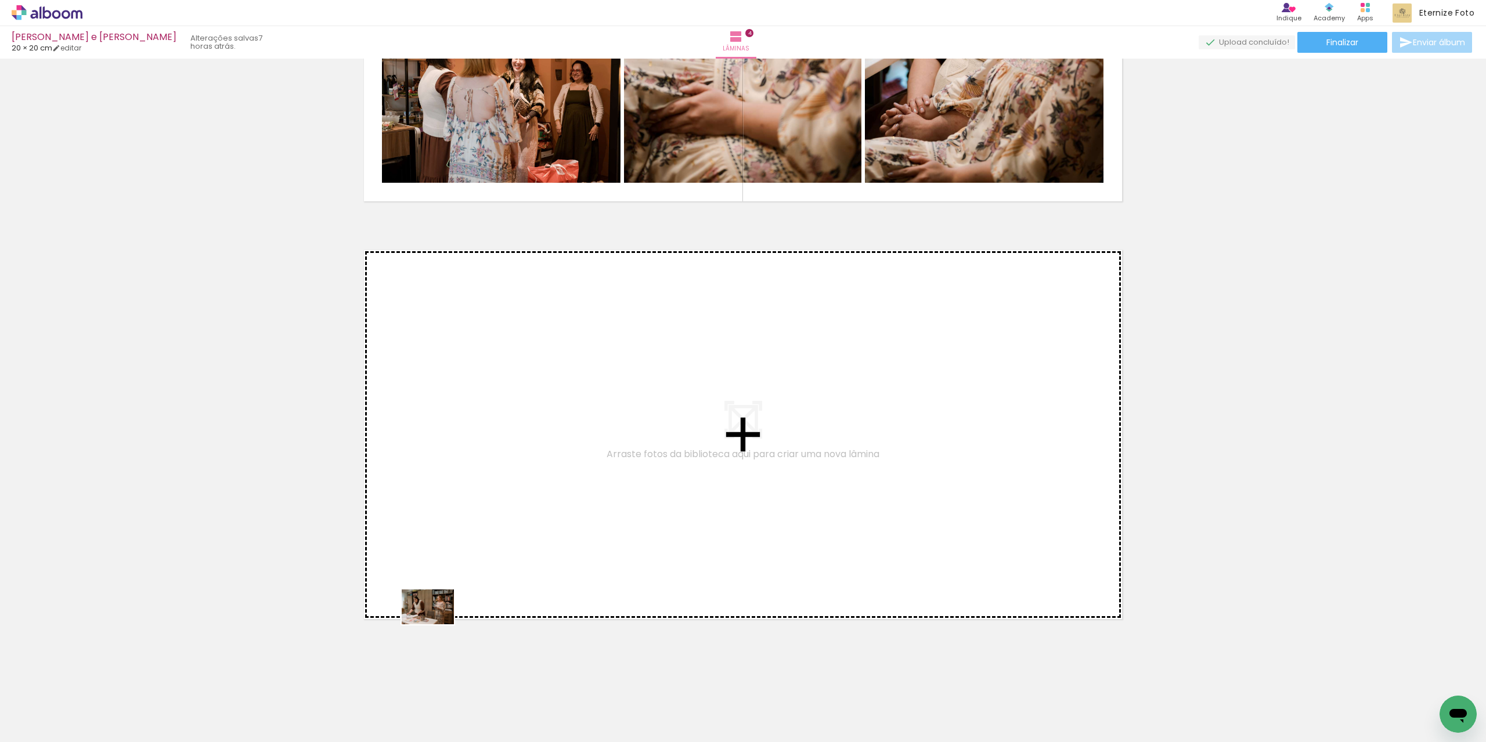
drag, startPoint x: 380, startPoint y: 709, endPoint x: 469, endPoint y: 556, distance: 176.9
click at [469, 556] on quentale-workspace at bounding box center [743, 371] width 1486 height 742
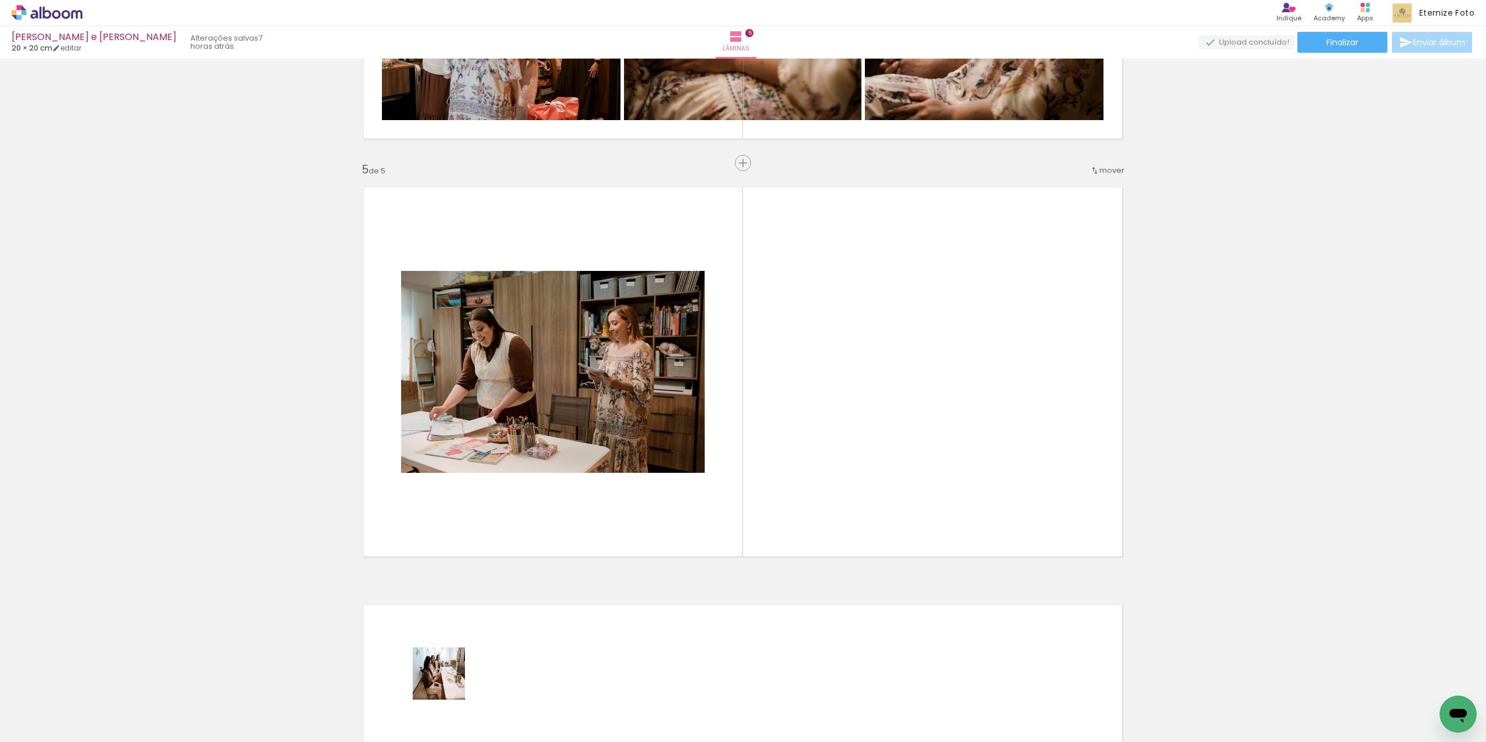
scroll to position [1594, 0]
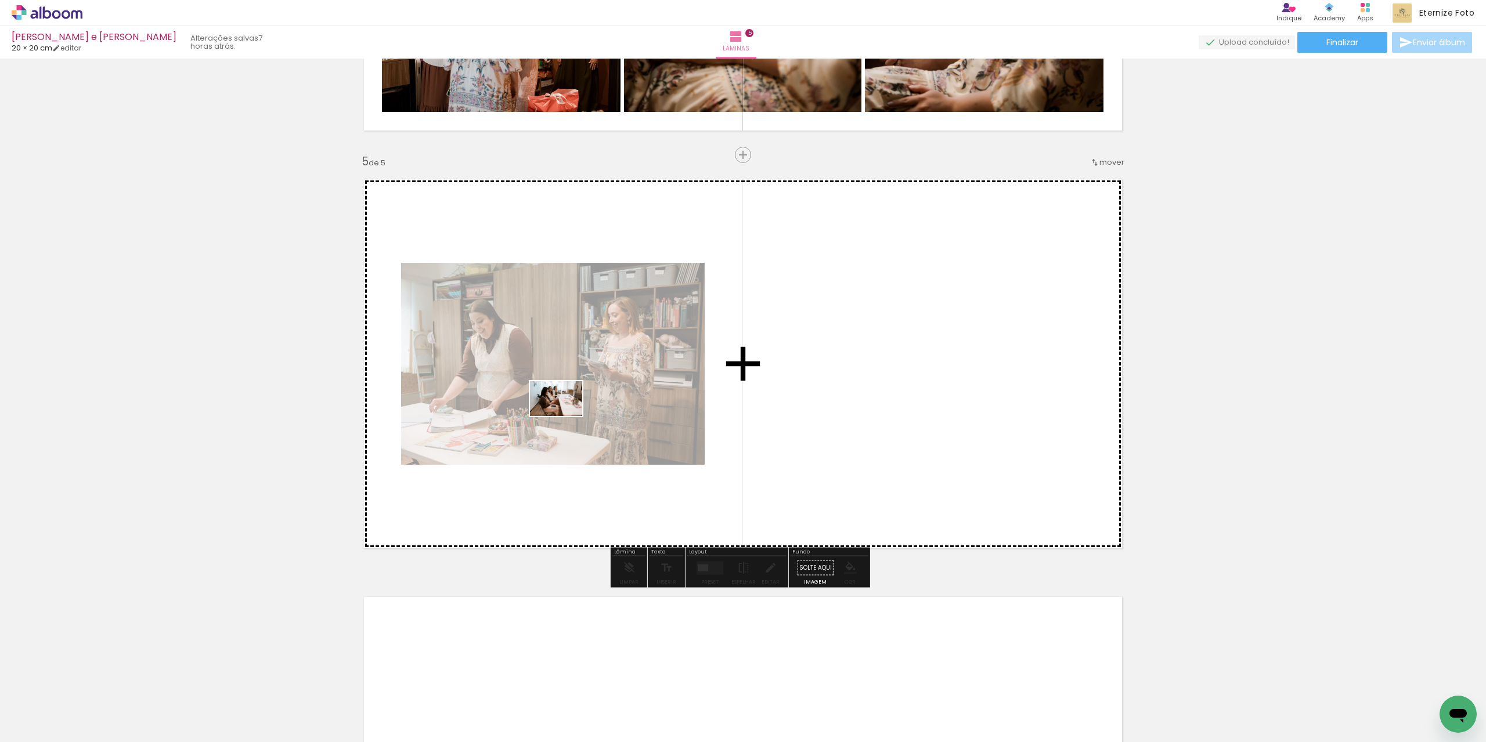
drag, startPoint x: 436, startPoint y: 703, endPoint x: 565, endPoint y: 416, distance: 314.8
click at [565, 416] on quentale-workspace at bounding box center [743, 371] width 1486 height 742
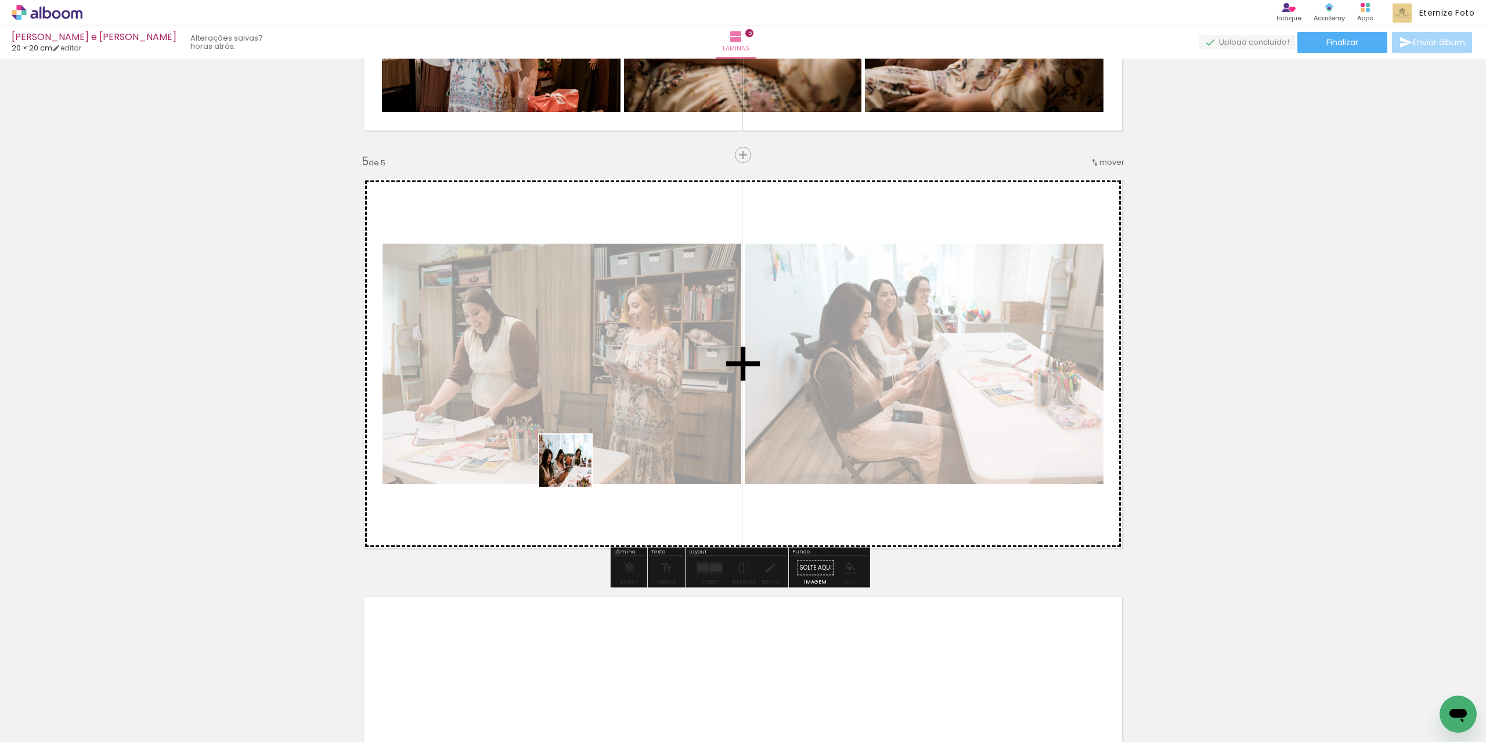
drag, startPoint x: 555, startPoint y: 540, endPoint x: 590, endPoint y: 403, distance: 141.9
click at [590, 403] on quentale-workspace at bounding box center [743, 371] width 1486 height 742
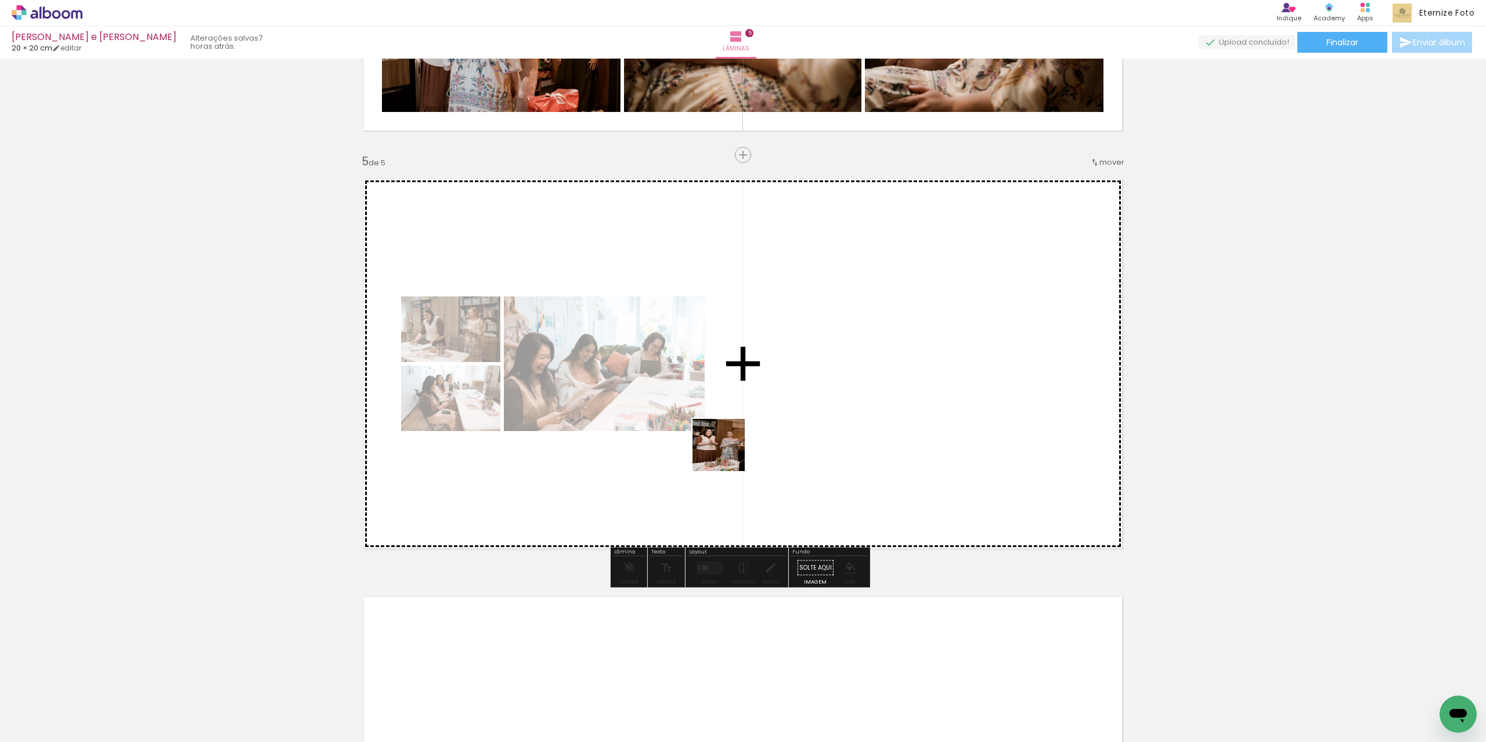
drag, startPoint x: 574, startPoint y: 705, endPoint x: 729, endPoint y: 449, distance: 300.0
click at [729, 449] on quentale-workspace at bounding box center [743, 371] width 1486 height 742
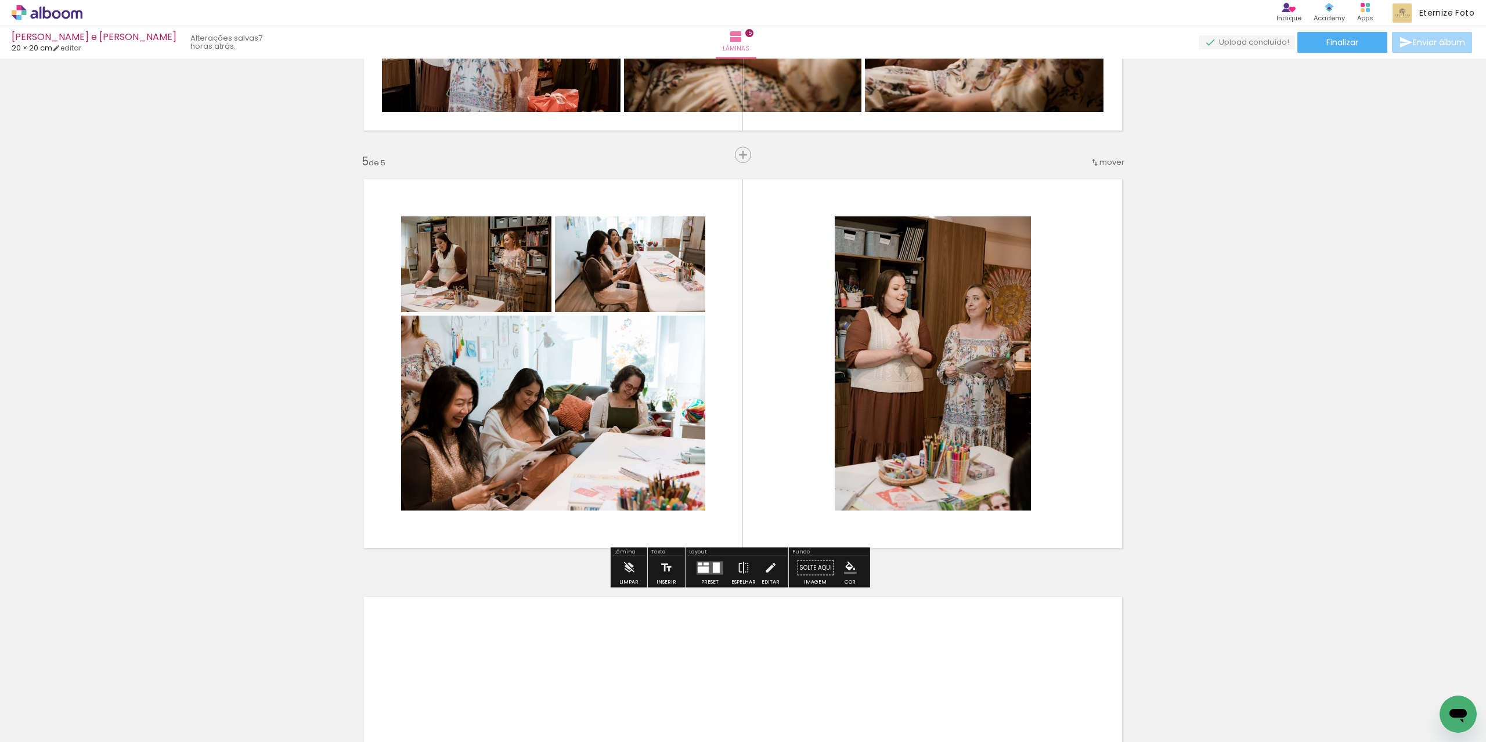
click at [801, 563] on paper-button "Solte aqui Imagem" at bounding box center [815, 572] width 42 height 30
click at [809, 565] on paper-button "Solte aqui Imagem" at bounding box center [815, 572] width 42 height 30
click at [721, 569] on div at bounding box center [709, 568] width 31 height 23
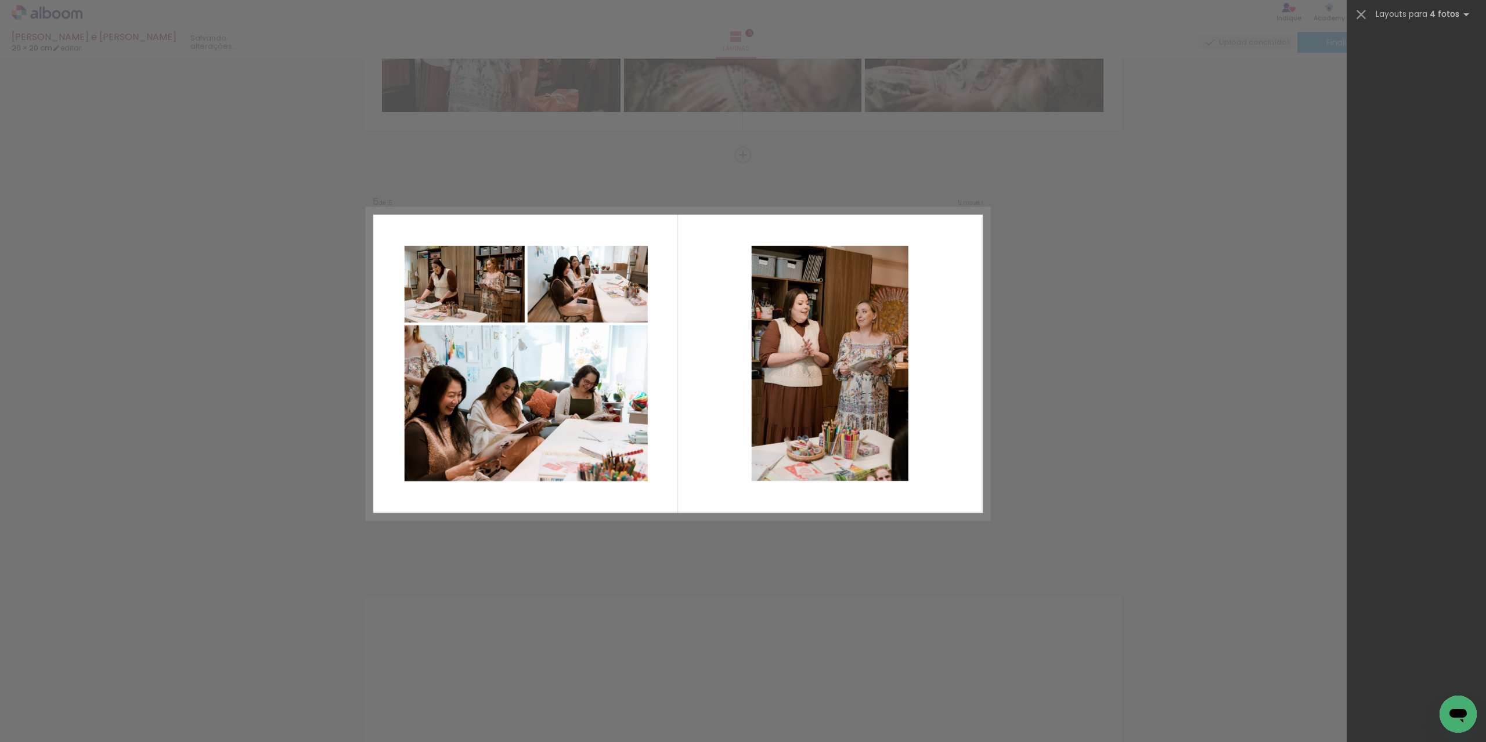
scroll to position [25259, 0]
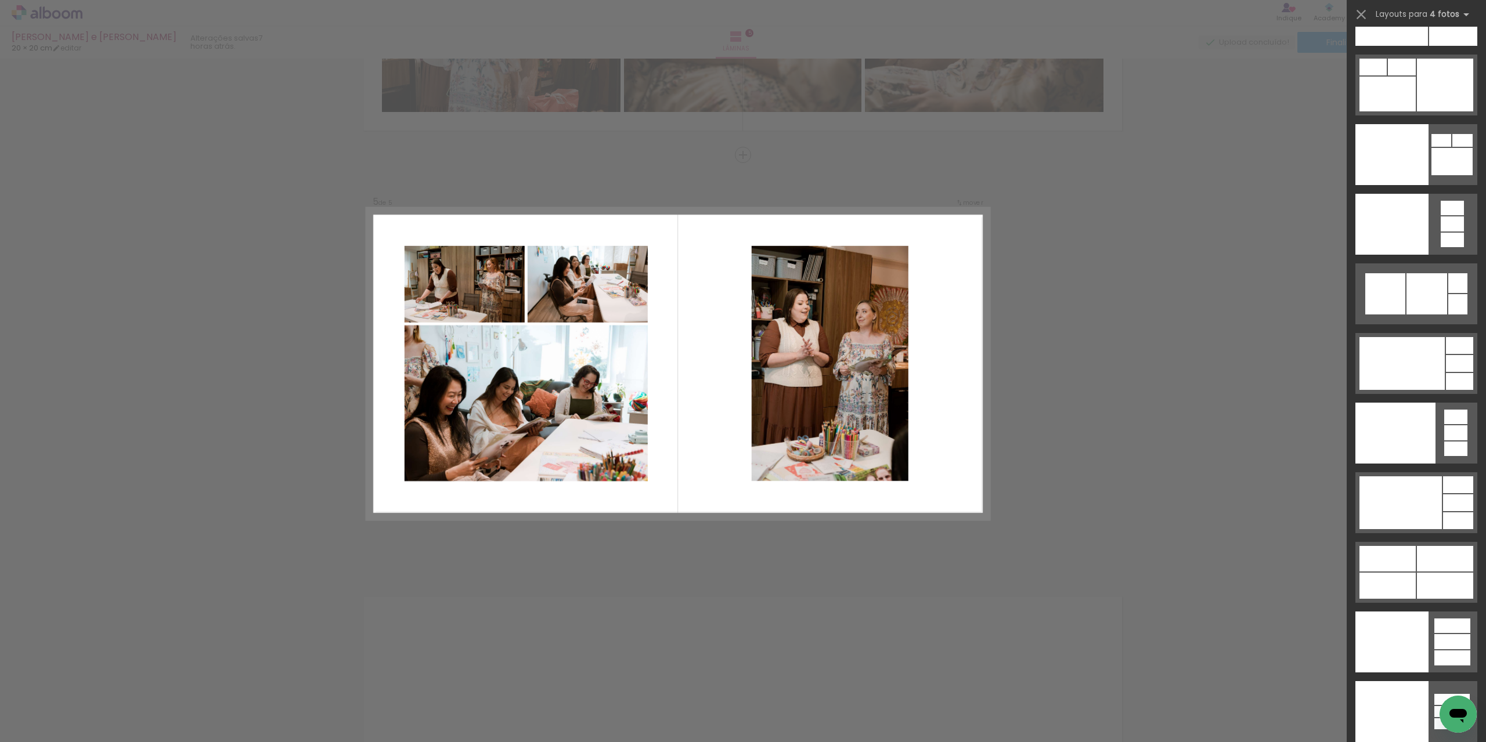
drag, startPoint x: 1485, startPoint y: 44, endPoint x: 35, endPoint y: 10, distance: 1450.6
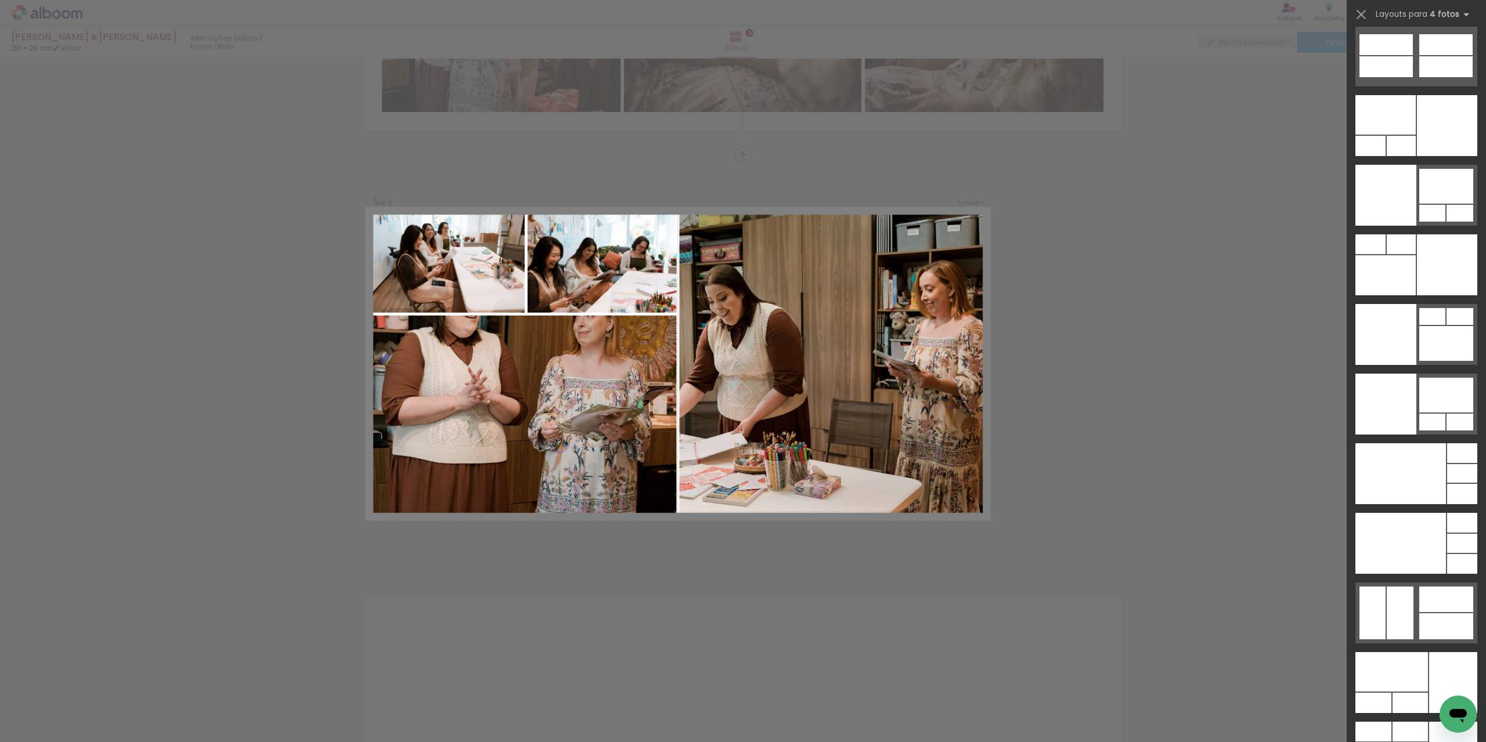
scroll to position [24504, 0]
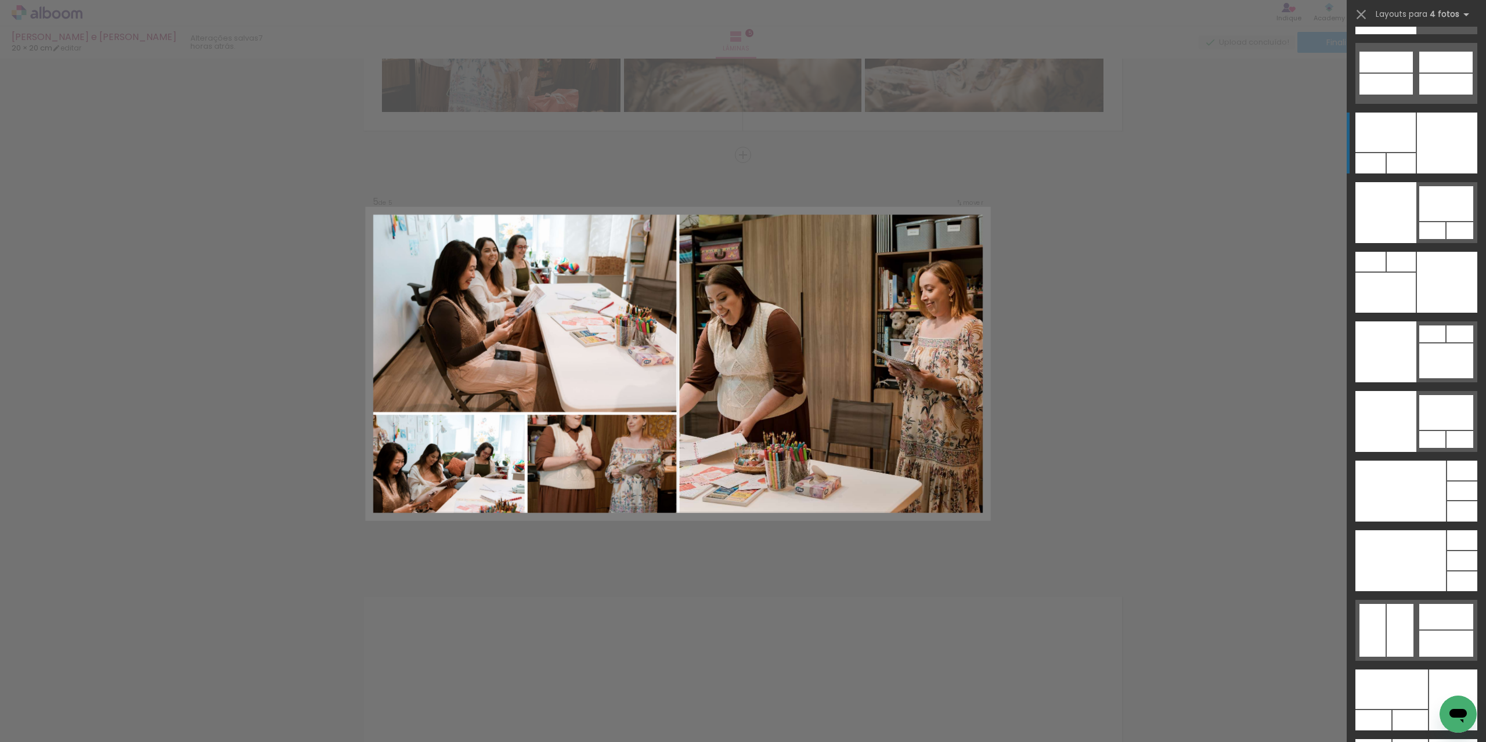
click at [1424, 167] on div at bounding box center [1447, 143] width 60 height 61
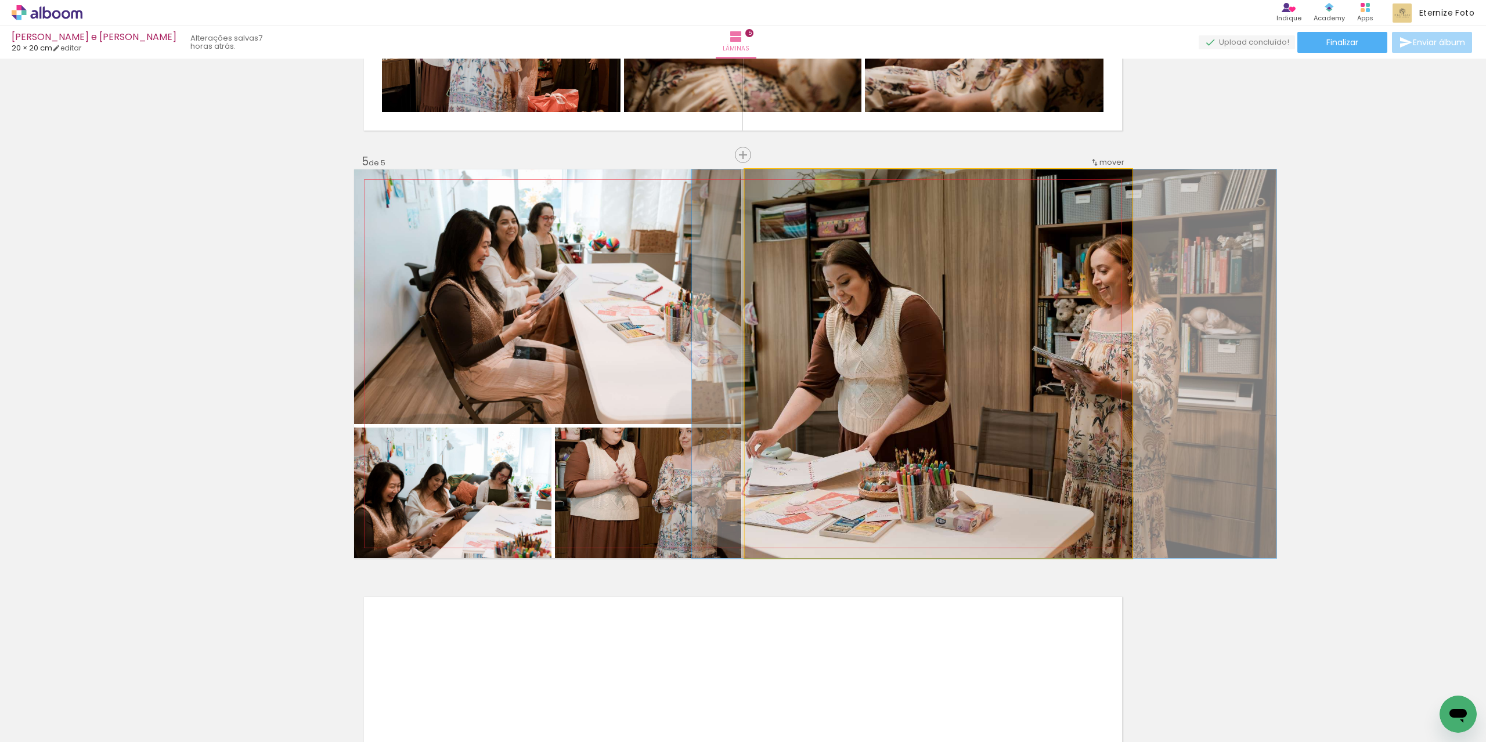
drag, startPoint x: 887, startPoint y: 349, endPoint x: 933, endPoint y: 347, distance: 45.9
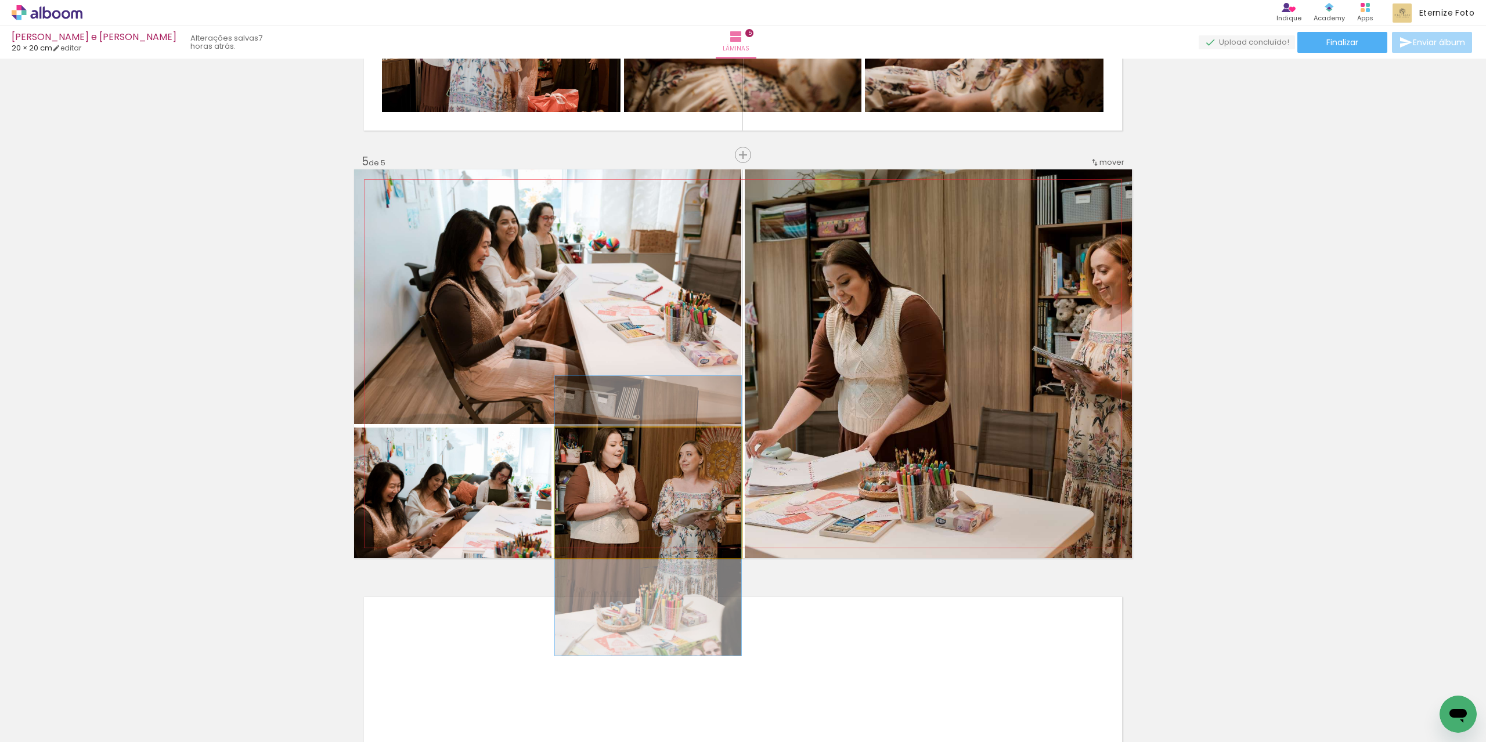
drag, startPoint x: 669, startPoint y: 514, endPoint x: 672, endPoint y: 537, distance: 23.4
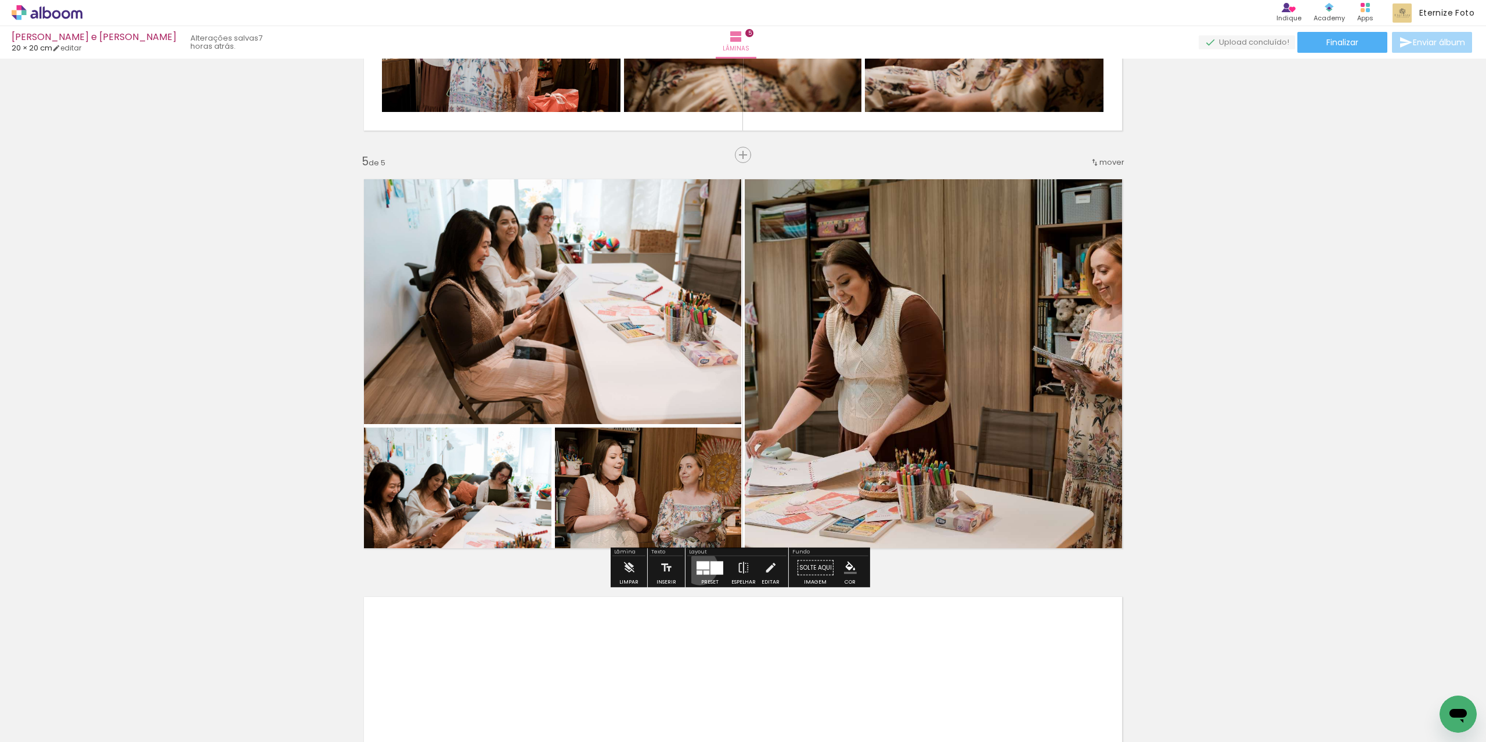
click at [697, 567] on div at bounding box center [702, 565] width 13 height 8
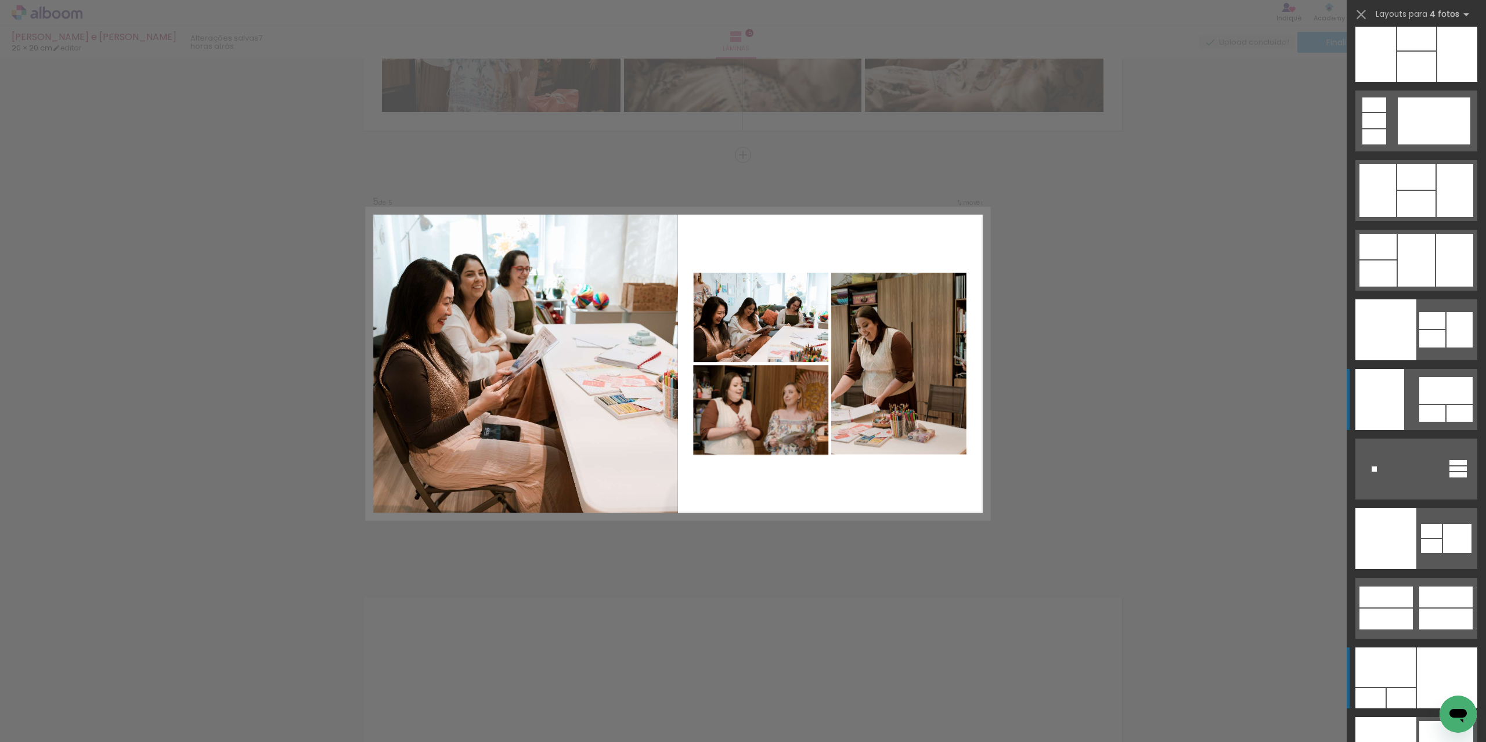
scroll to position [23943, 0]
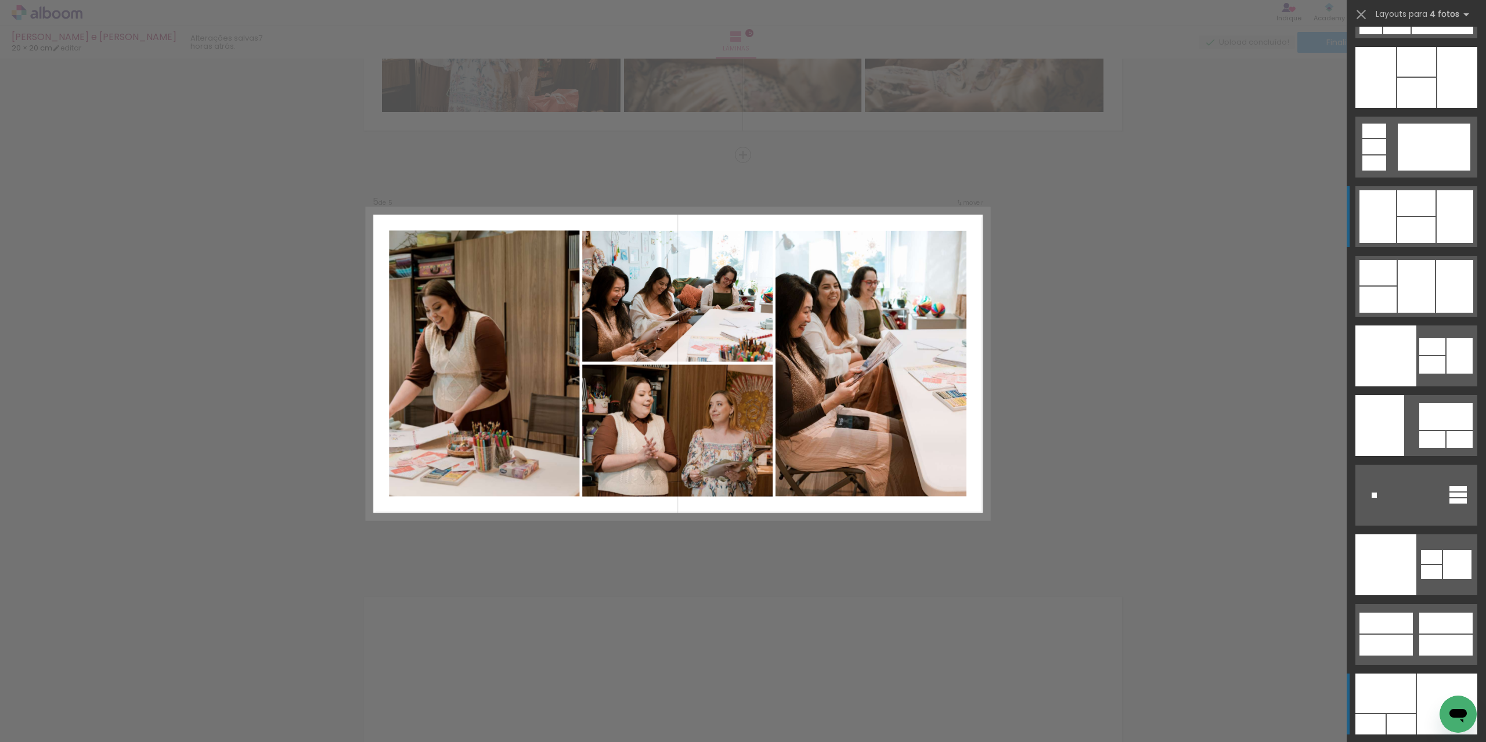
click at [1421, 228] on div at bounding box center [1416, 230] width 38 height 26
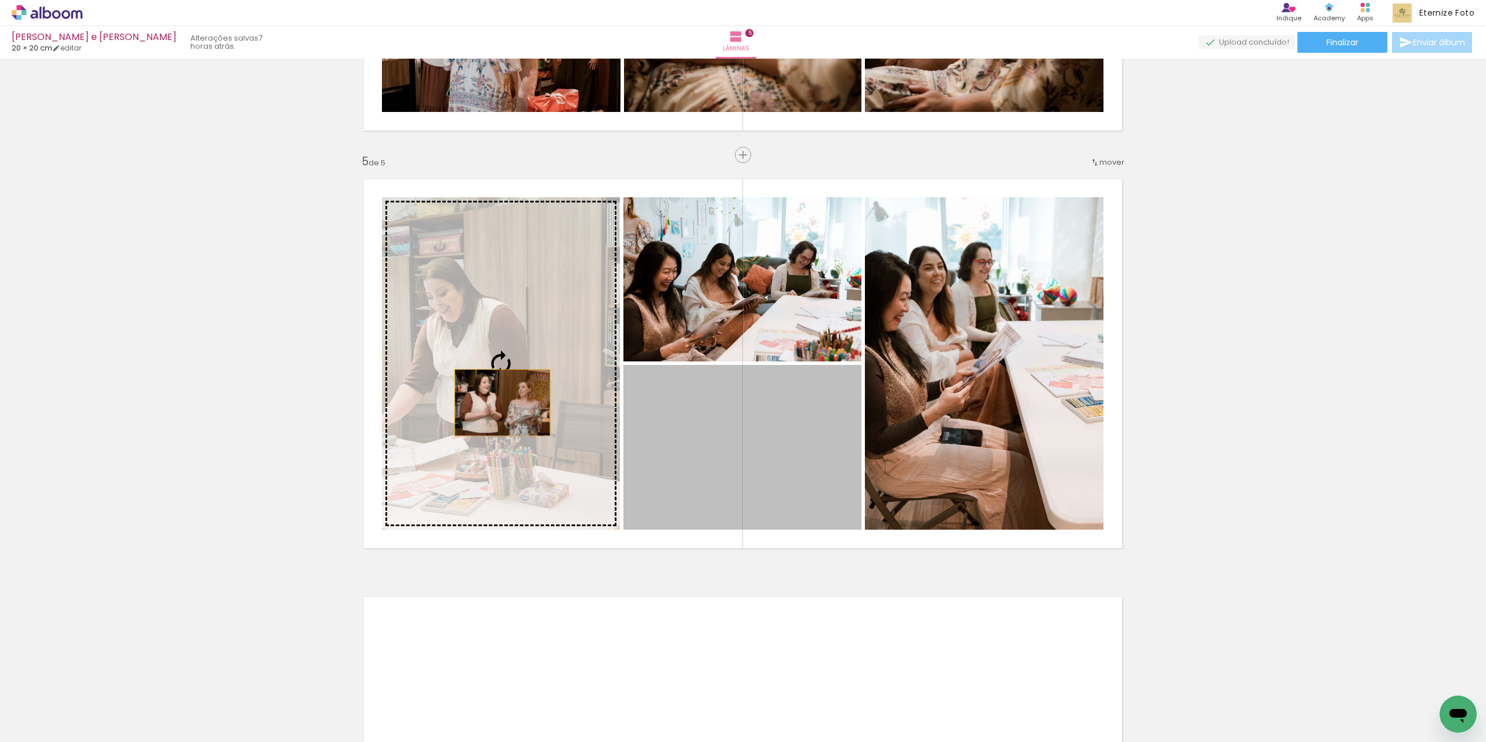
drag, startPoint x: 728, startPoint y: 444, endPoint x: 498, endPoint y: 403, distance: 233.5
click at [0, 0] on slot at bounding box center [0, 0] width 0 height 0
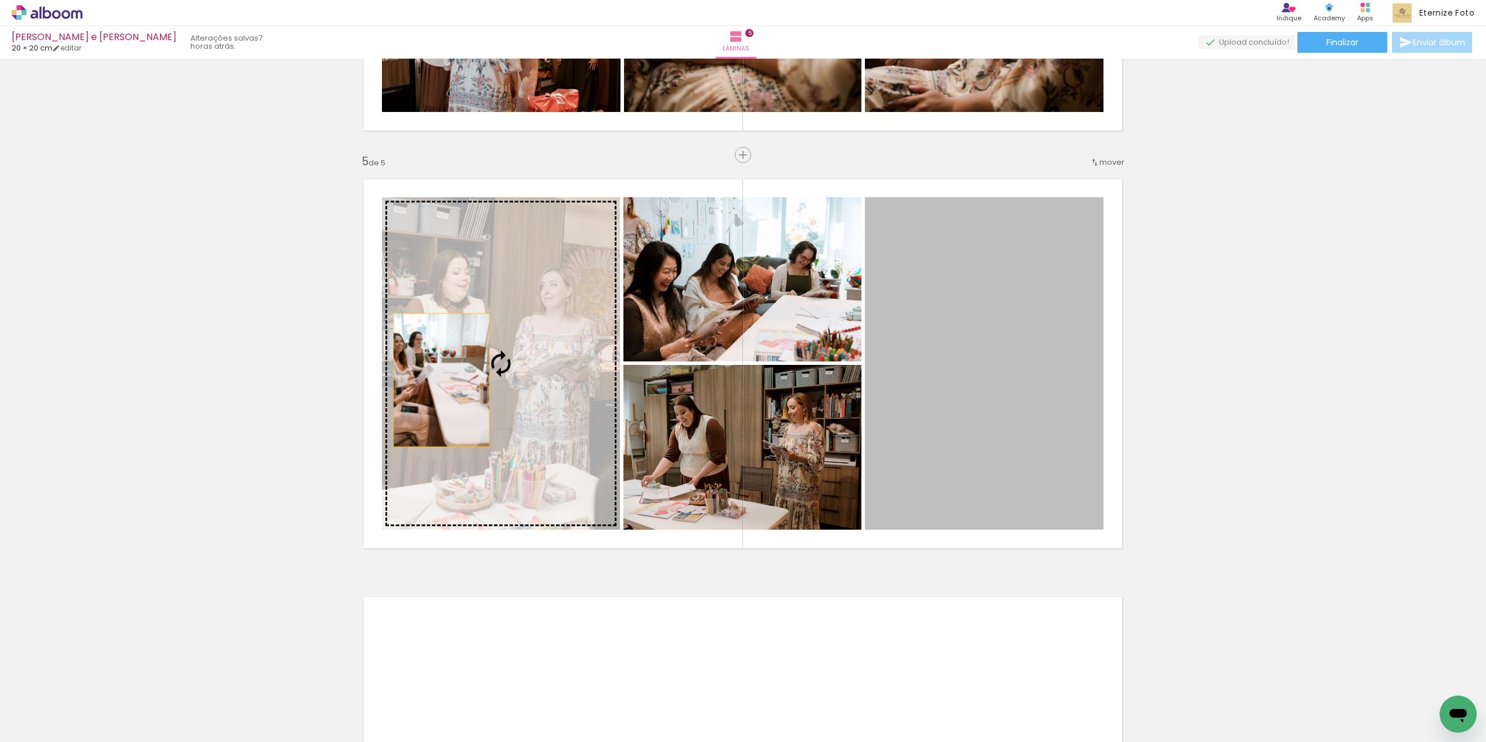
drag, startPoint x: 938, startPoint y: 396, endPoint x: 439, endPoint y: 374, distance: 500.1
click at [0, 0] on slot at bounding box center [0, 0] width 0 height 0
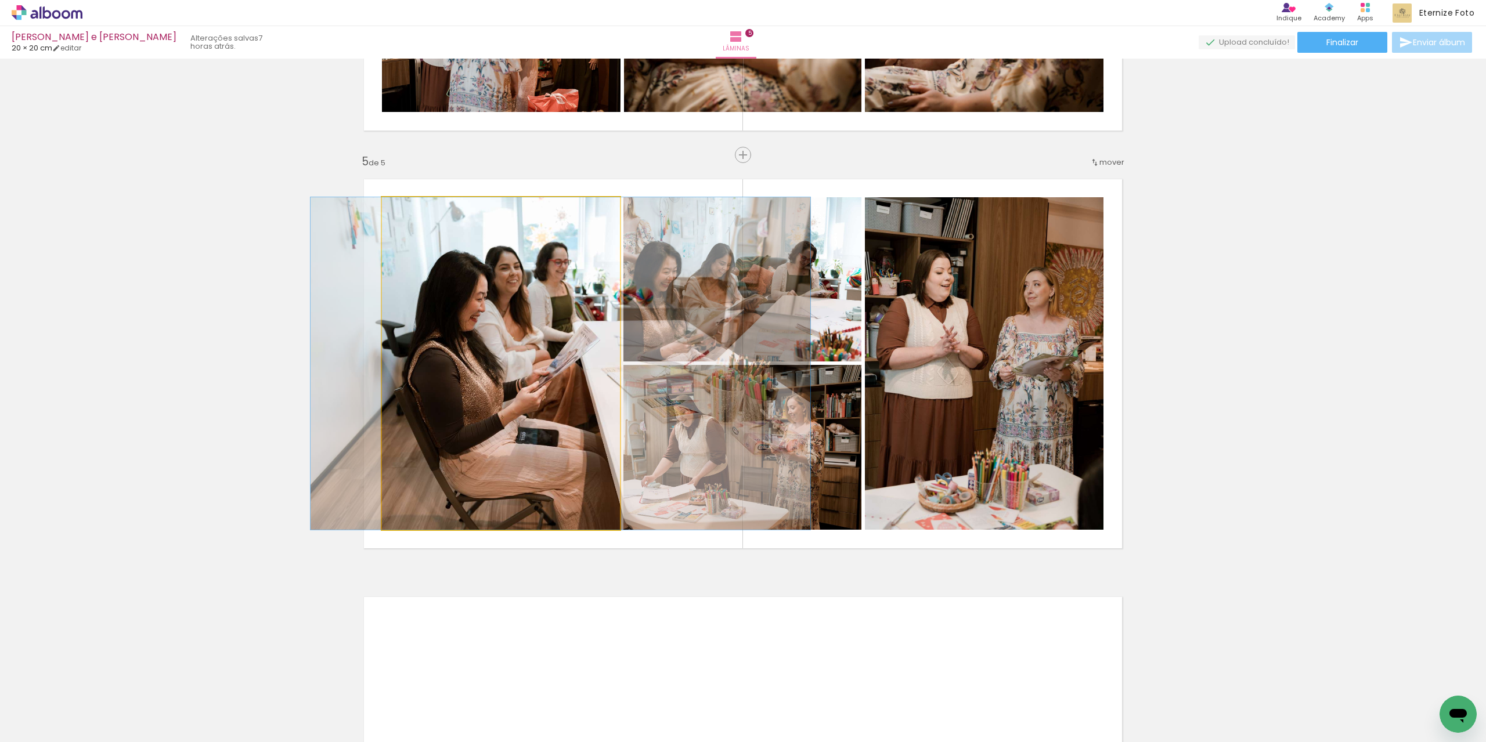
drag, startPoint x: 534, startPoint y: 386, endPoint x: 594, endPoint y: 396, distance: 60.6
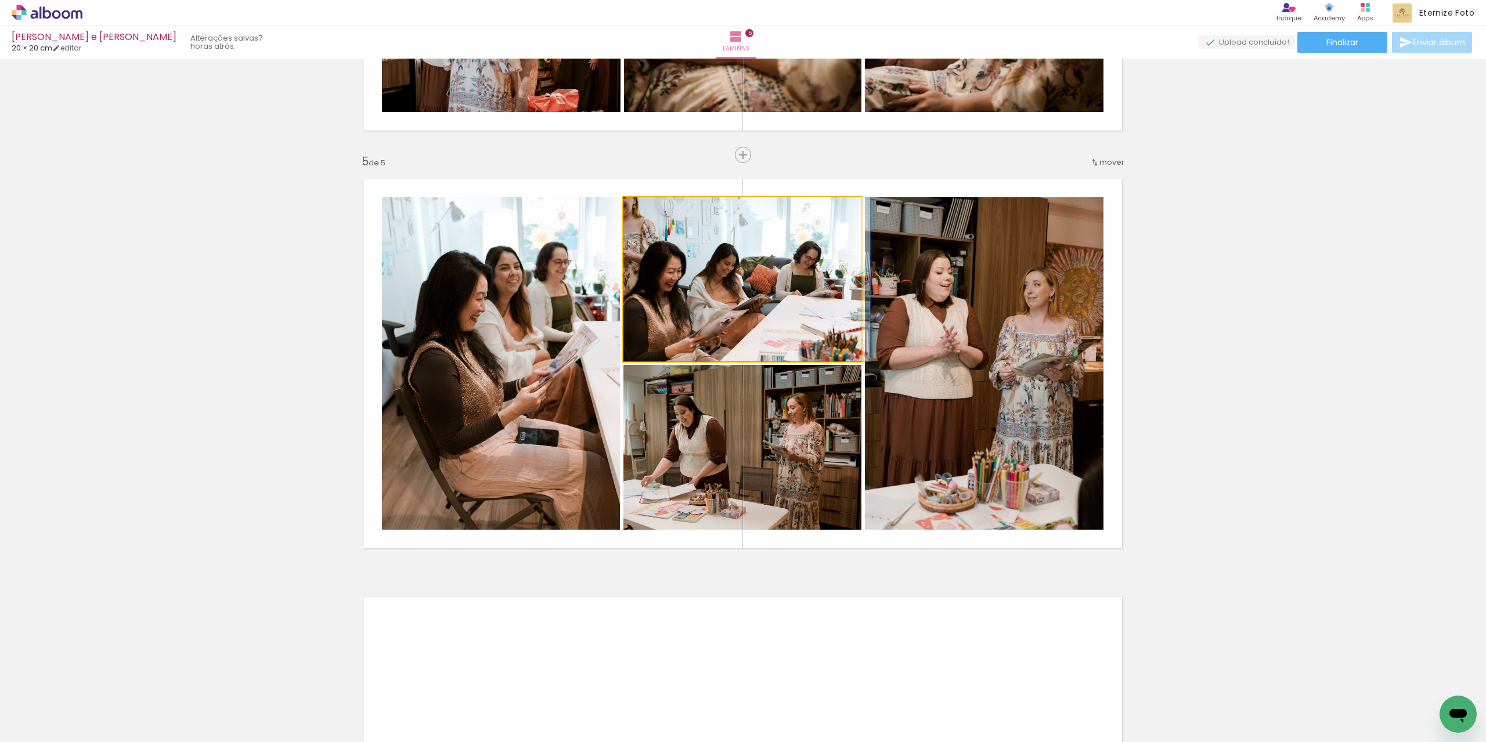
drag, startPoint x: 742, startPoint y: 292, endPoint x: 752, endPoint y: 397, distance: 104.9
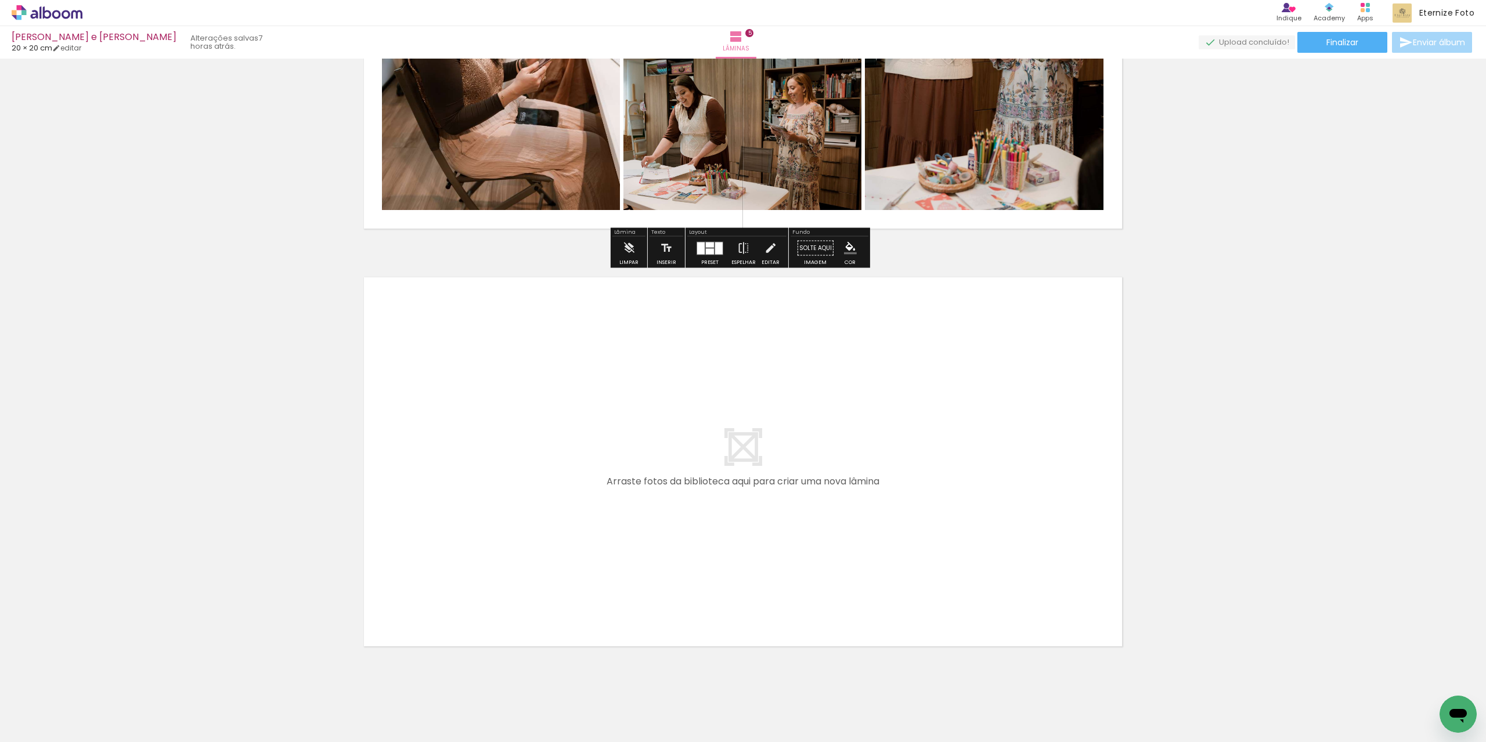
scroll to position [1941, 0]
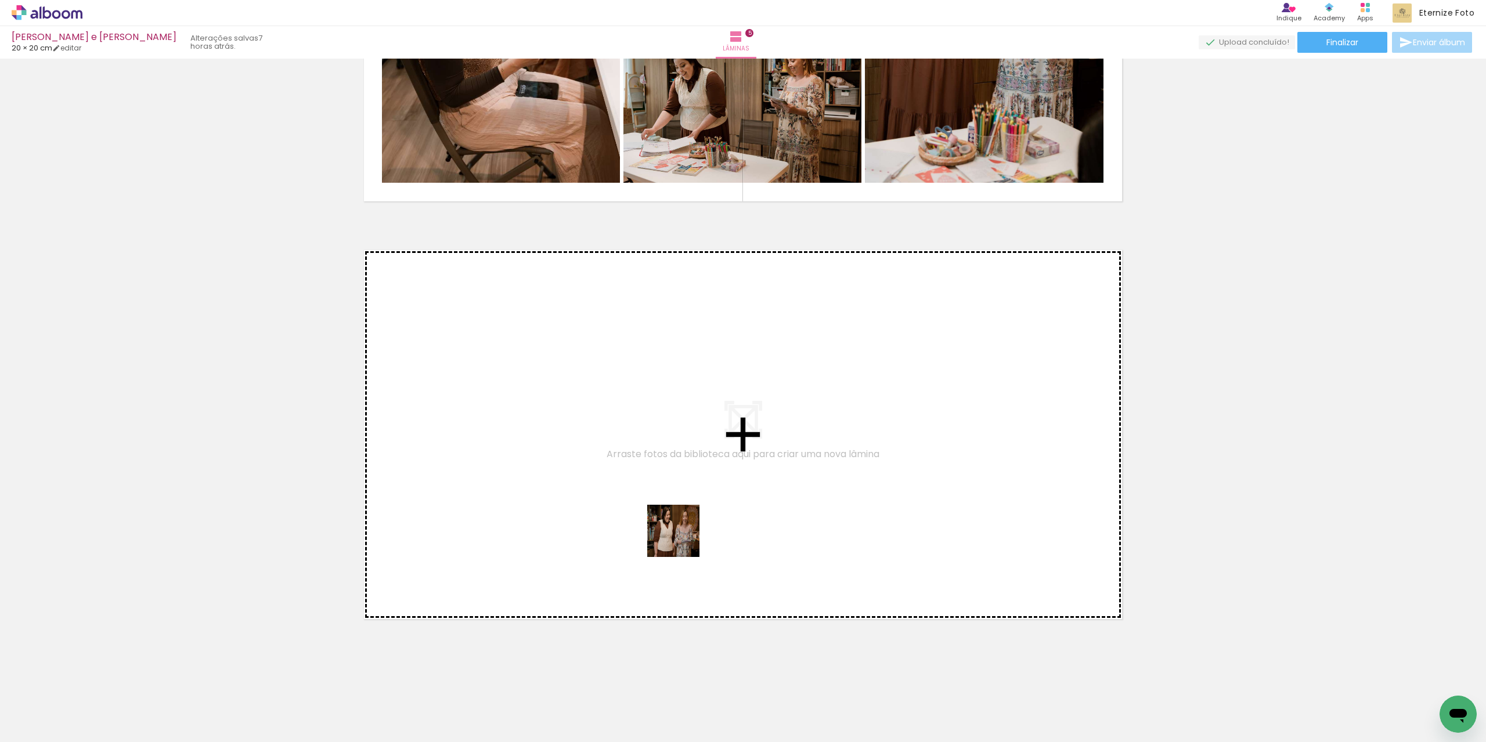
drag, startPoint x: 682, startPoint y: 588, endPoint x: 722, endPoint y: 674, distance: 95.0
click at [682, 528] on quentale-workspace at bounding box center [743, 371] width 1486 height 742
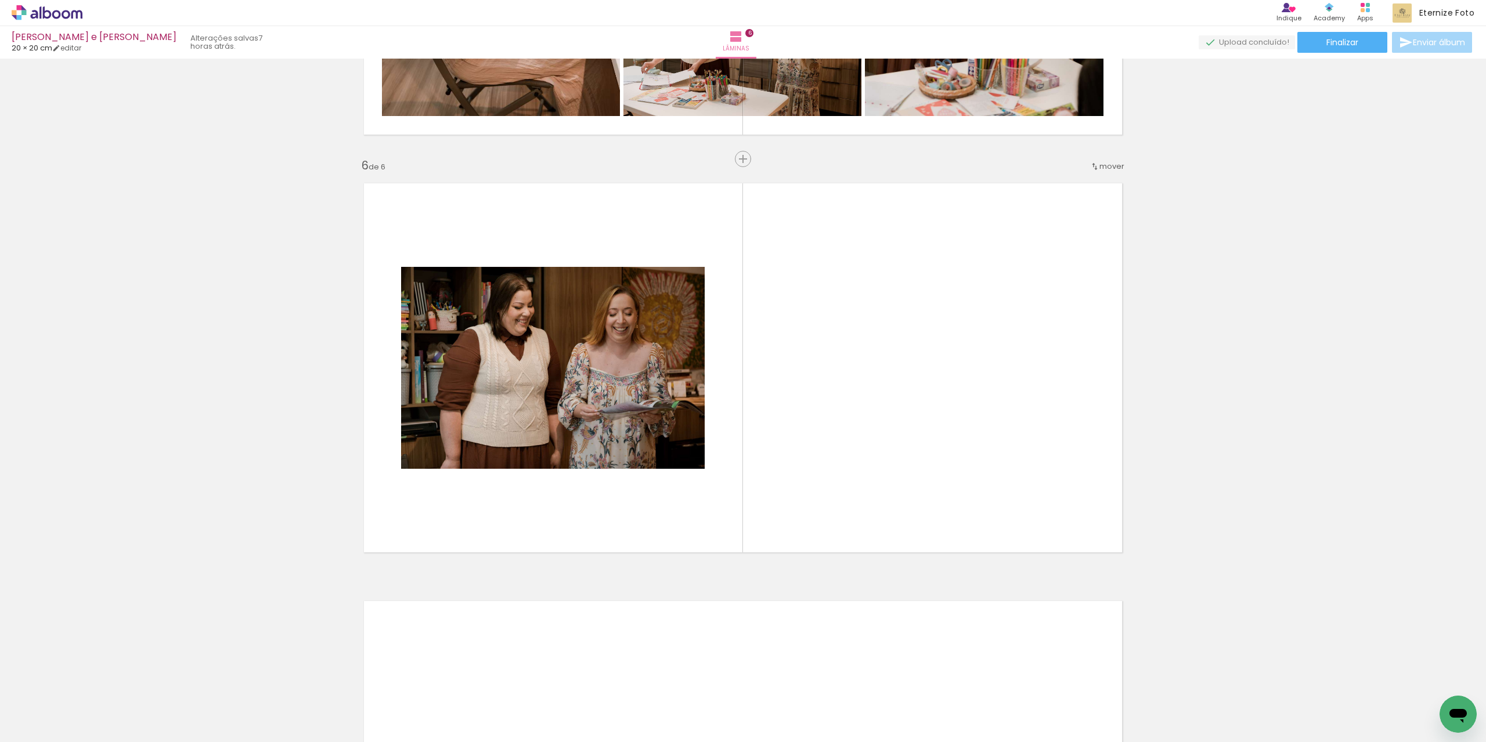
scroll to position [2012, 0]
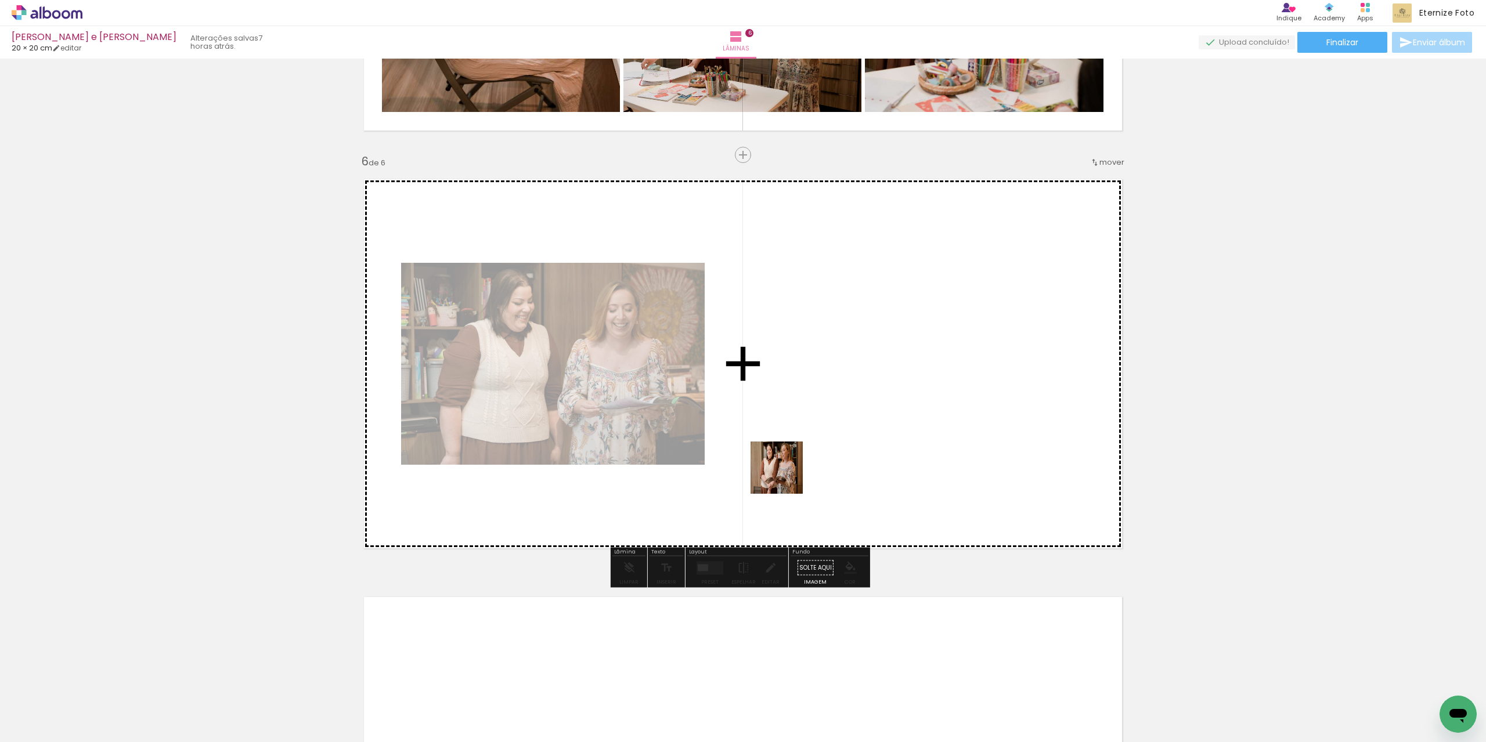
drag, startPoint x: 717, startPoint y: 665, endPoint x: 788, endPoint y: 669, distance: 71.5
click at [796, 438] on quentale-workspace at bounding box center [743, 371] width 1486 height 742
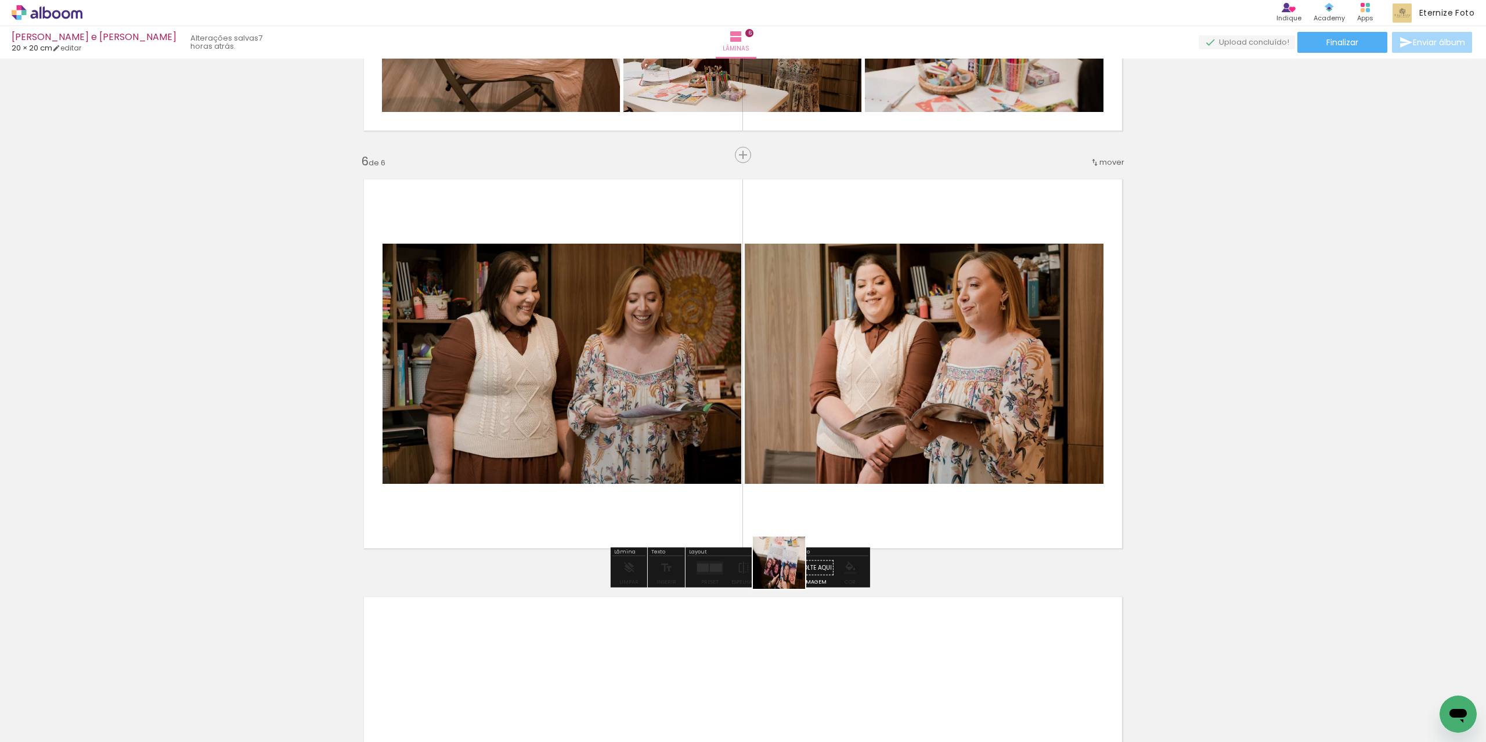
drag, startPoint x: 771, startPoint y: 699, endPoint x: 814, endPoint y: 686, distance: 44.6
click at [797, 469] on quentale-workspace at bounding box center [743, 371] width 1486 height 742
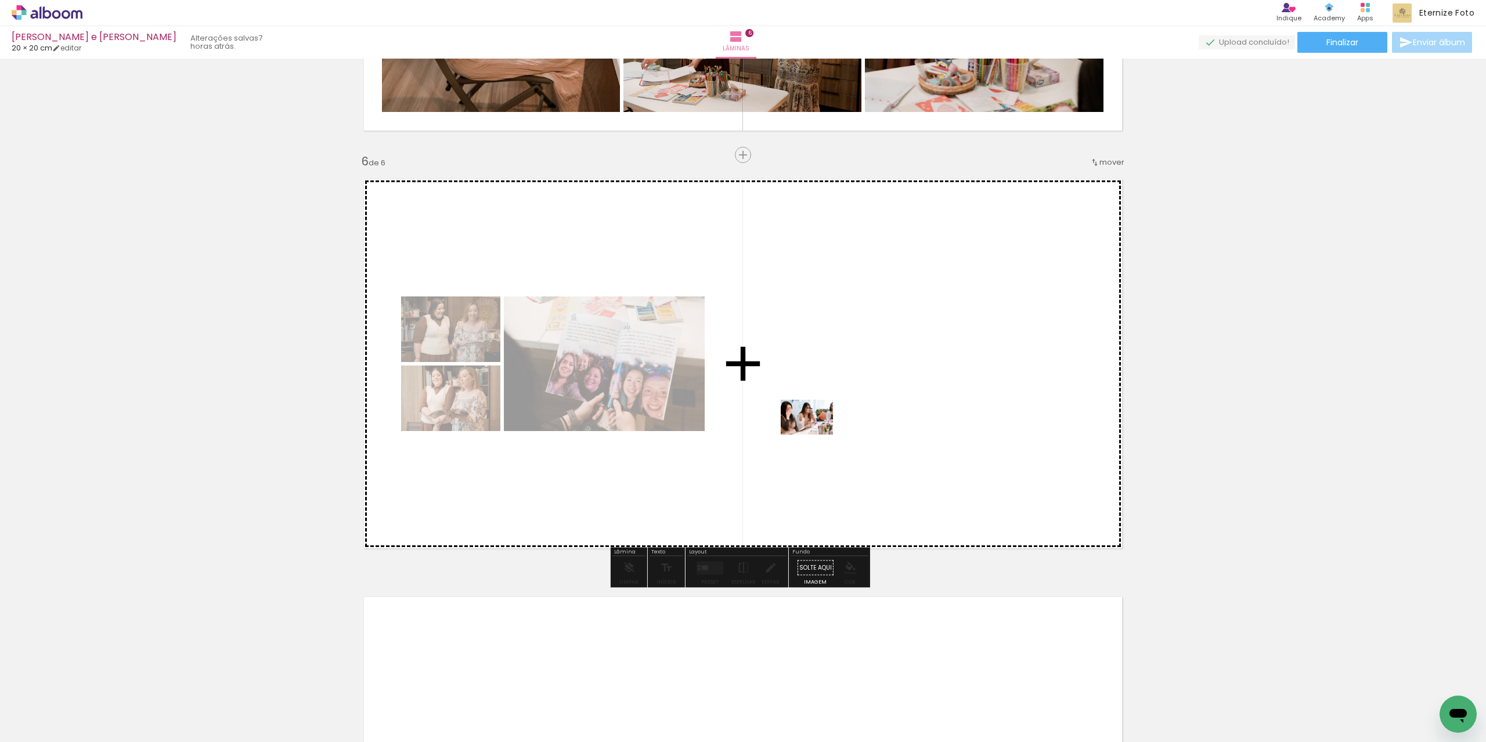
drag, startPoint x: 818, startPoint y: 633, endPoint x: 815, endPoint y: 435, distance: 197.9
click at [815, 435] on quentale-workspace at bounding box center [743, 371] width 1486 height 742
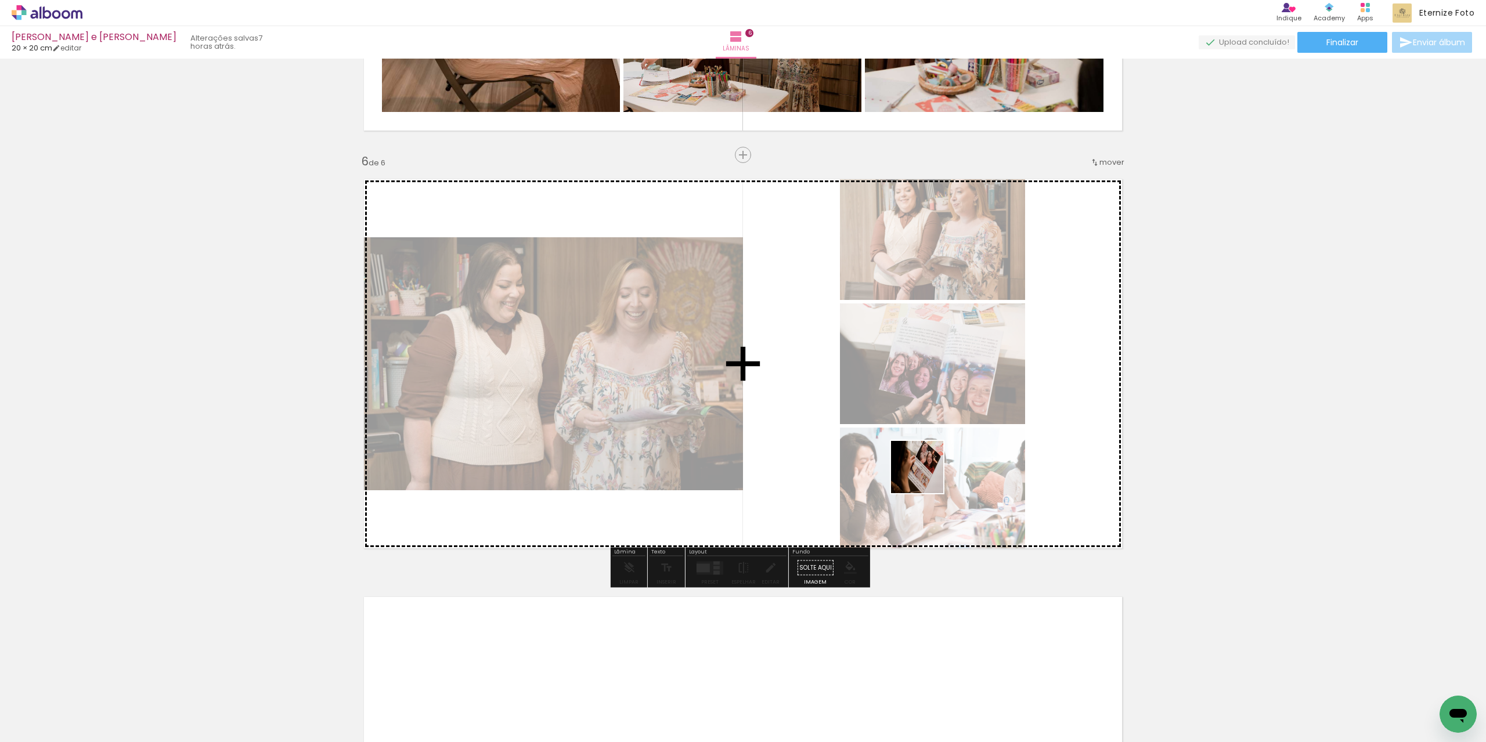
drag, startPoint x: 912, startPoint y: 613, endPoint x: 926, endPoint y: 461, distance: 152.1
click at [926, 461] on quentale-workspace at bounding box center [743, 371] width 1486 height 742
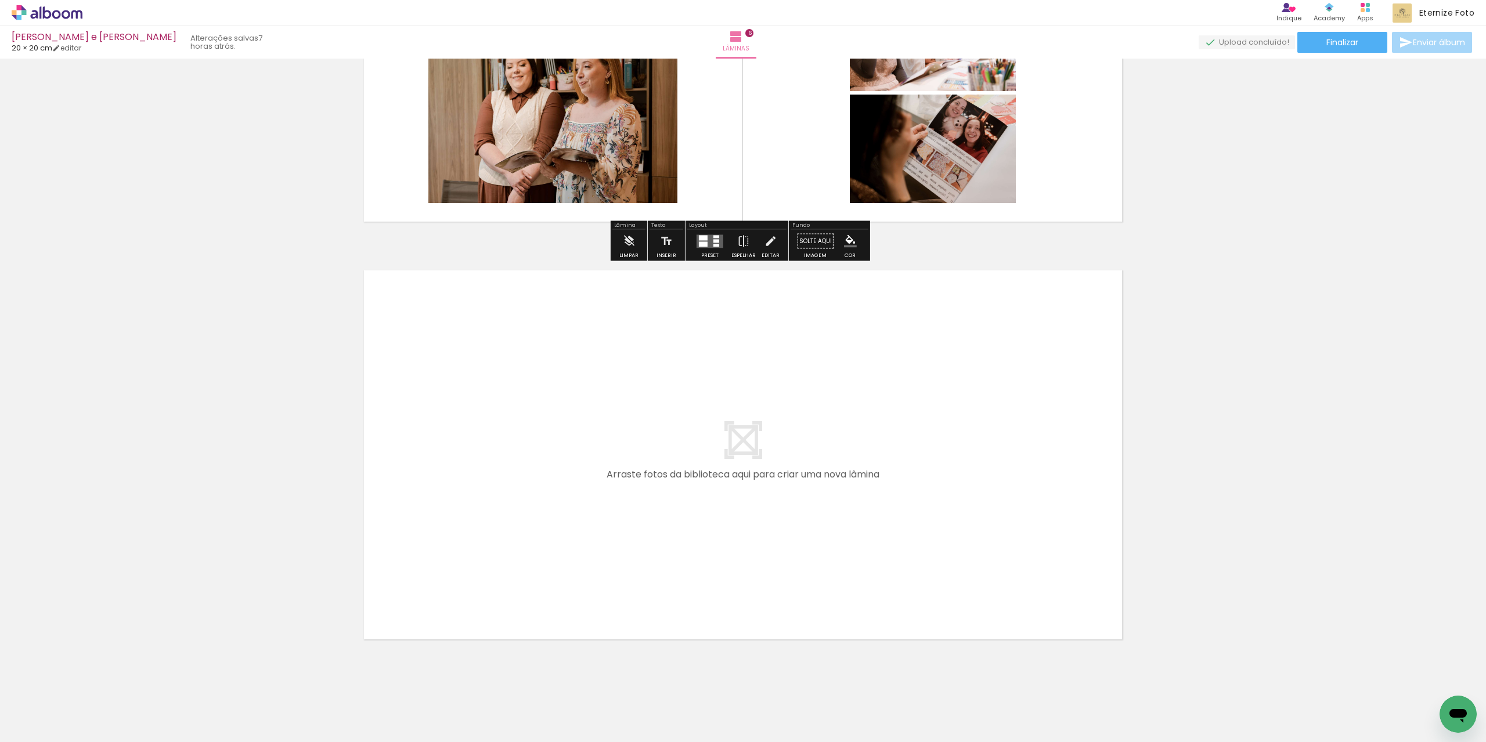
scroll to position [2359, 0]
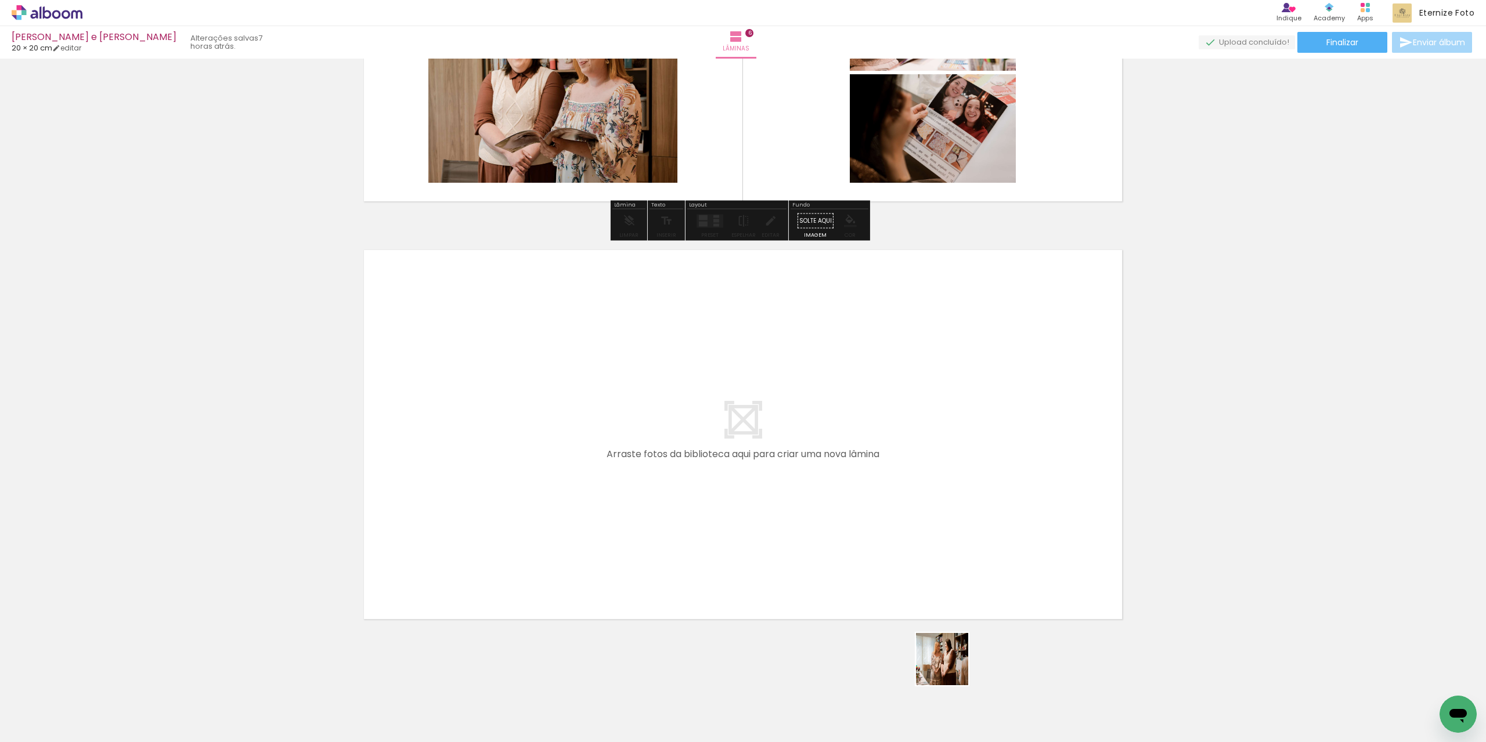
drag, startPoint x: 963, startPoint y: 698, endPoint x: 1044, endPoint y: 710, distance: 82.1
click at [849, 495] on quentale-workspace at bounding box center [743, 371] width 1486 height 742
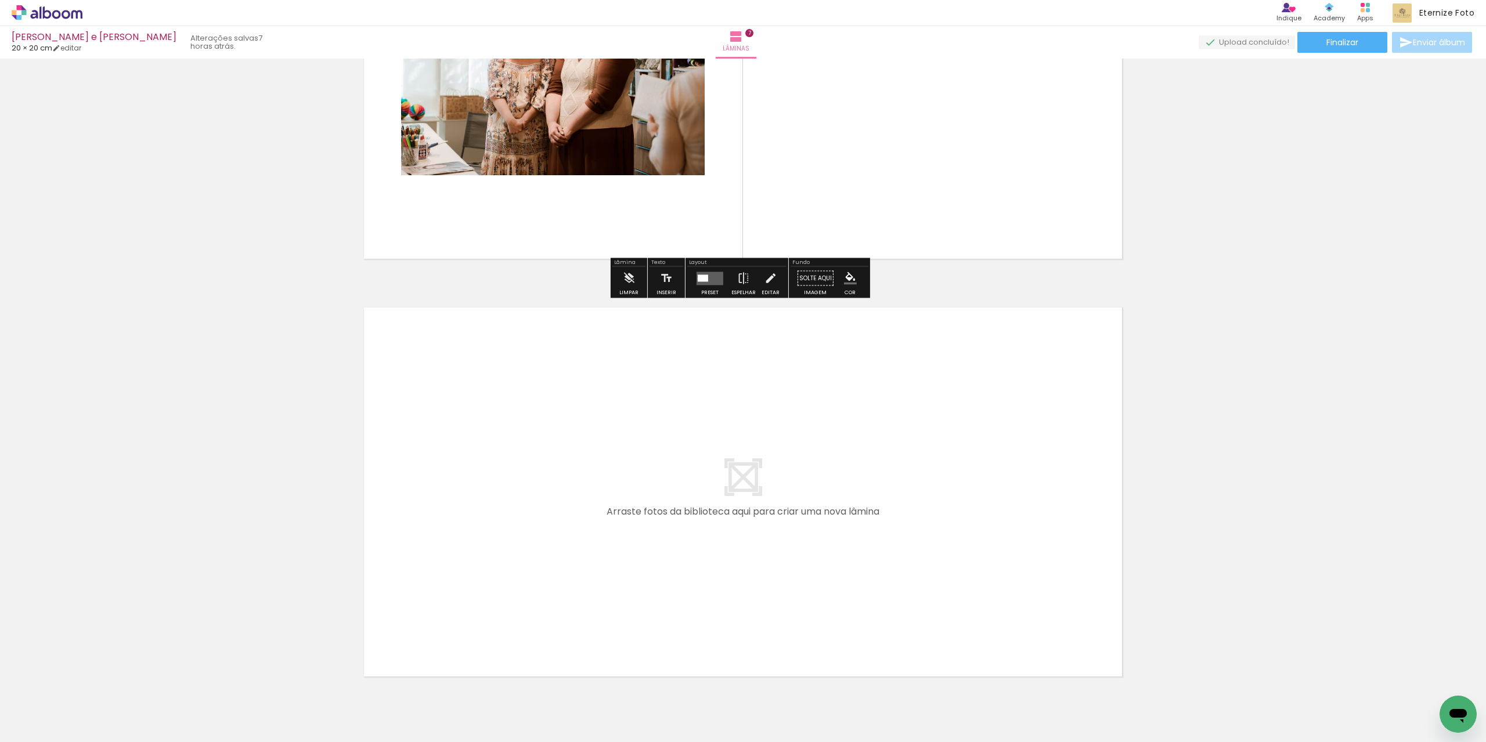
scroll to position [2720, 0]
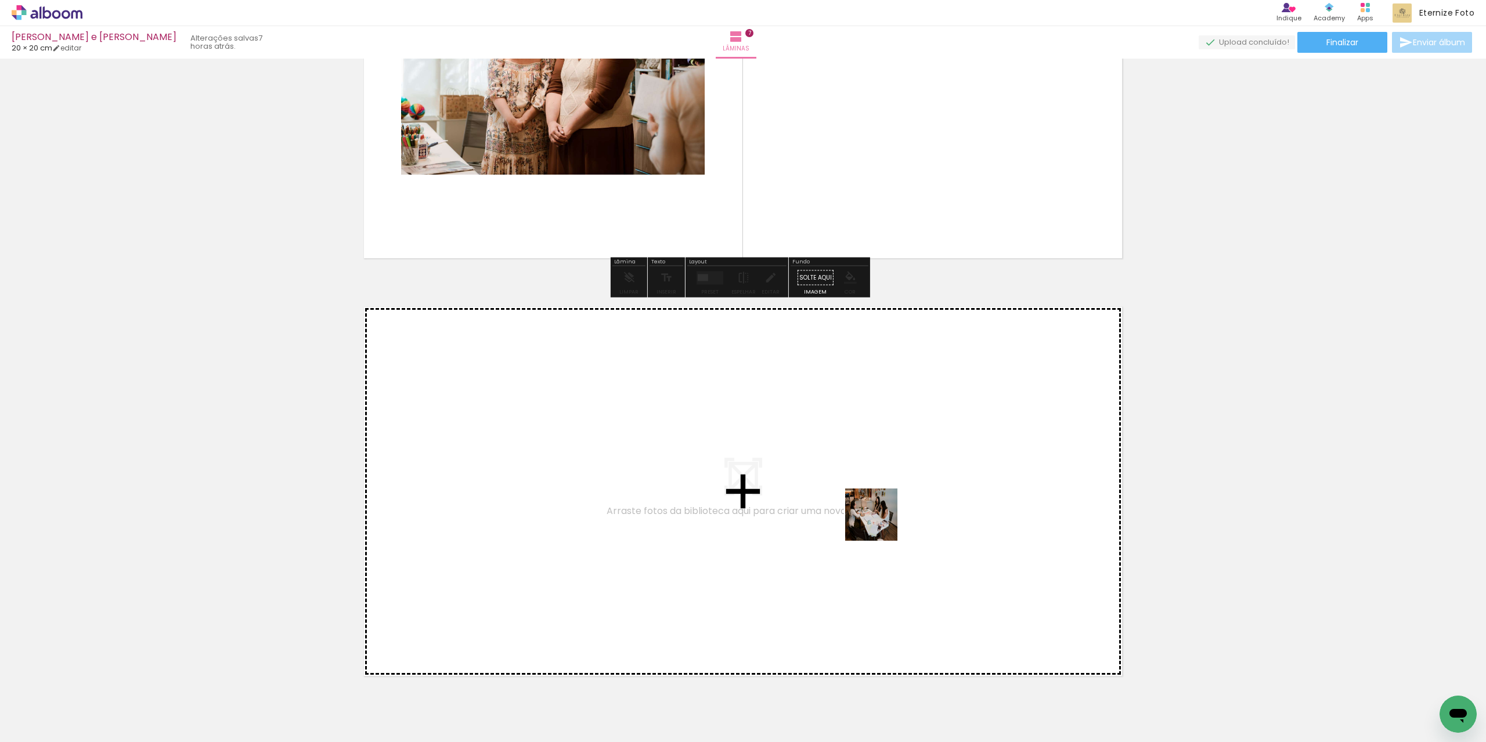
drag, startPoint x: 1023, startPoint y: 703, endPoint x: 880, endPoint y: 523, distance: 230.0
click at [880, 523] on quentale-workspace at bounding box center [743, 371] width 1486 height 742
